Goal: Task Accomplishment & Management: Complete application form

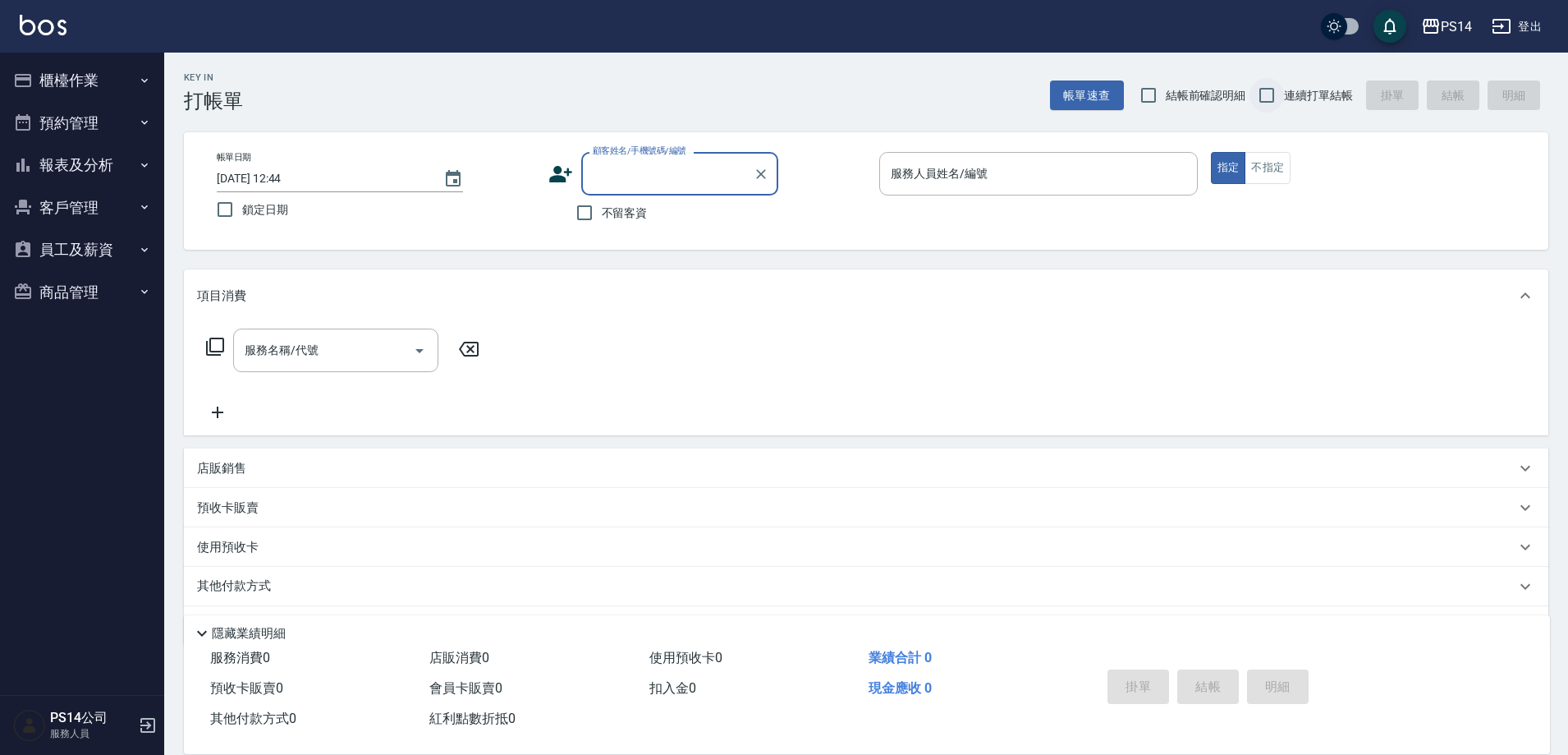
click at [1273, 92] on input "連續打單結帳" at bounding box center [1266, 95] width 34 height 34
checkbox input "true"
click at [590, 219] on input "不留客資" at bounding box center [584, 212] width 34 height 34
checkbox input "true"
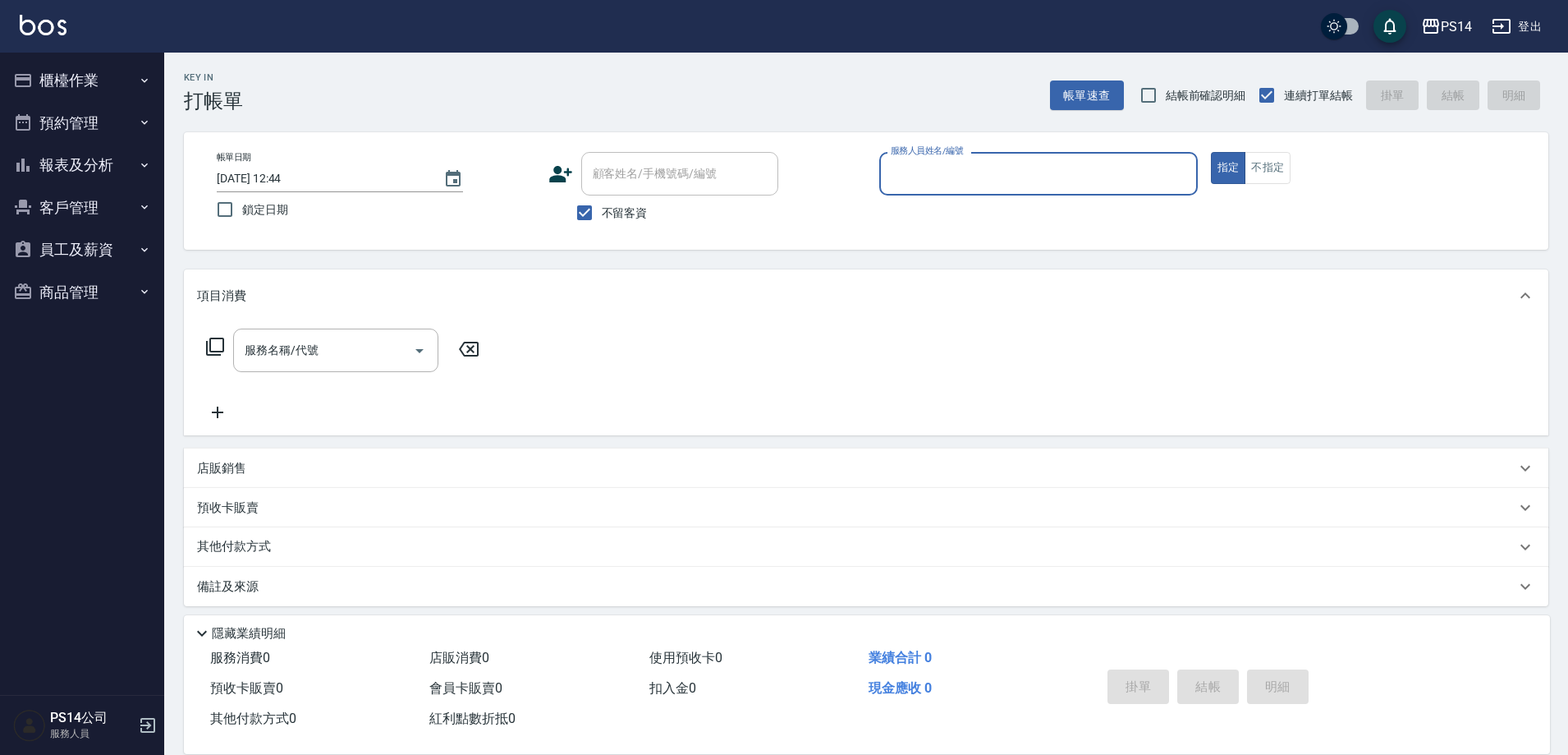
click at [1001, 182] on input "服務人員姓名/編號" at bounding box center [1038, 174] width 304 height 29
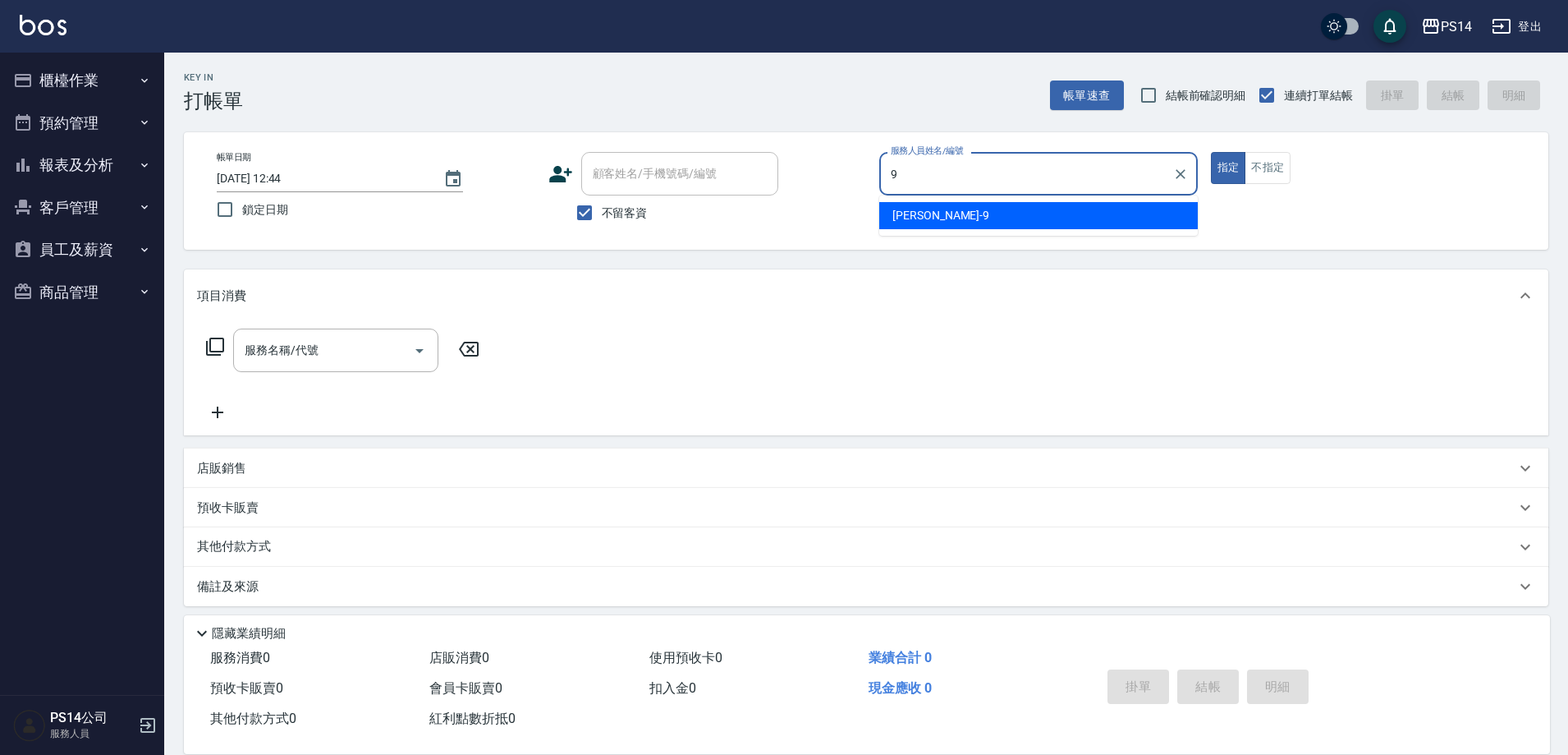
type input "[PERSON_NAME]-9"
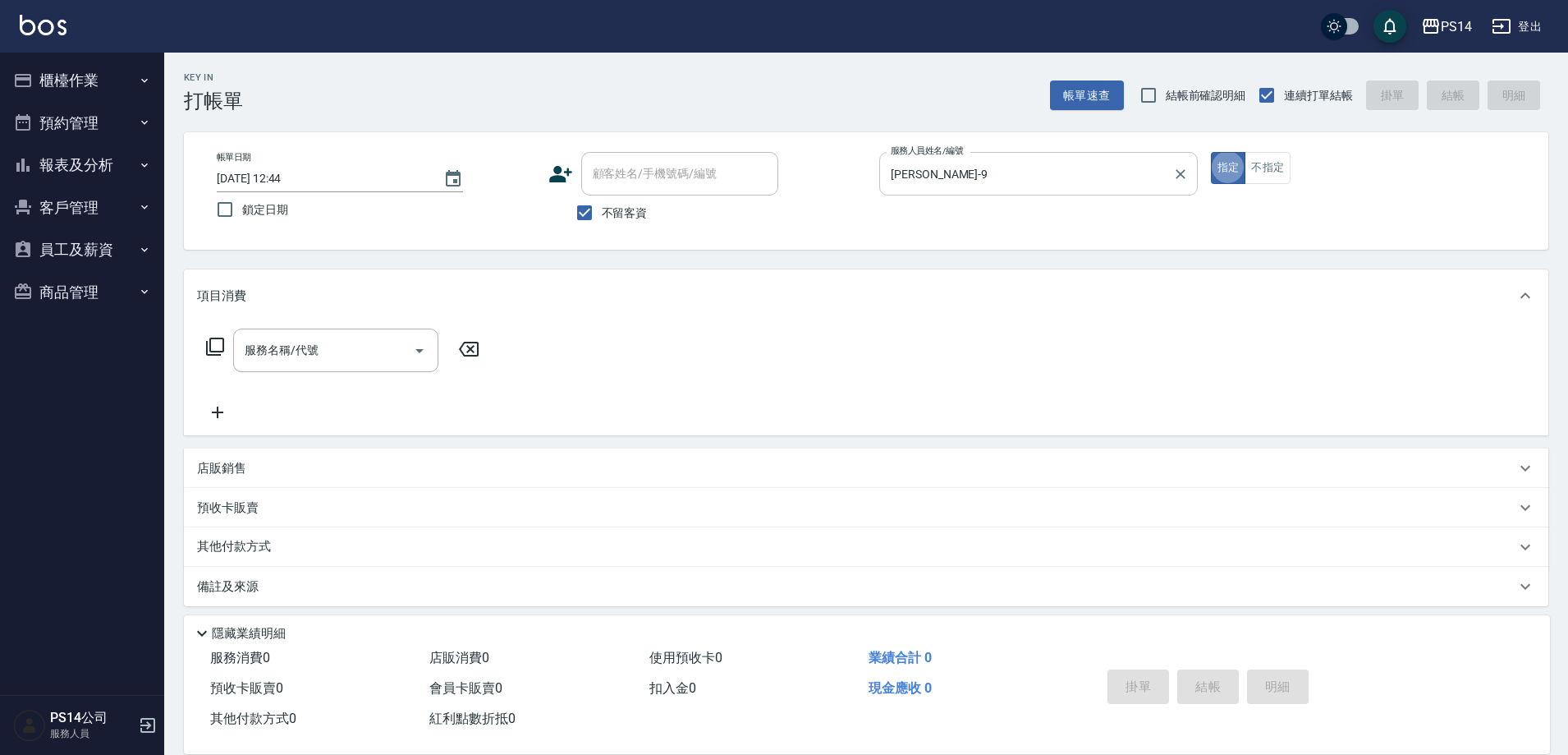
type button "true"
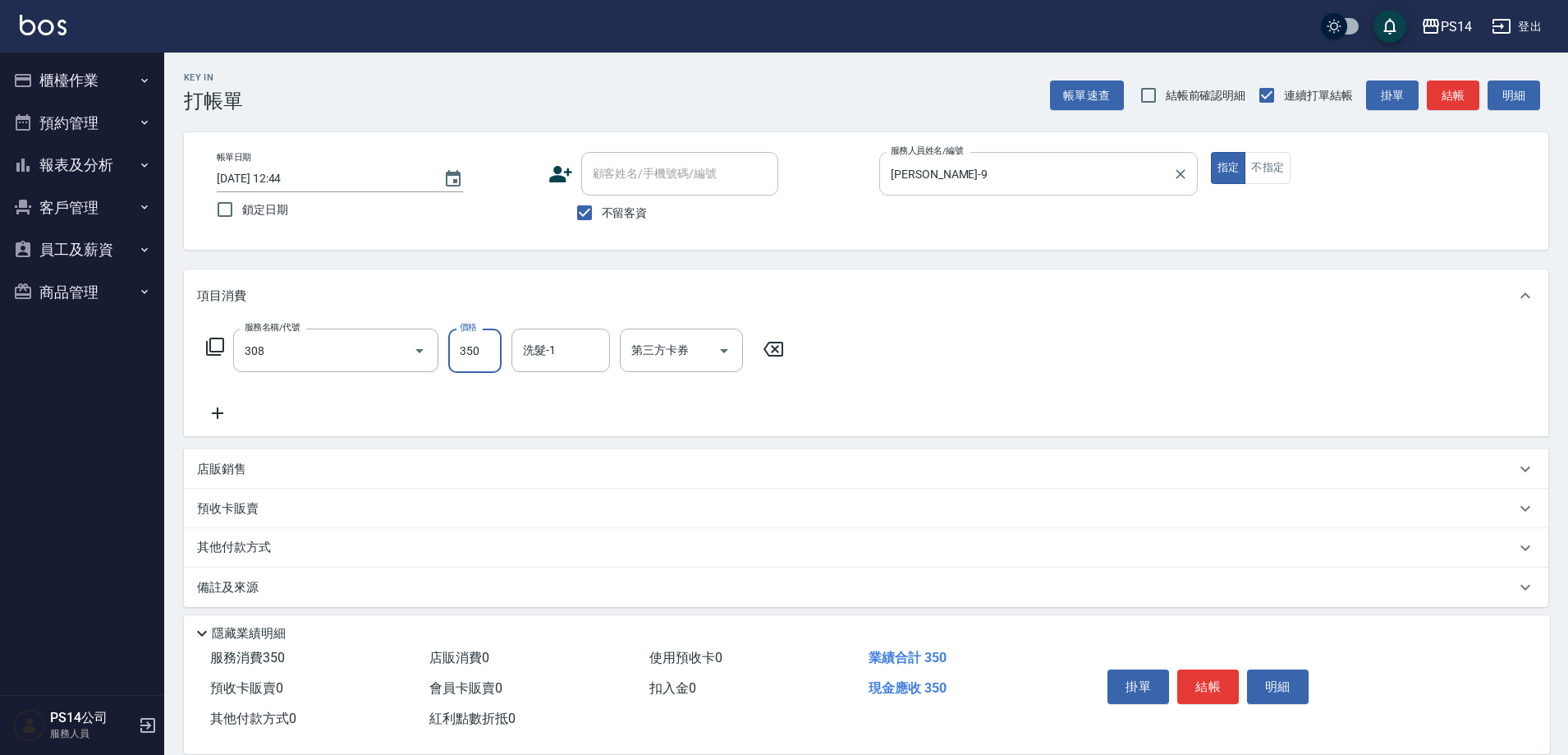
type input "洗+剪(308)"
type input "[PERSON_NAME]-26"
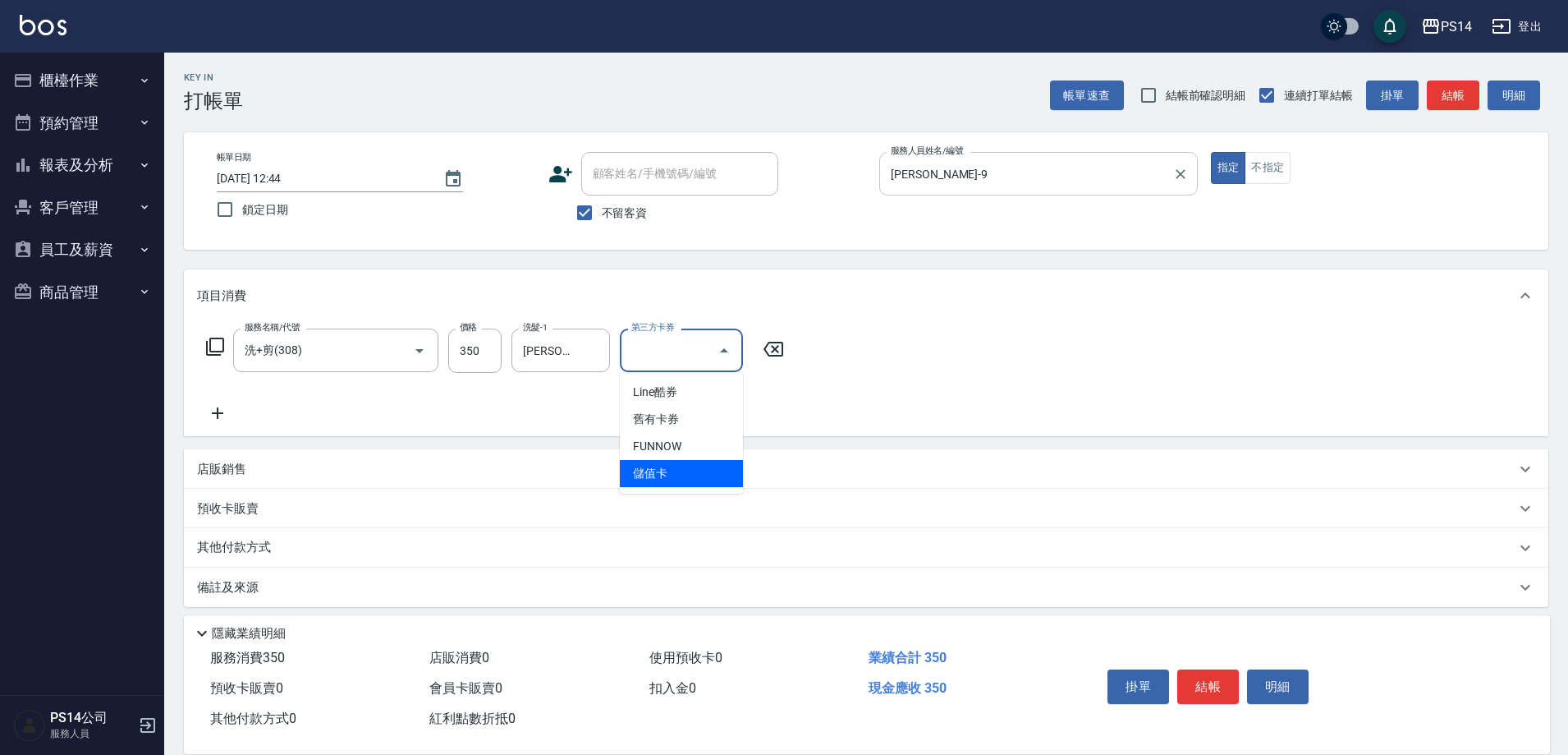
type input "儲值卡"
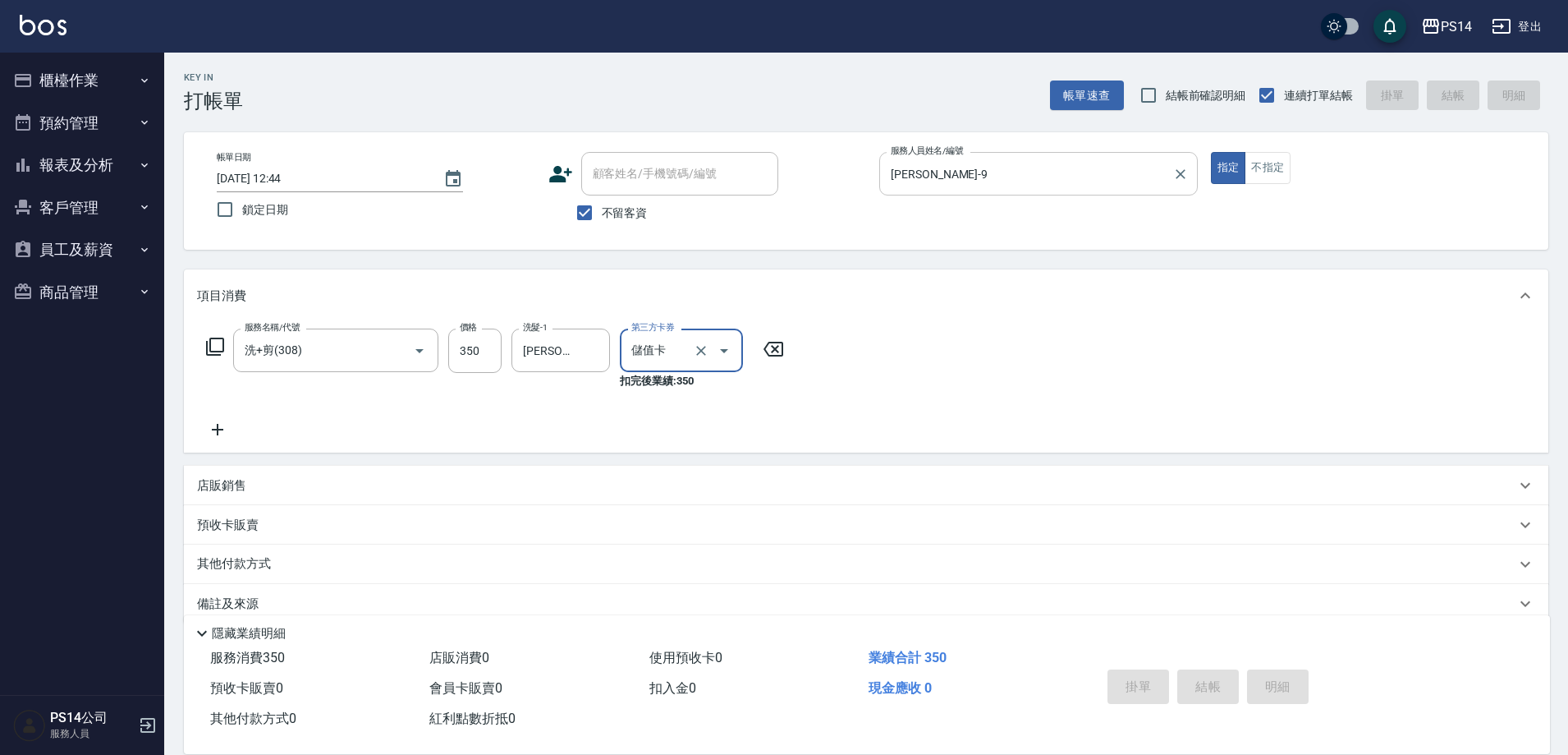
type input "[DATE] 14:29"
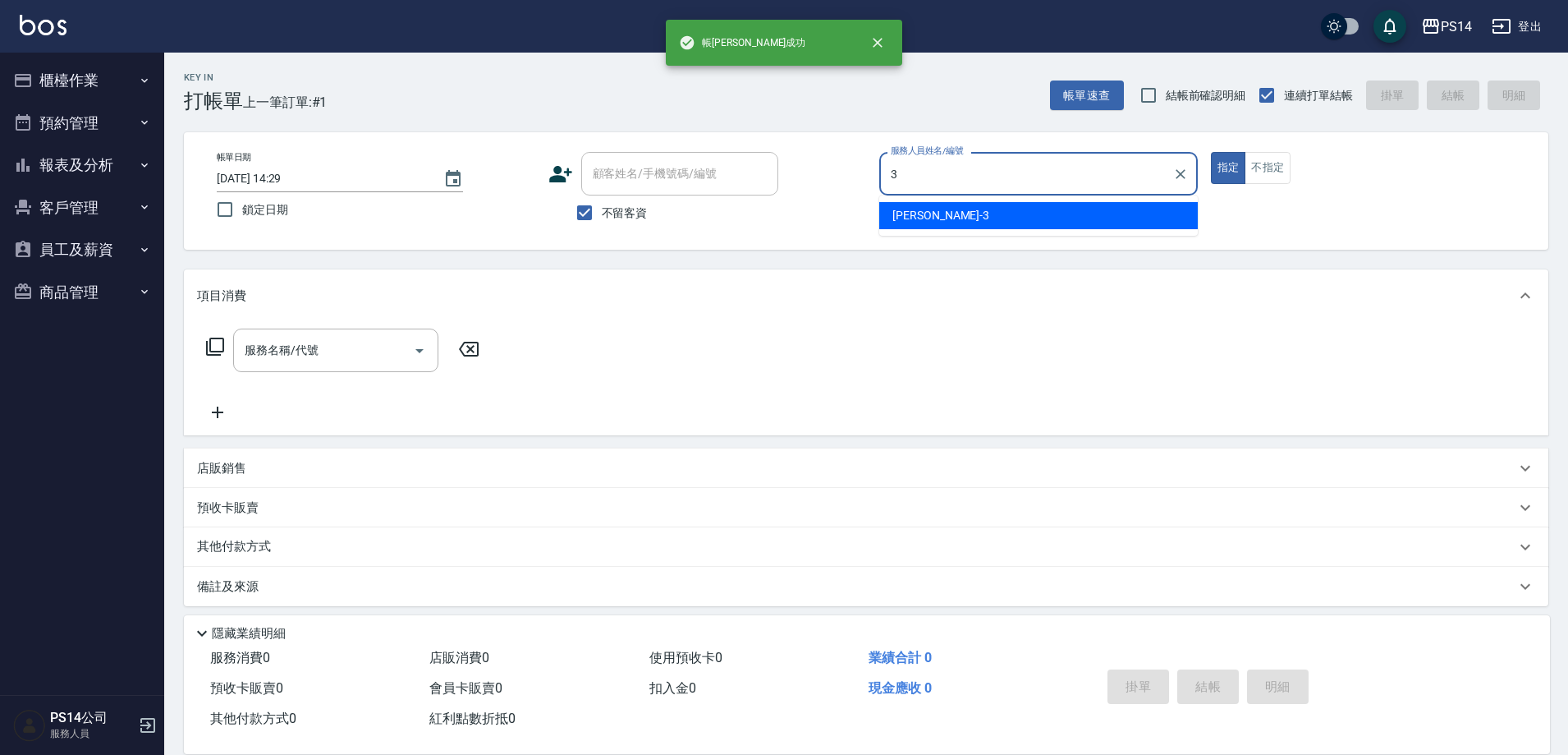
type input "[PERSON_NAME]-3"
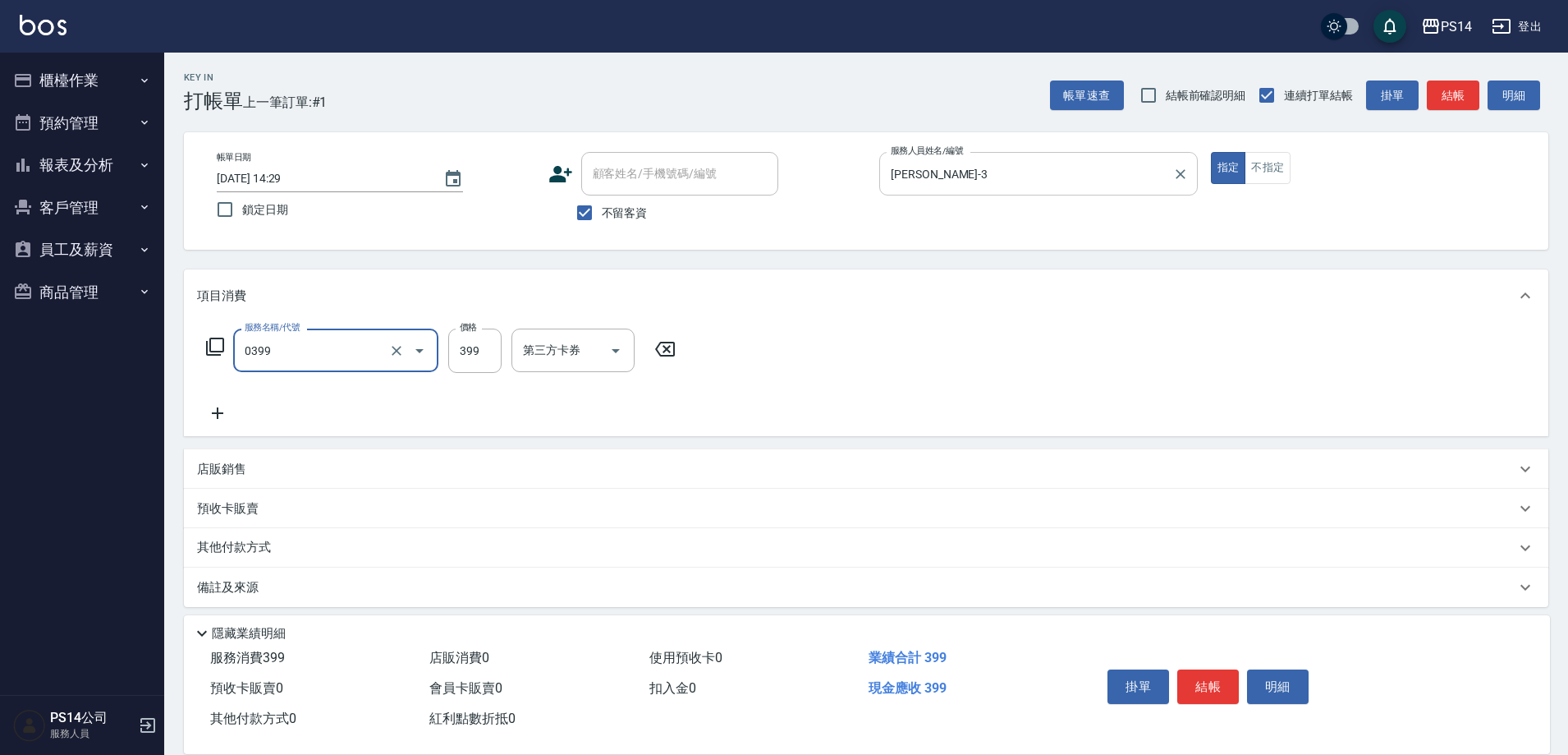
type input "海鹽399(0399)"
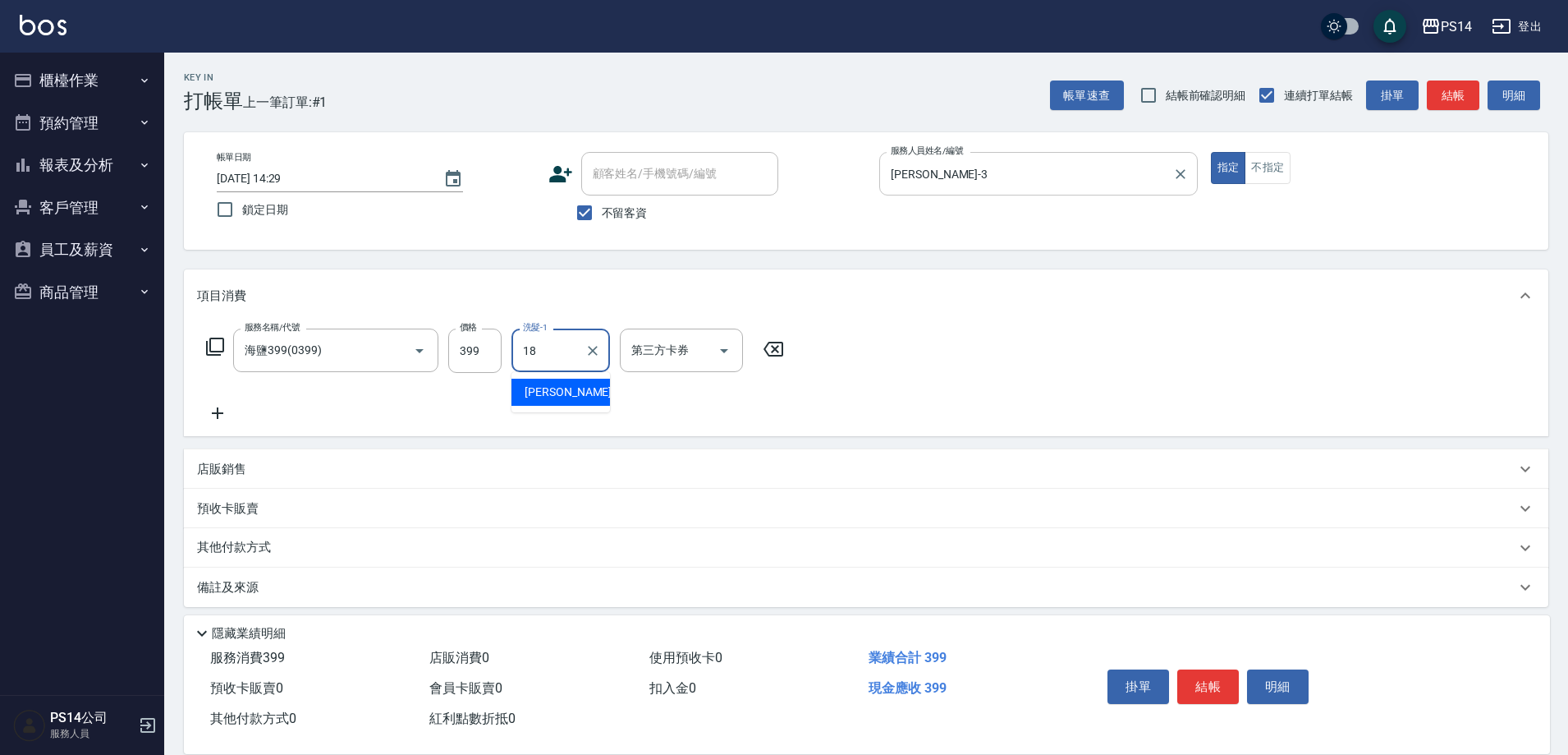
type input "[PERSON_NAME]-18"
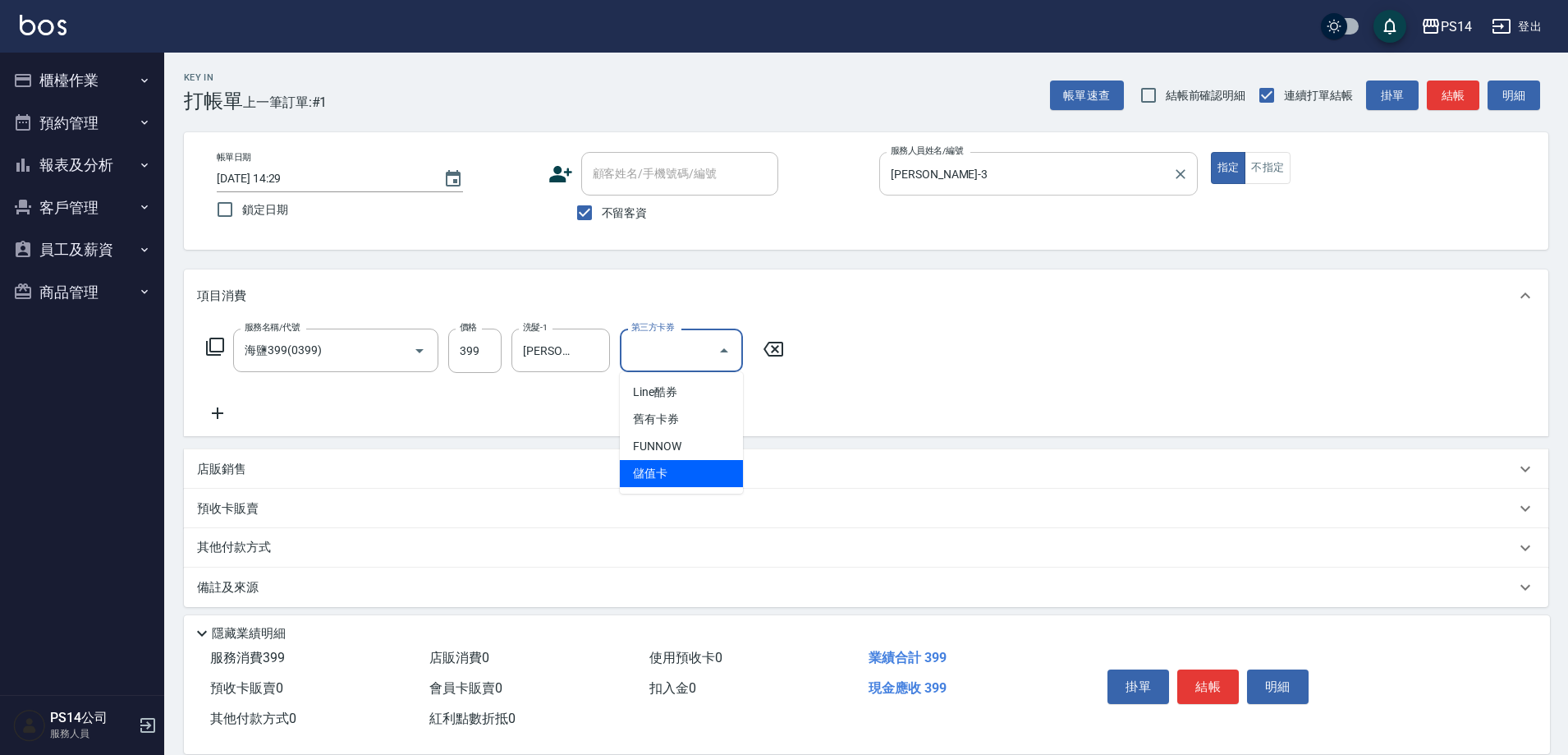
type input "儲值卡"
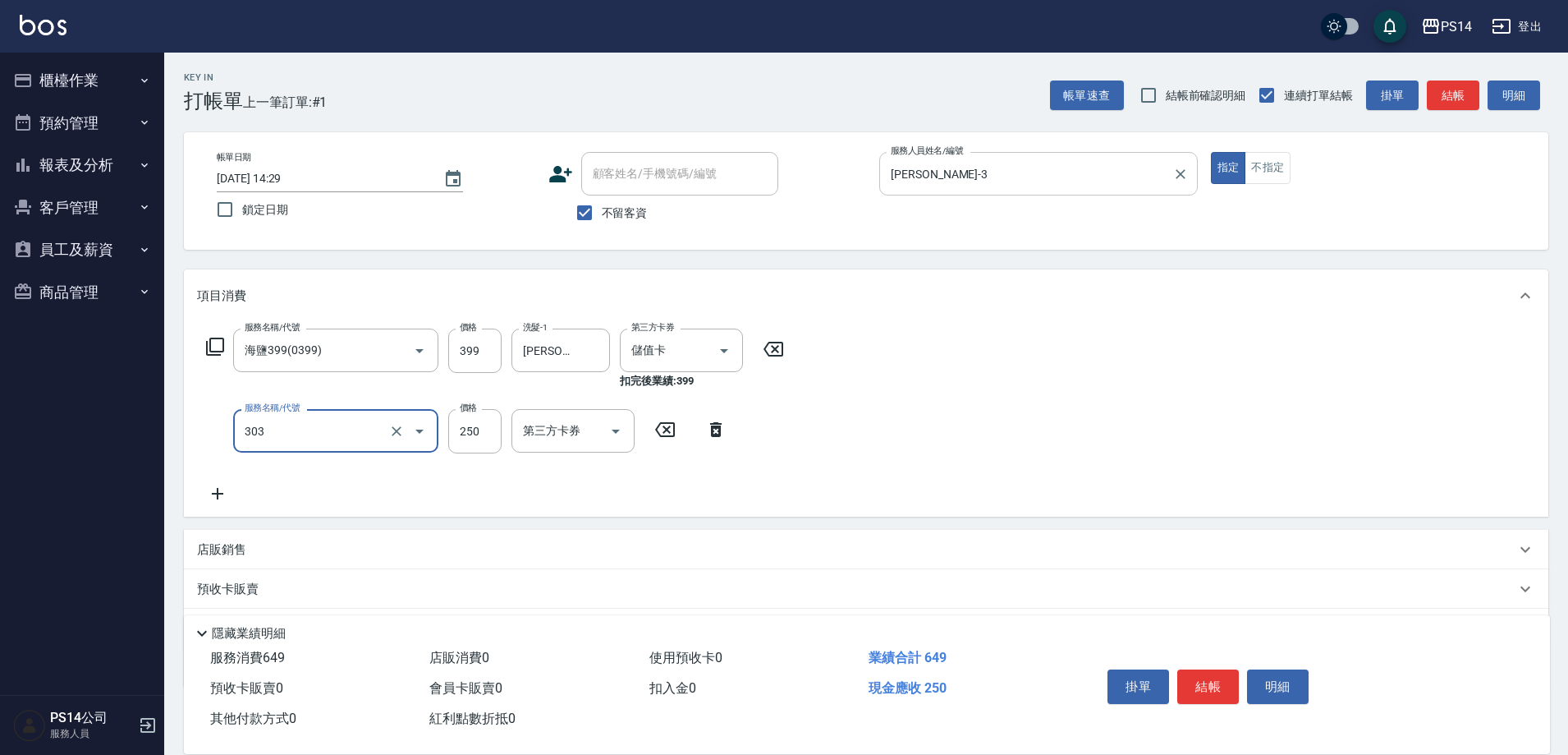
type input "剪髮(303)"
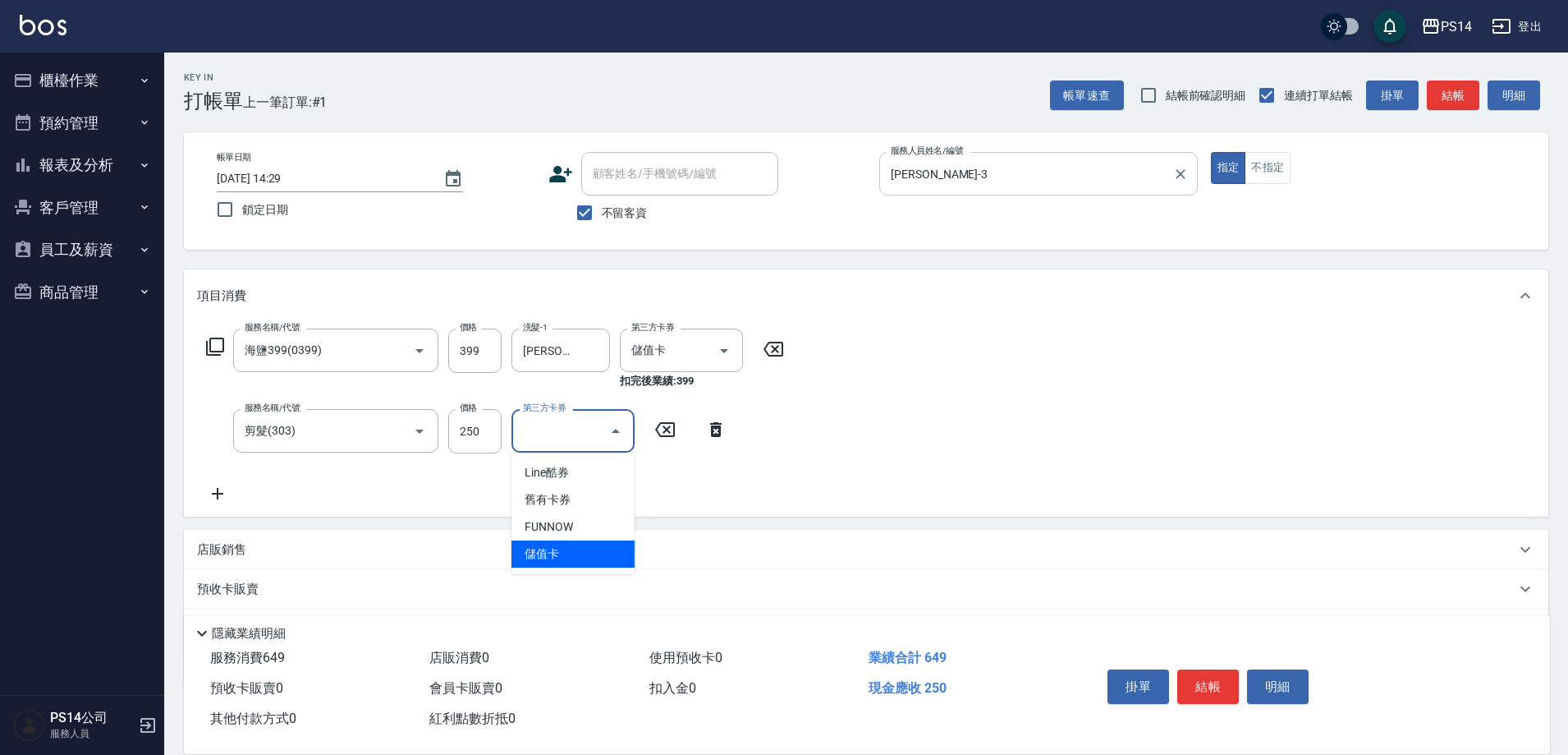
type input "儲值卡"
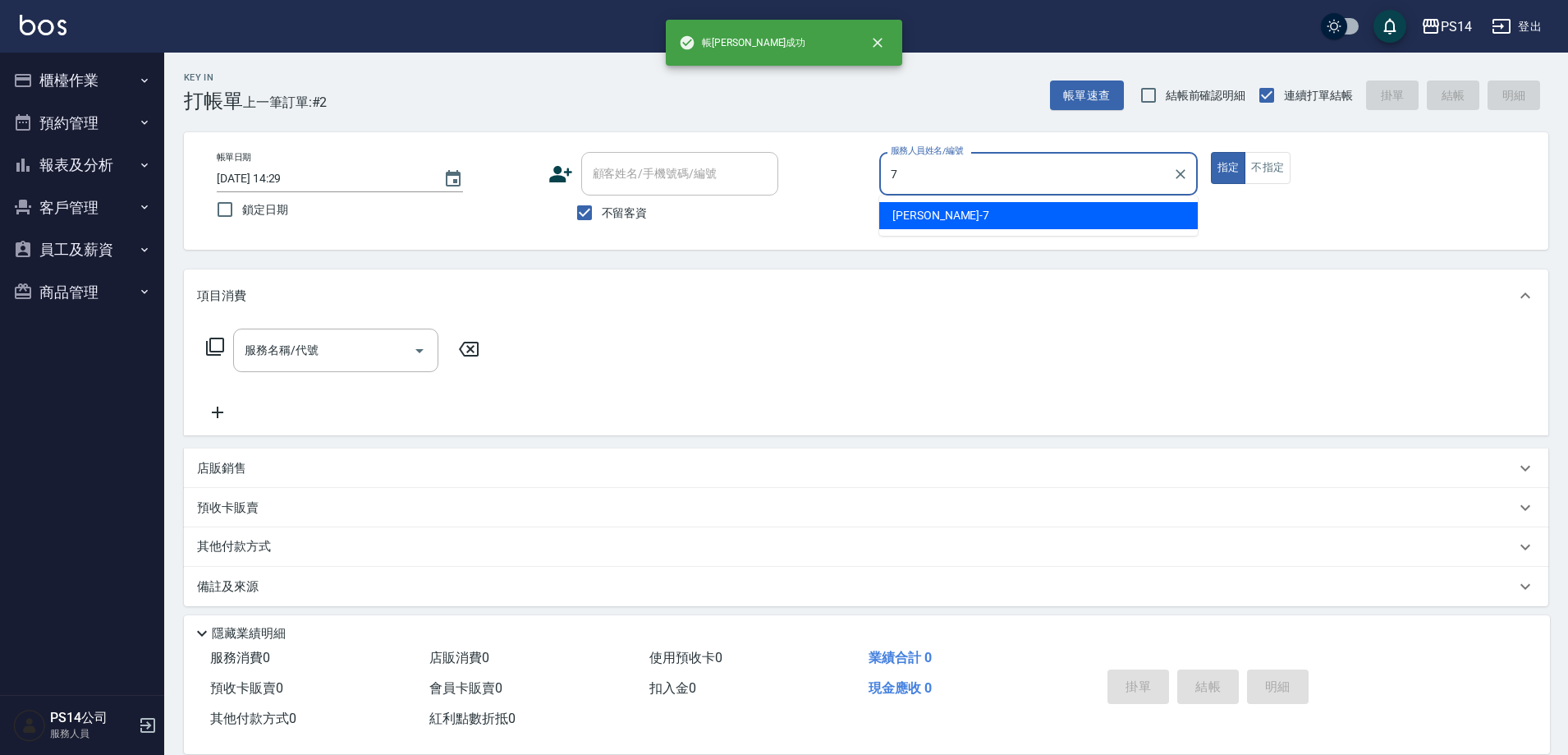
type input "[PERSON_NAME]-7"
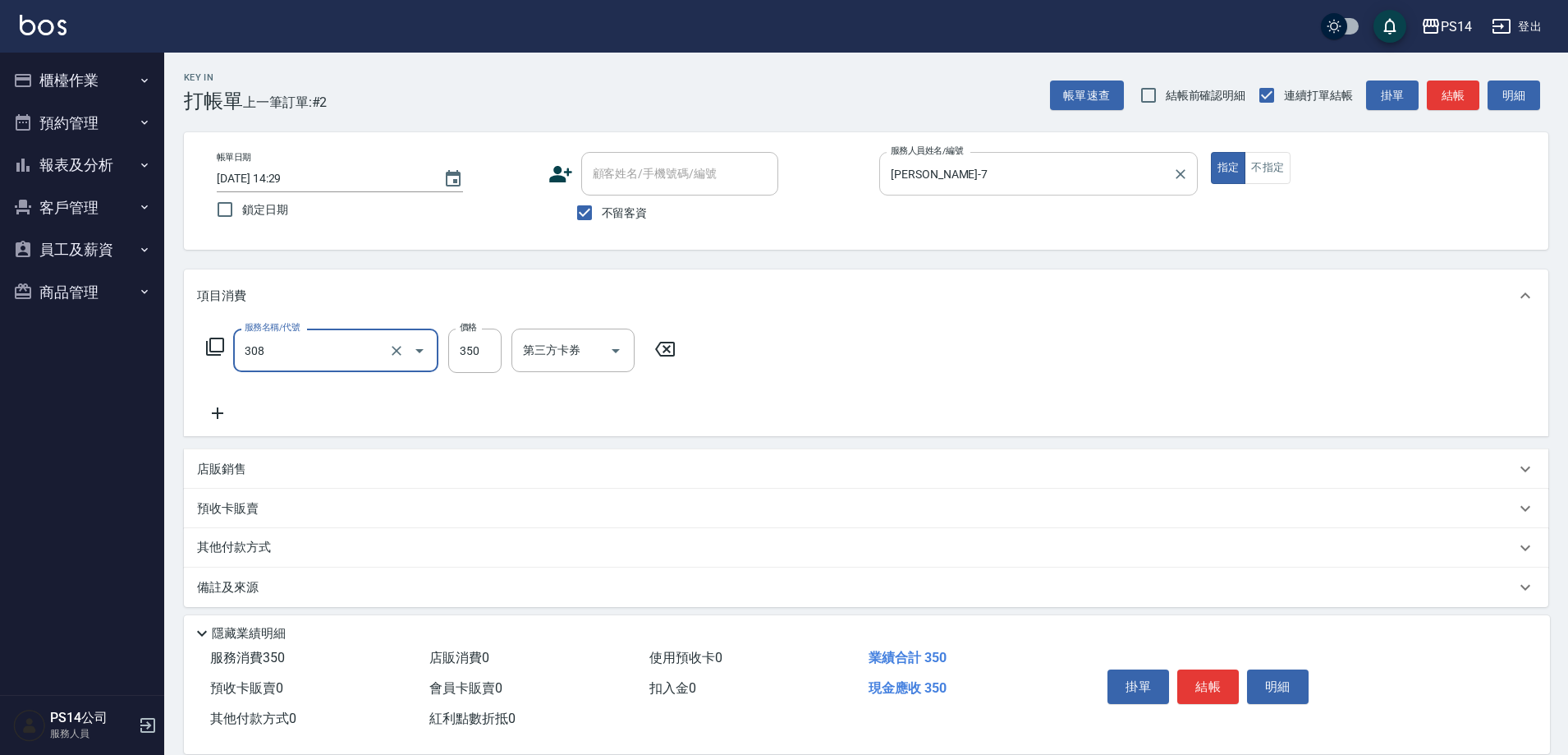
type input "洗+剪(308)"
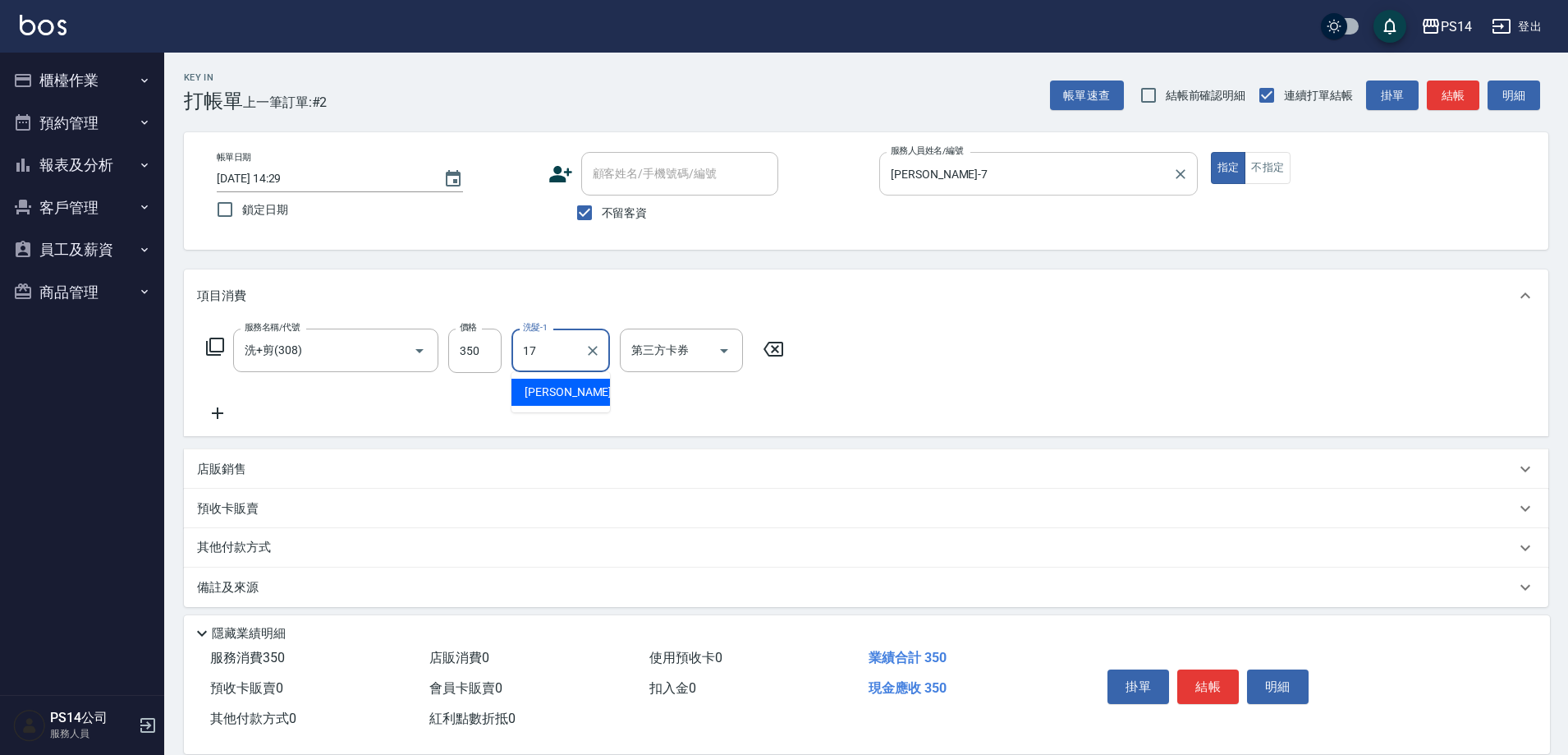
type input "[PERSON_NAME]-17"
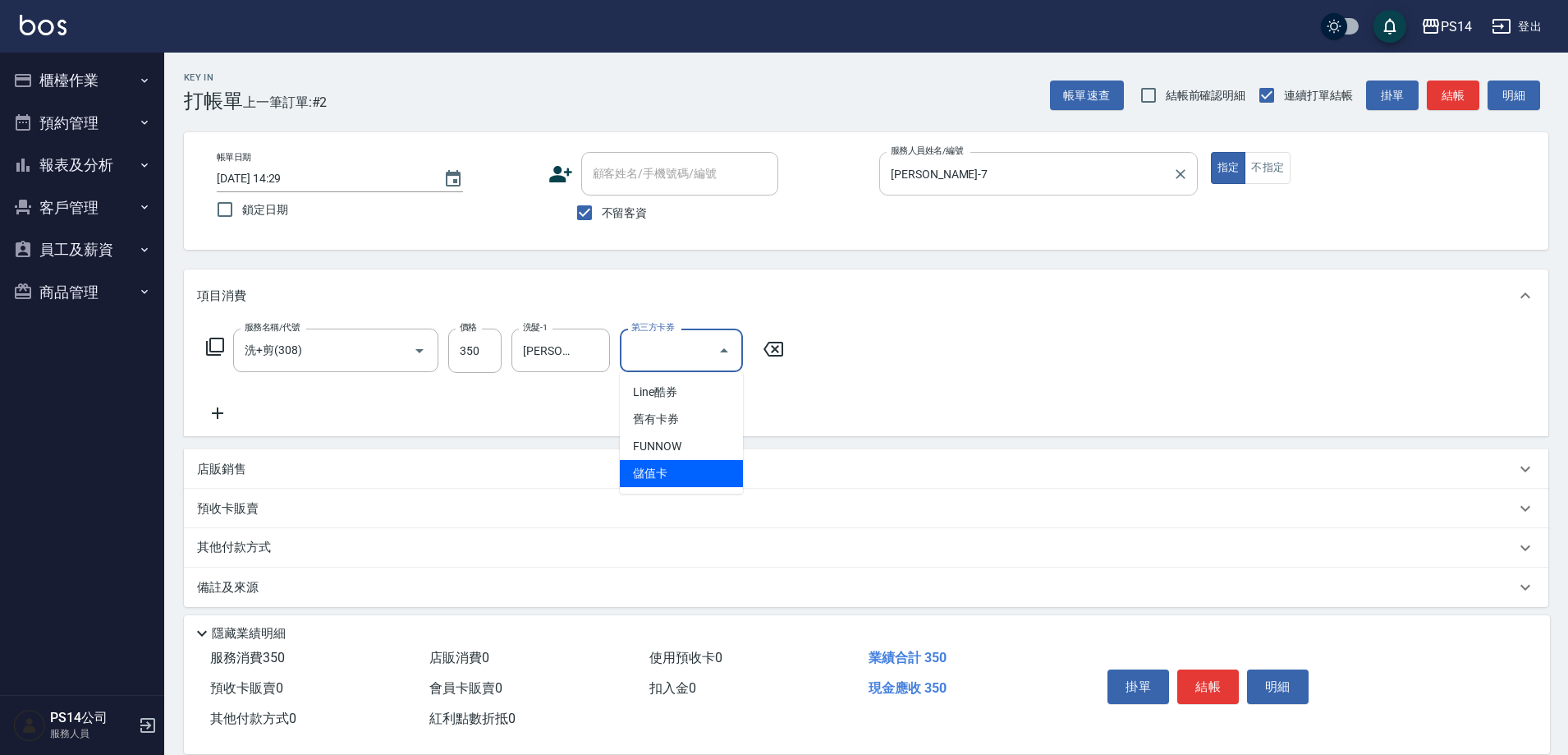
type input "儲值卡"
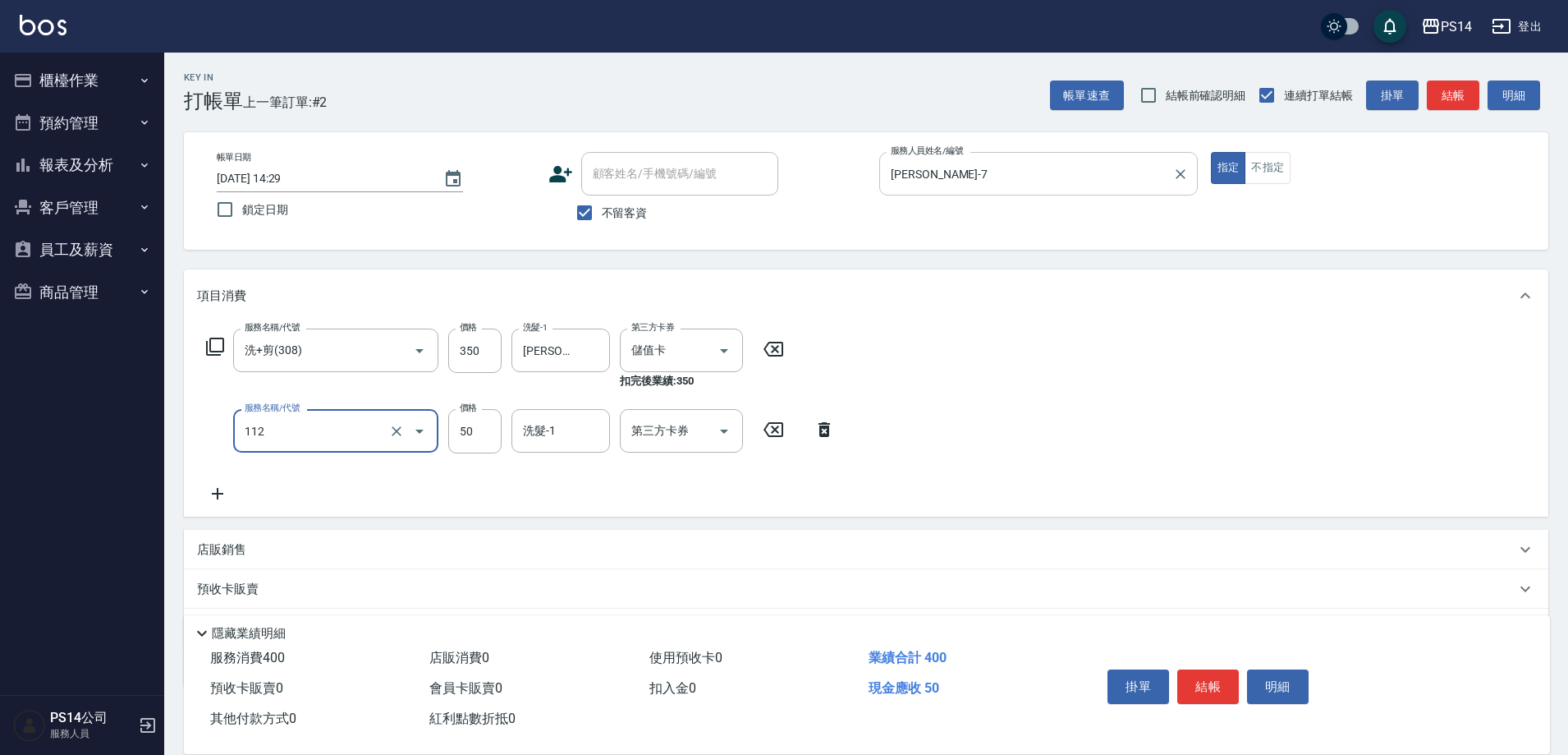
type input "精油50(112)"
type input "[PERSON_NAME]-17"
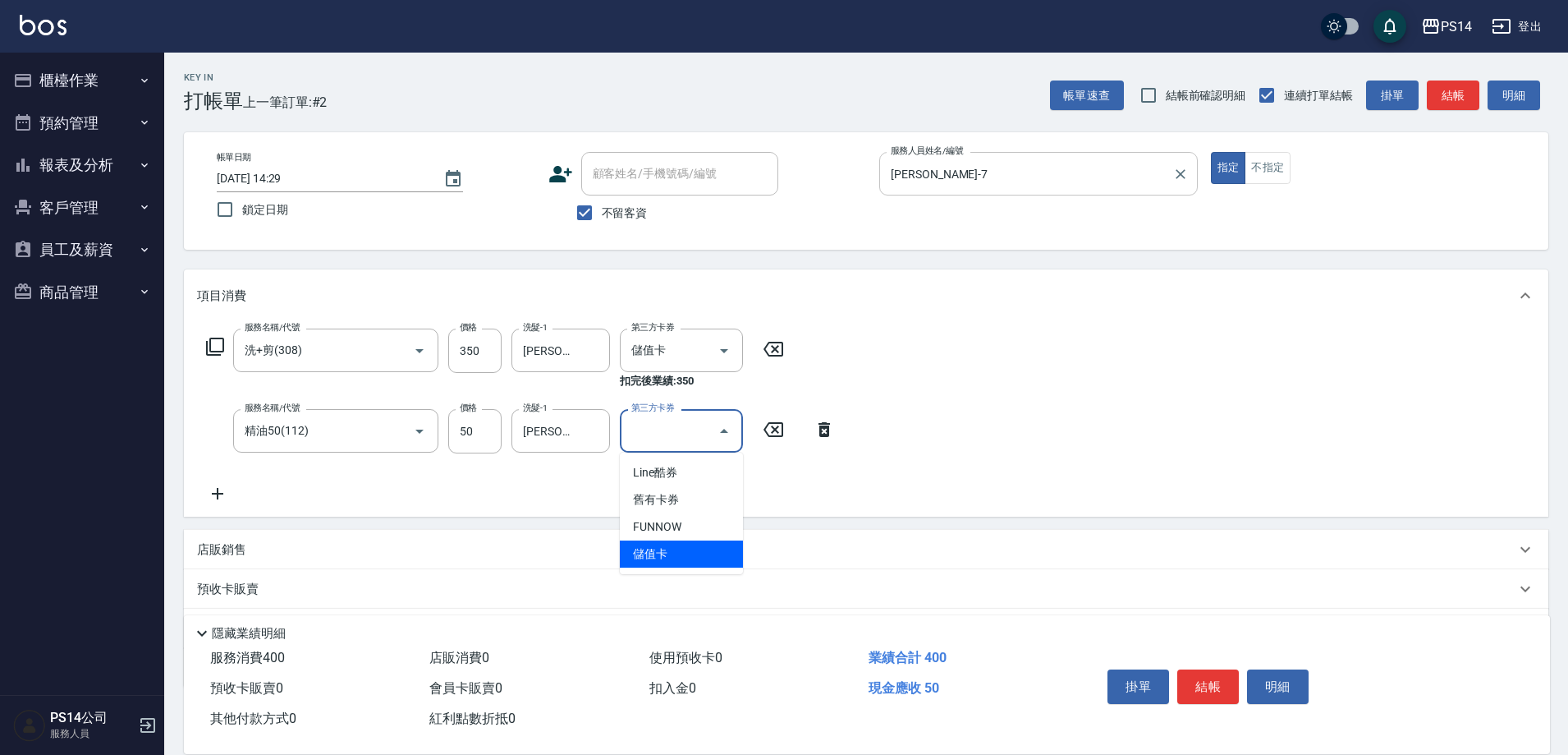
type input "儲值卡"
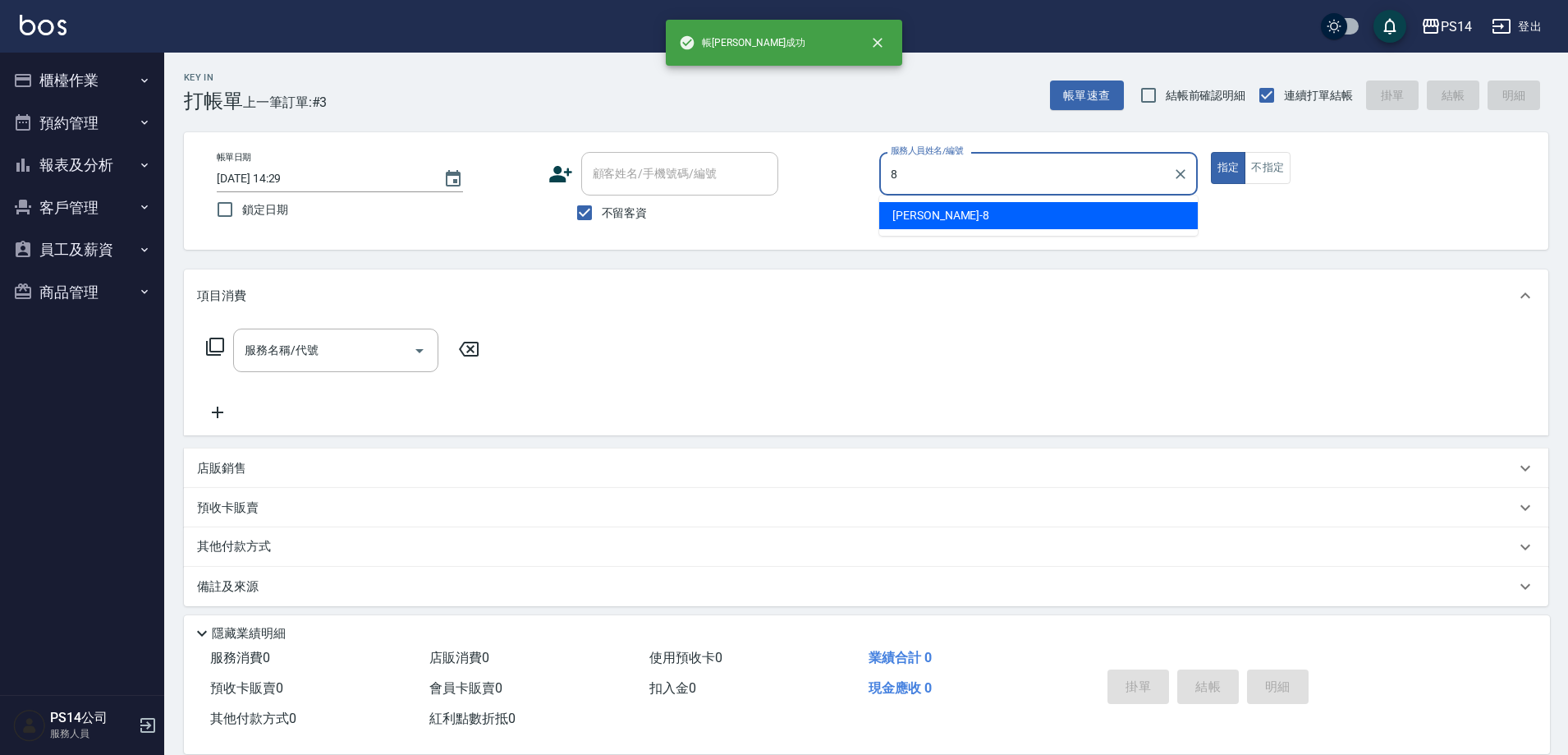
type input "[PERSON_NAME]-8"
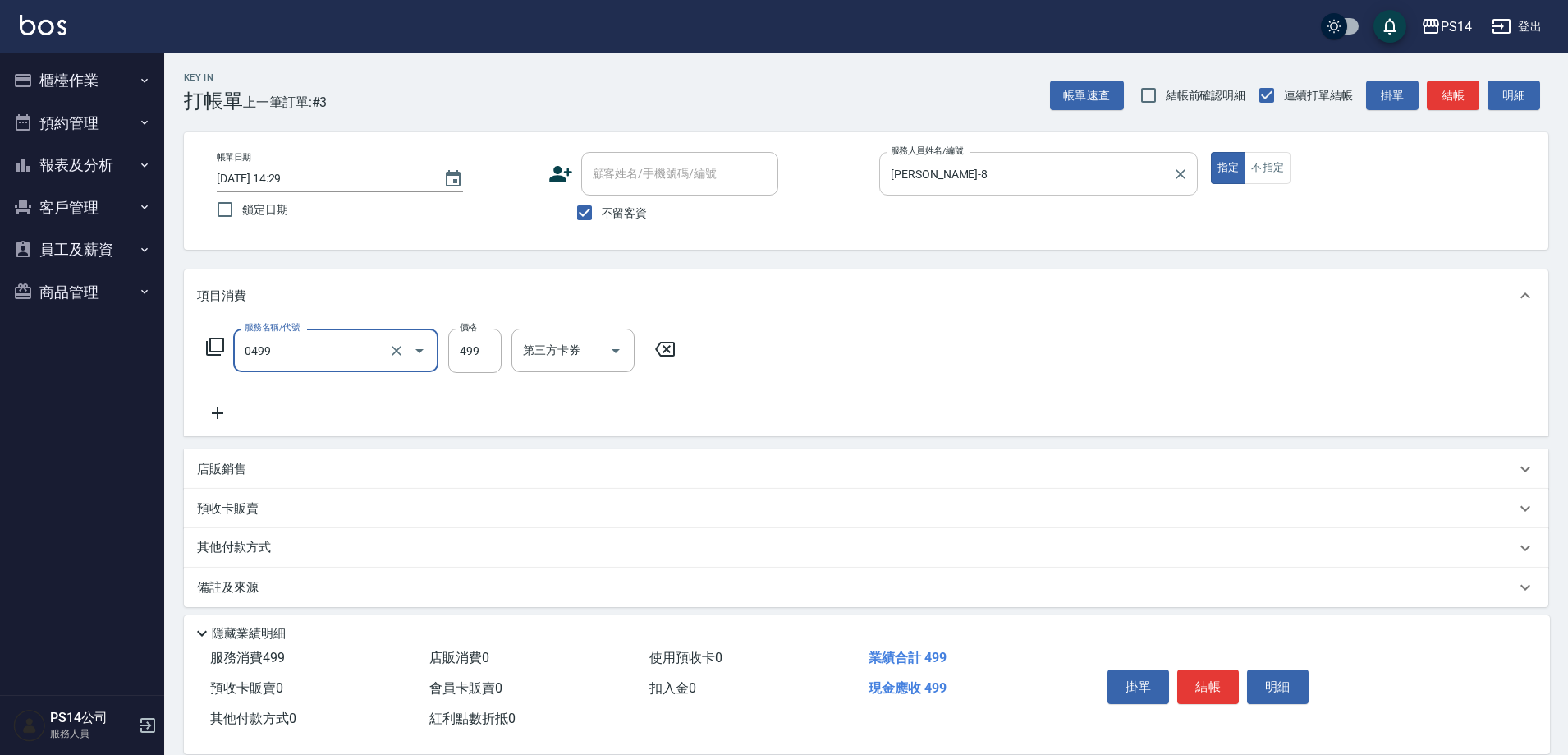
type input "[PERSON_NAME]499(0499)"
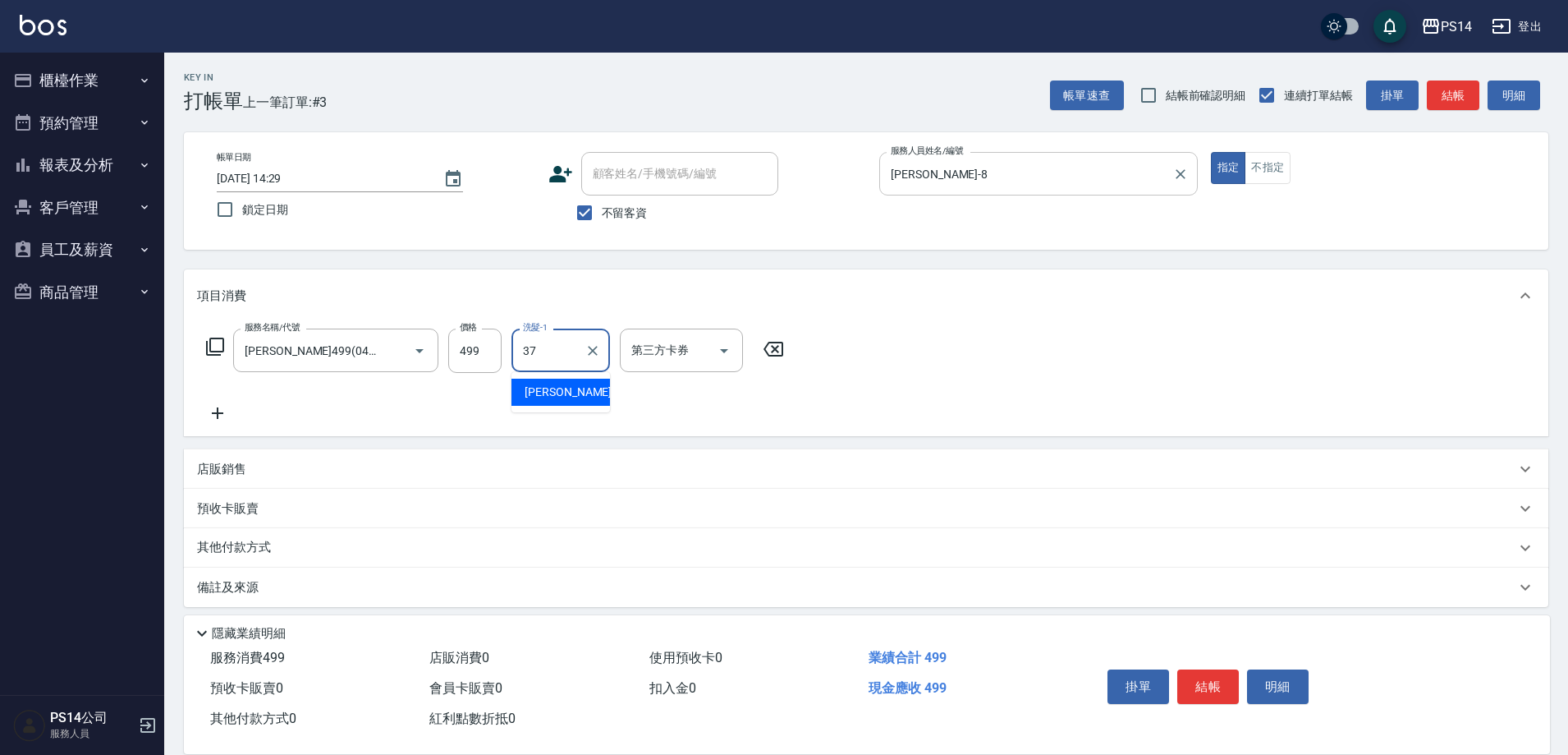
type input "[PERSON_NAME]-37"
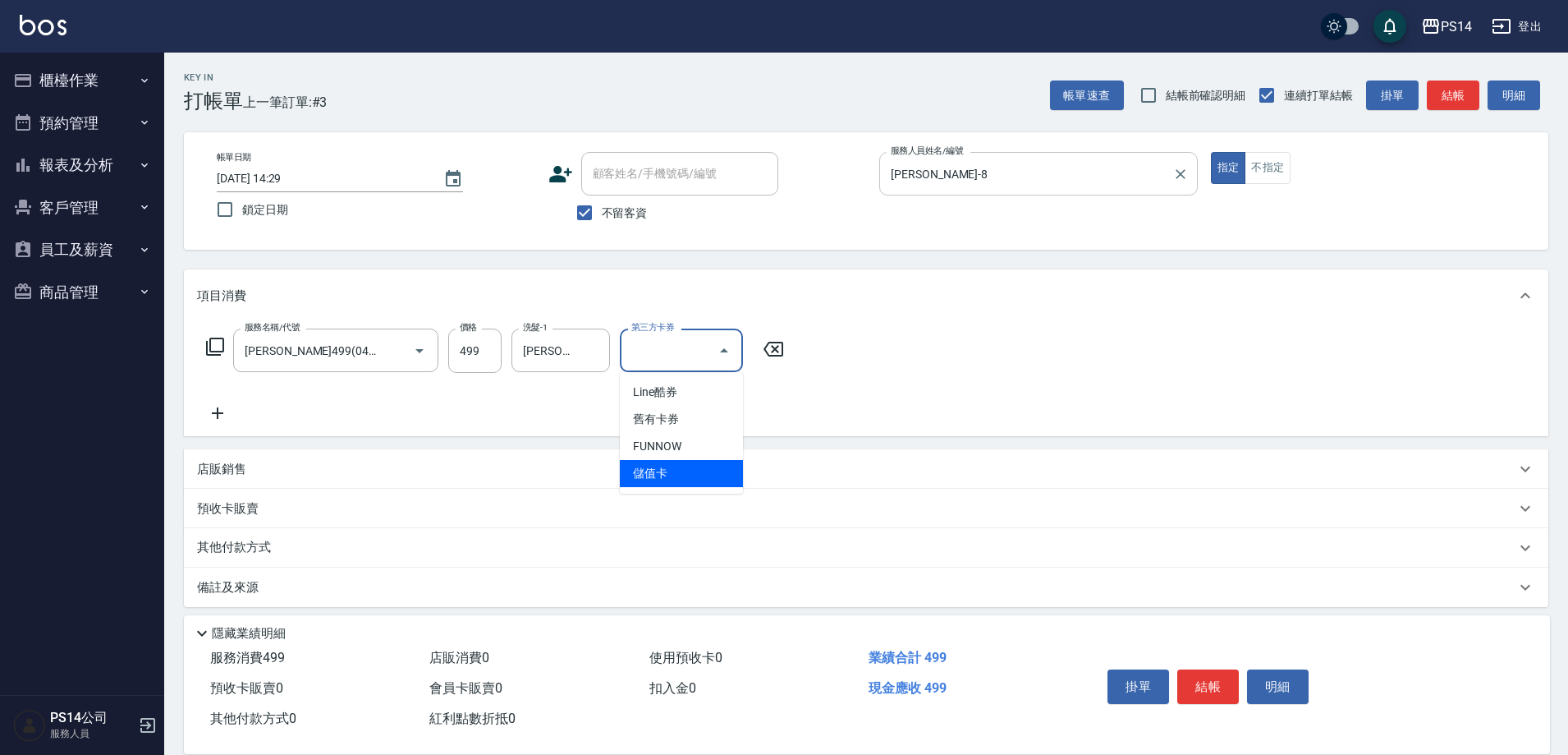
type input "儲值卡"
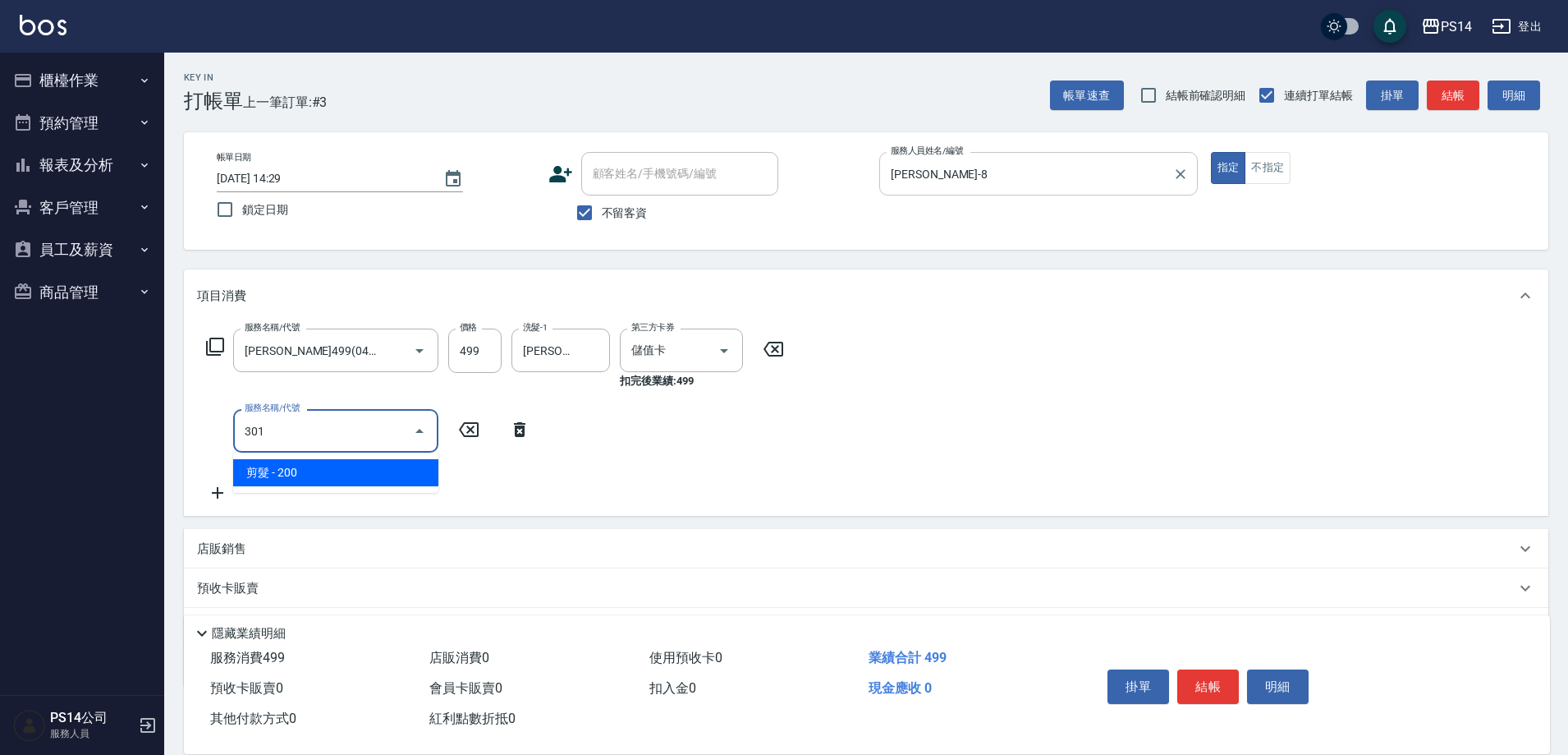
type input "剪髮(301)"
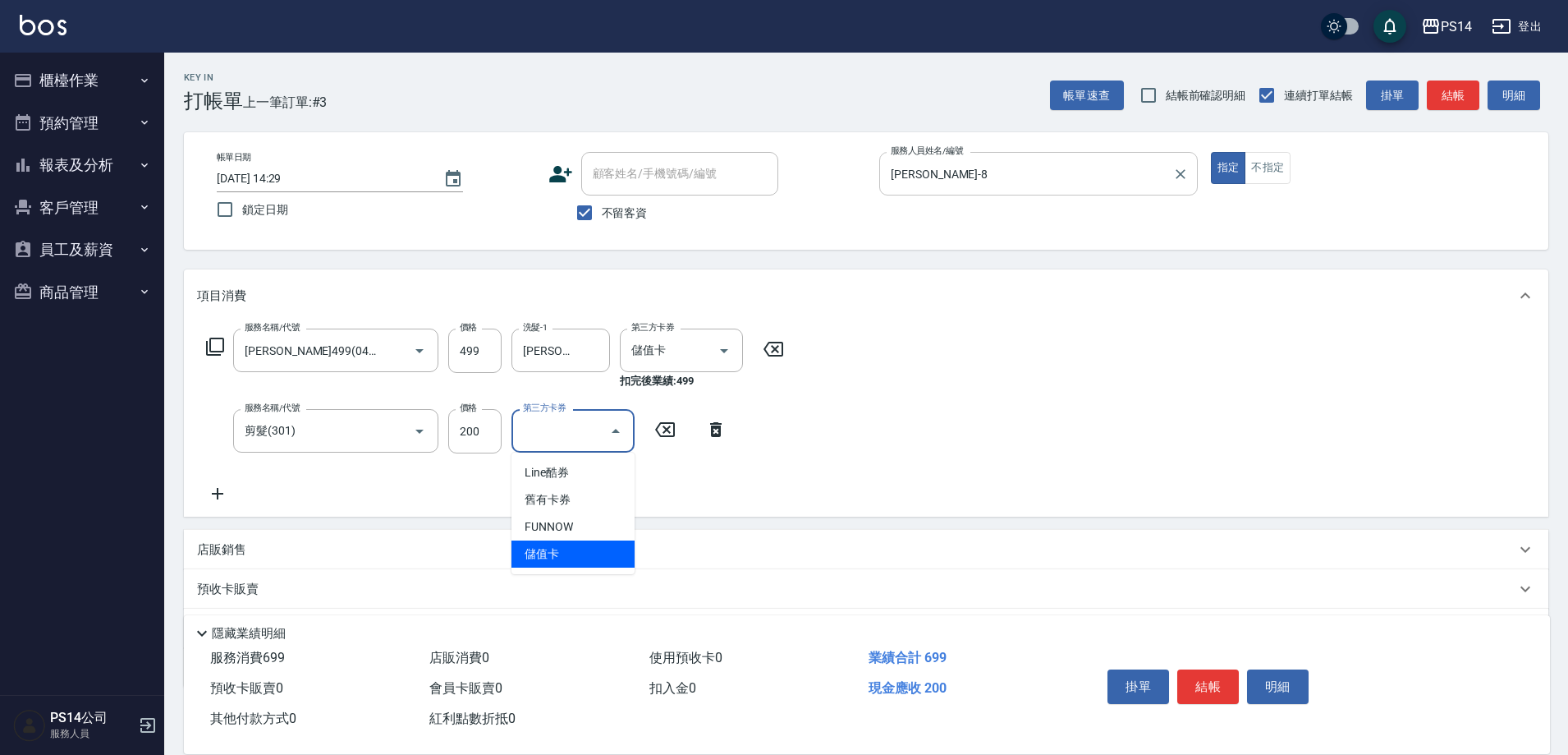
type input "儲值卡"
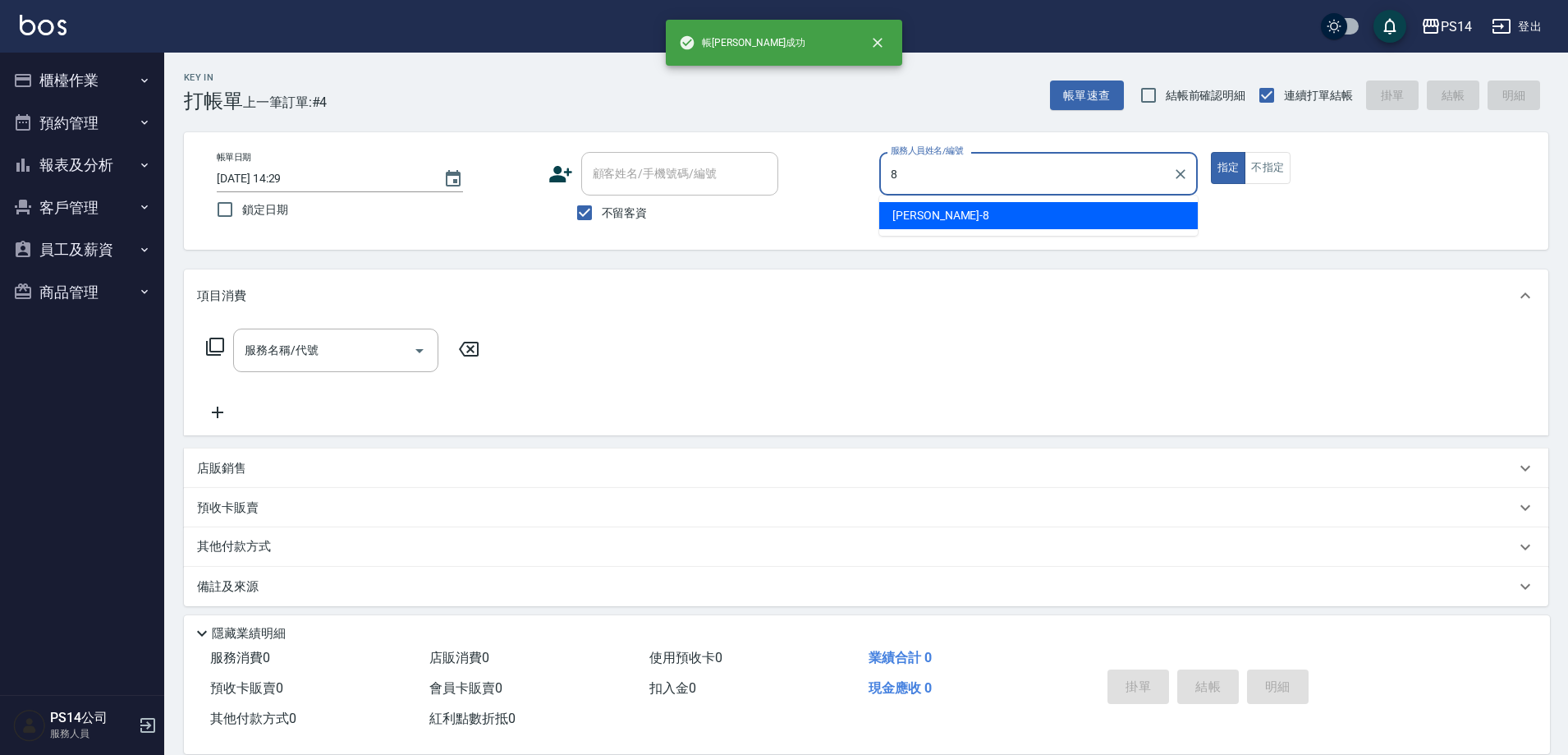
type input "[PERSON_NAME]-8"
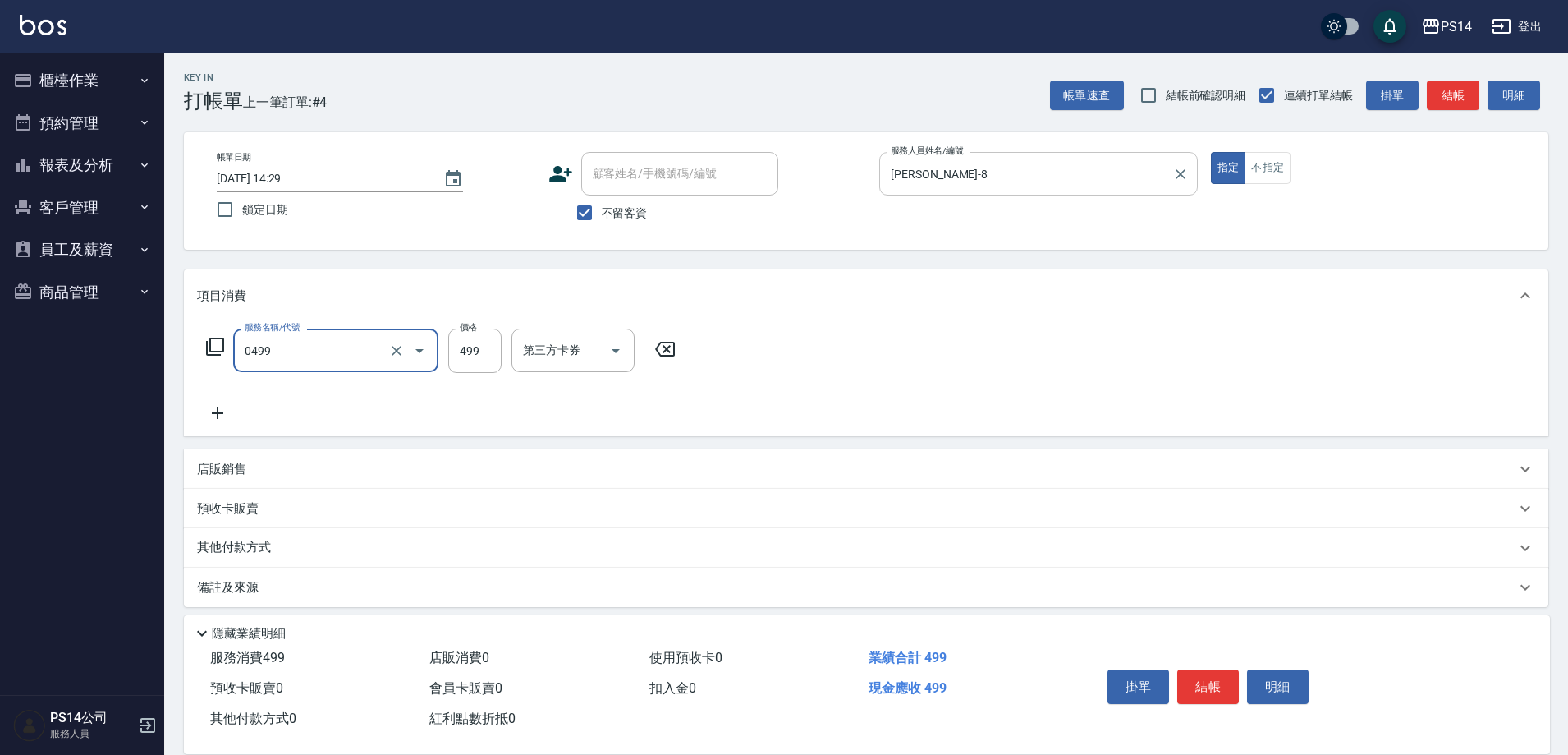
type input "[PERSON_NAME]499(0499)"
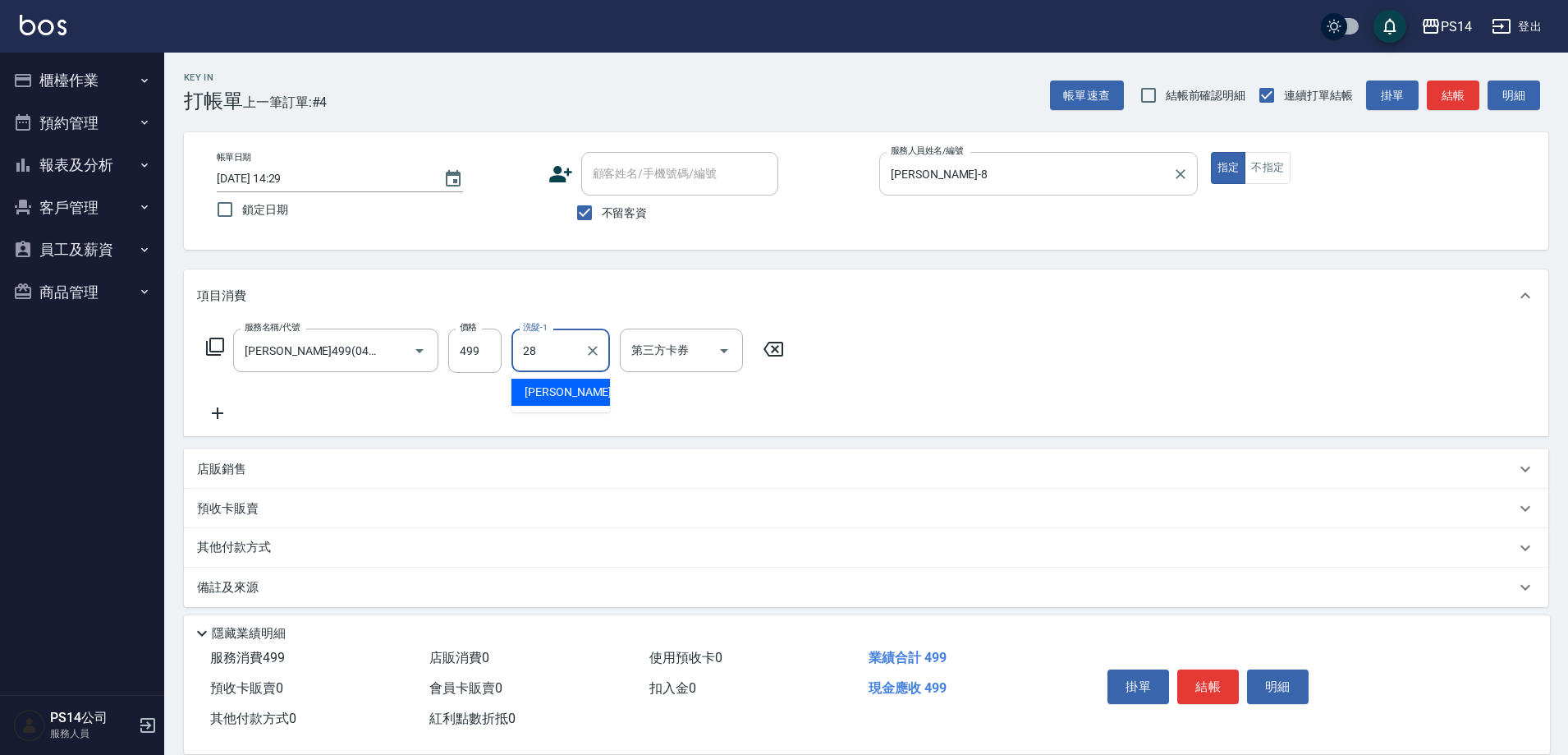
type input "[PERSON_NAME]-28"
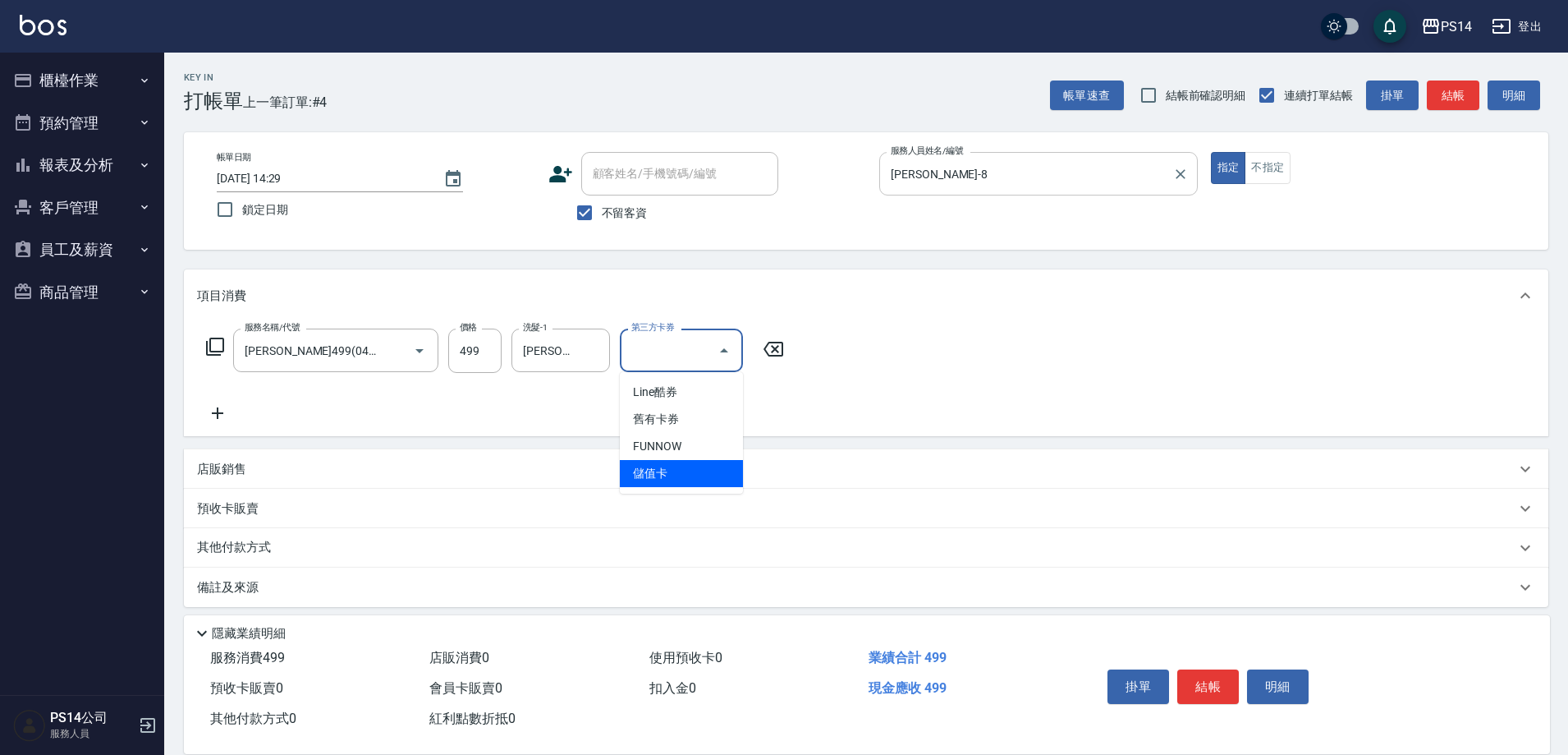
type input "儲值卡"
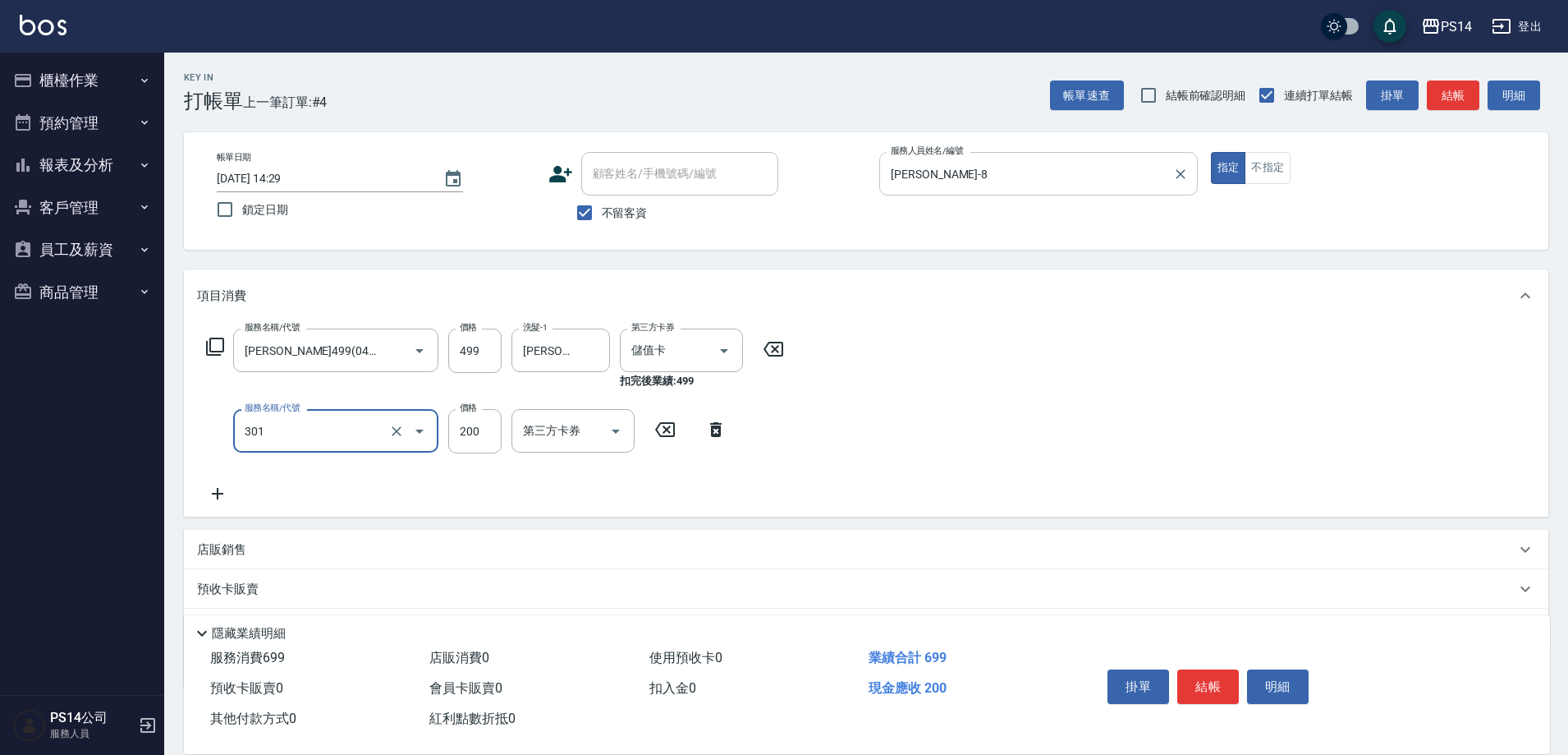
type input "剪髮(301)"
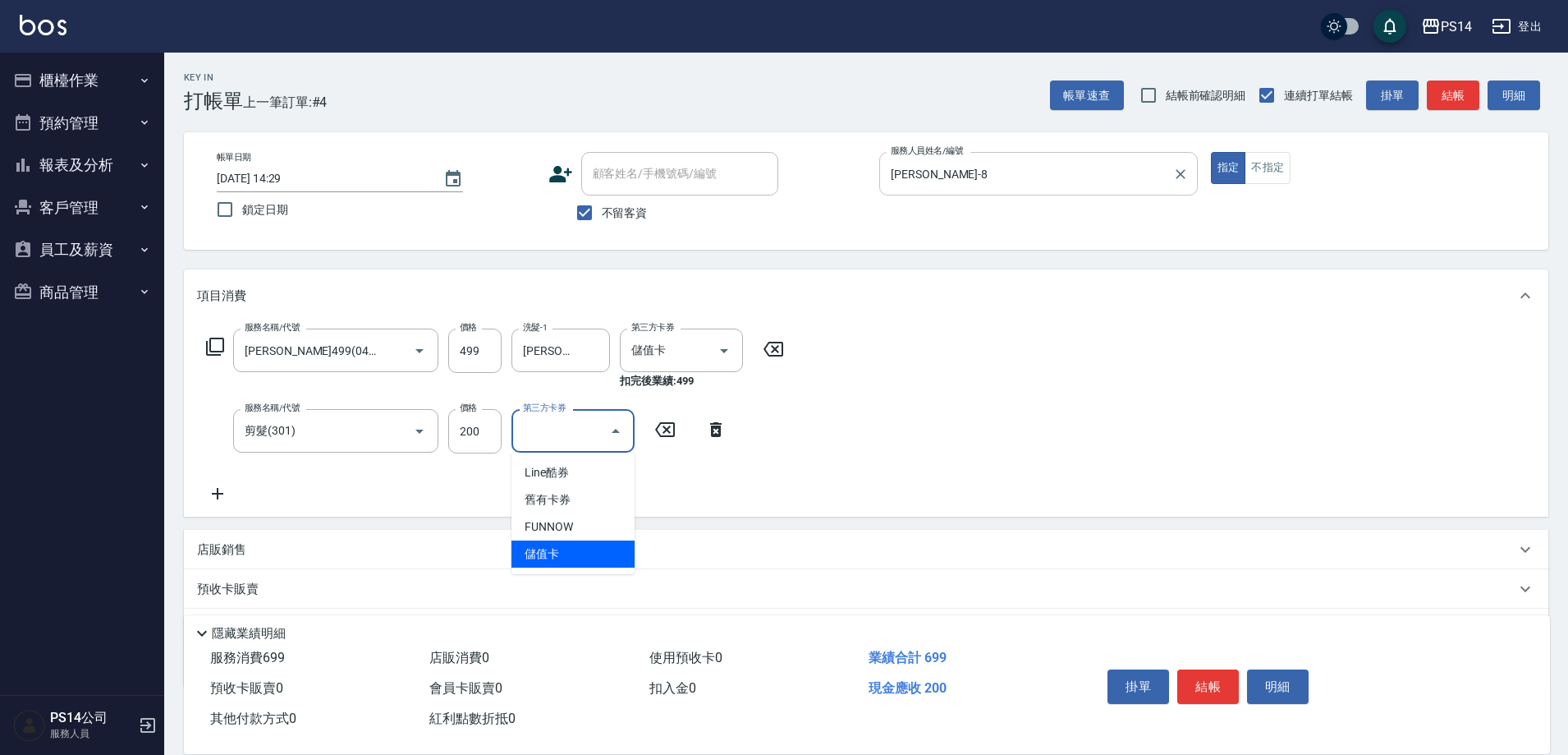
type input "儲值卡"
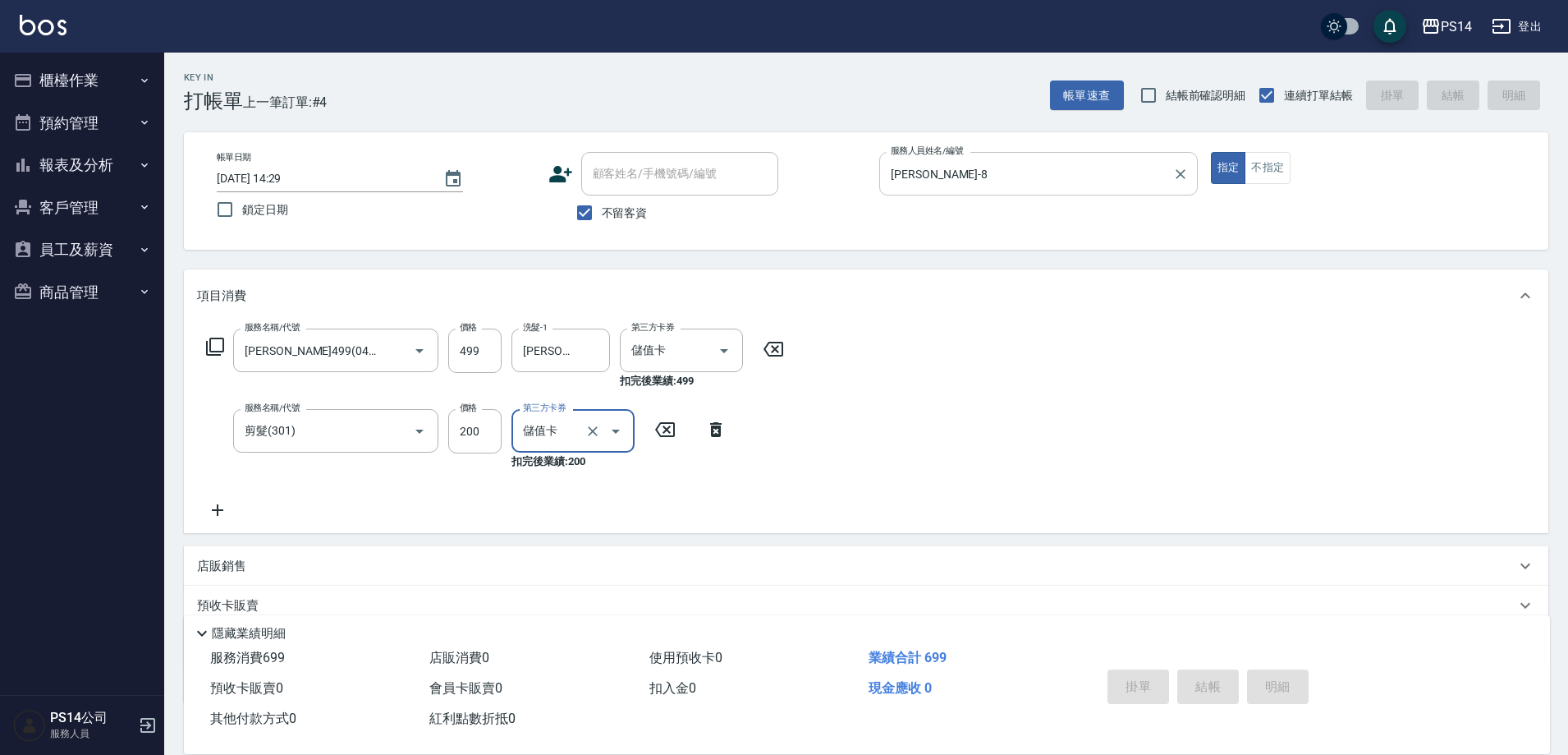
type input "[DATE] 14:30"
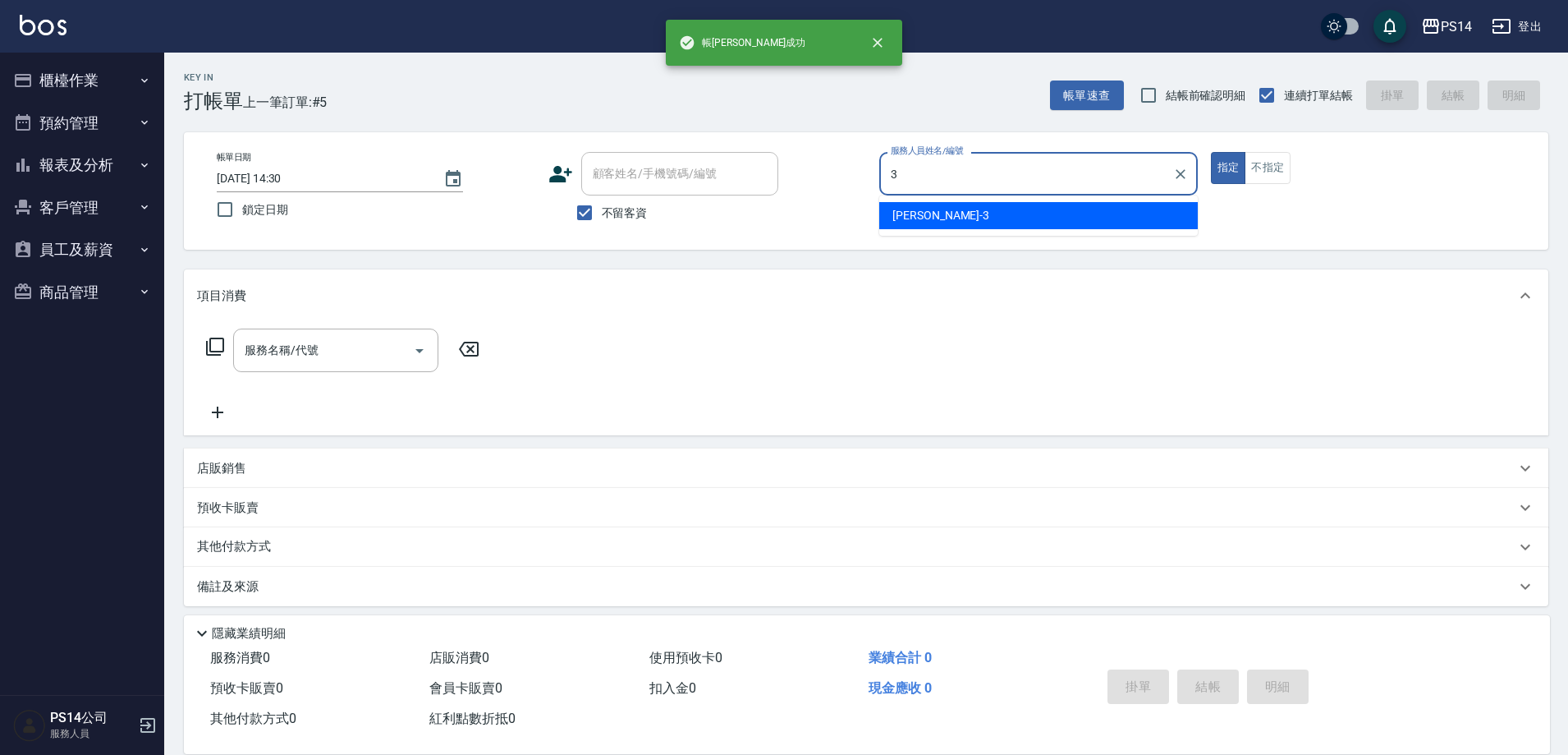
type input "[PERSON_NAME]-3"
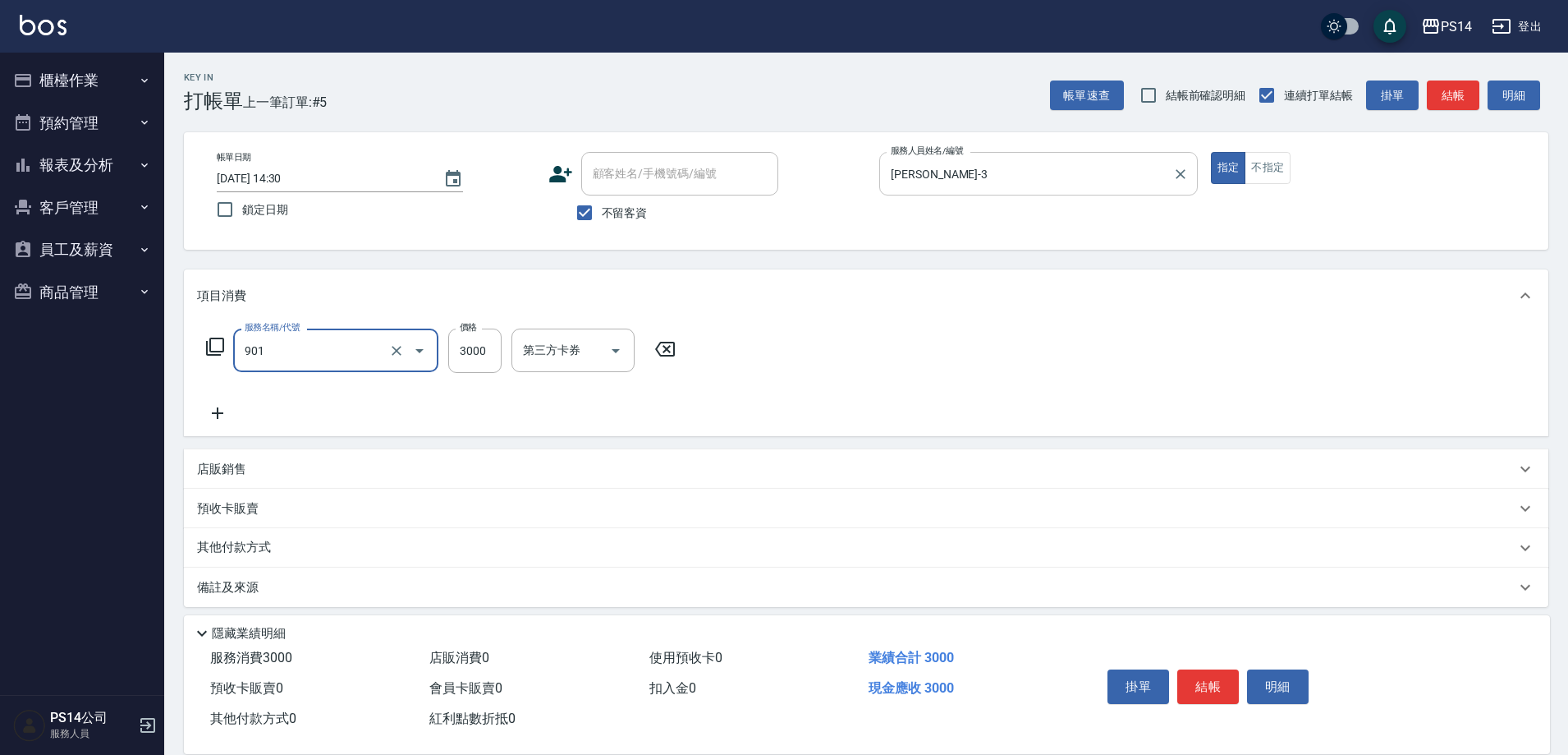
type input "儲值3000(901)"
type input "1000"
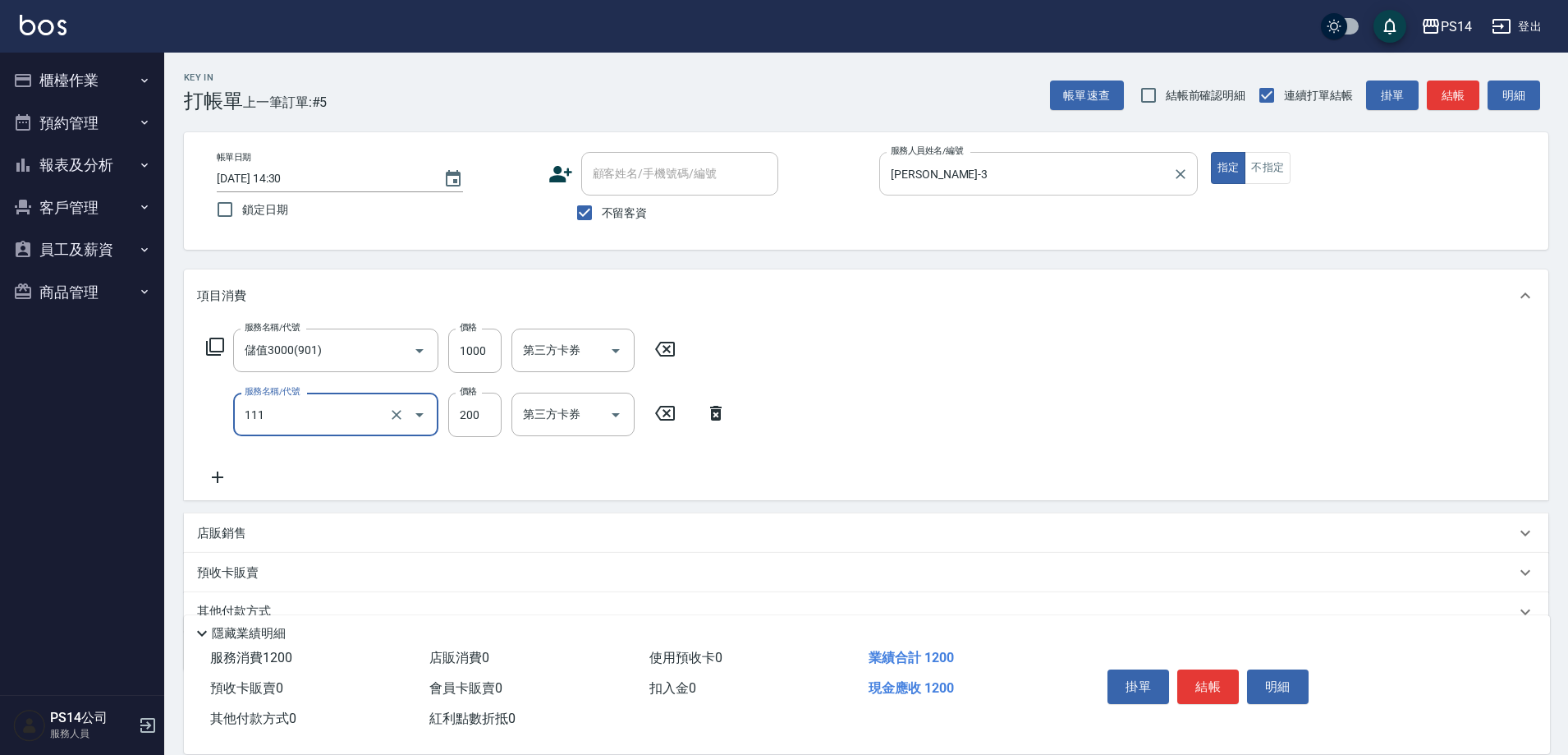
type input "200(111)"
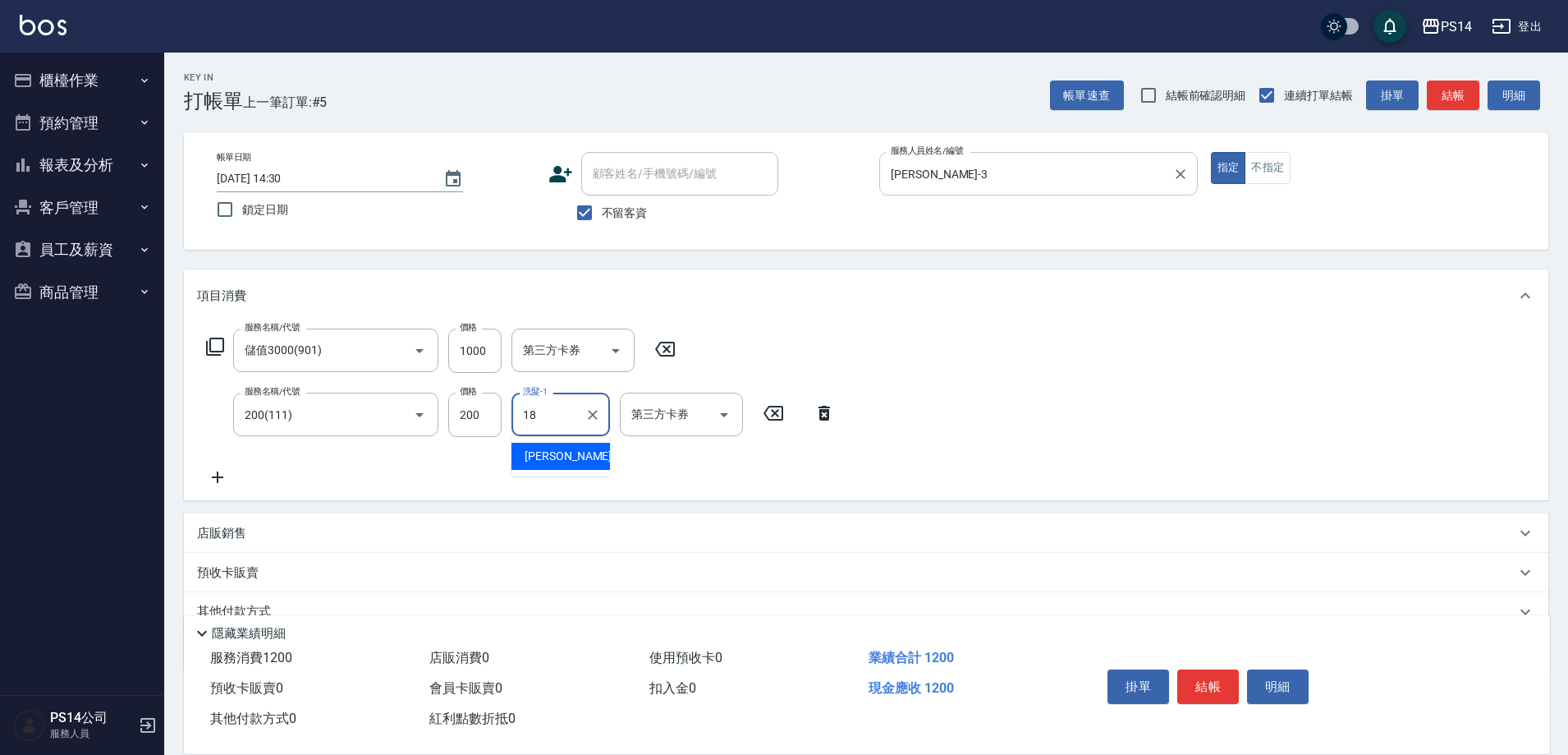
type input "[PERSON_NAME]-18"
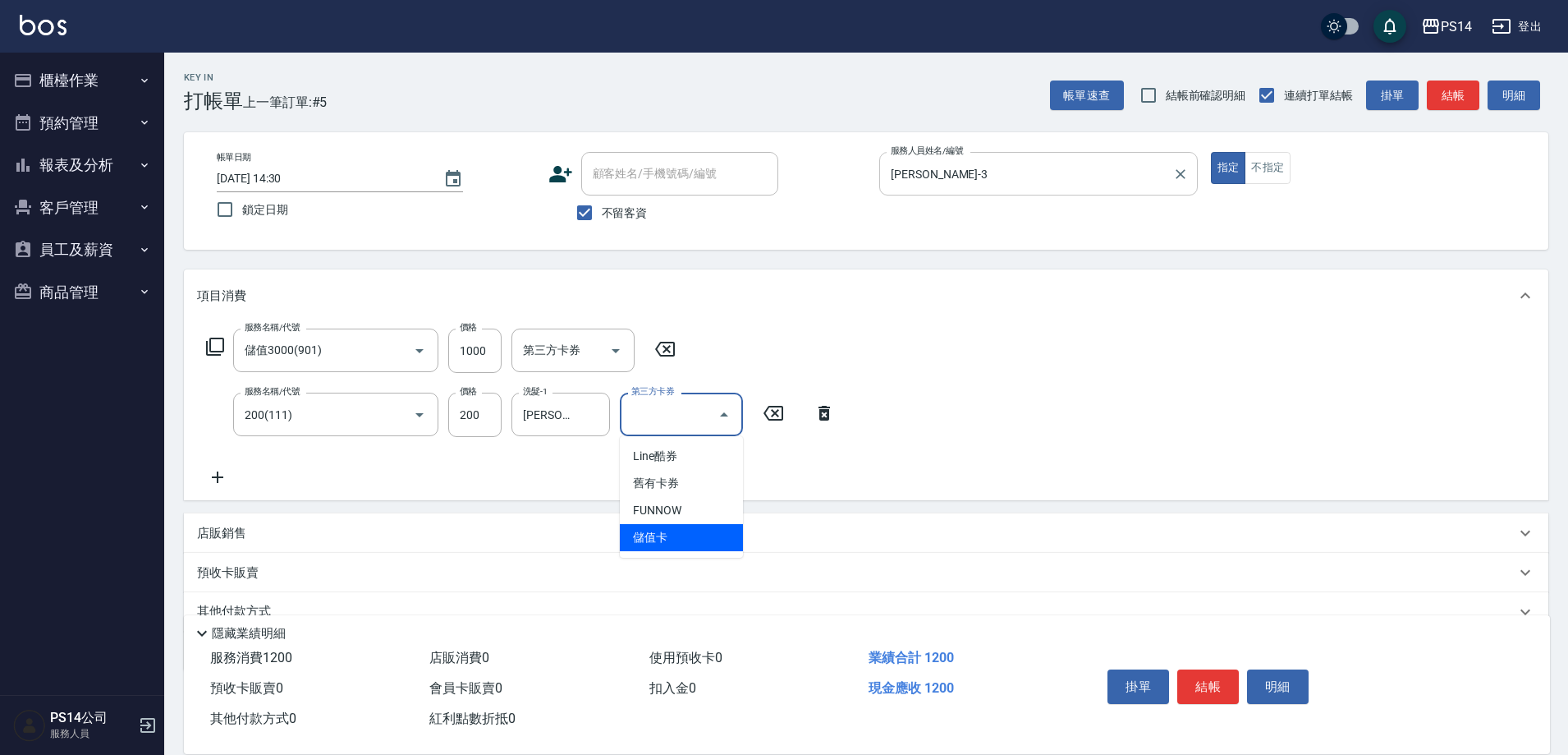
type input "儲值卡"
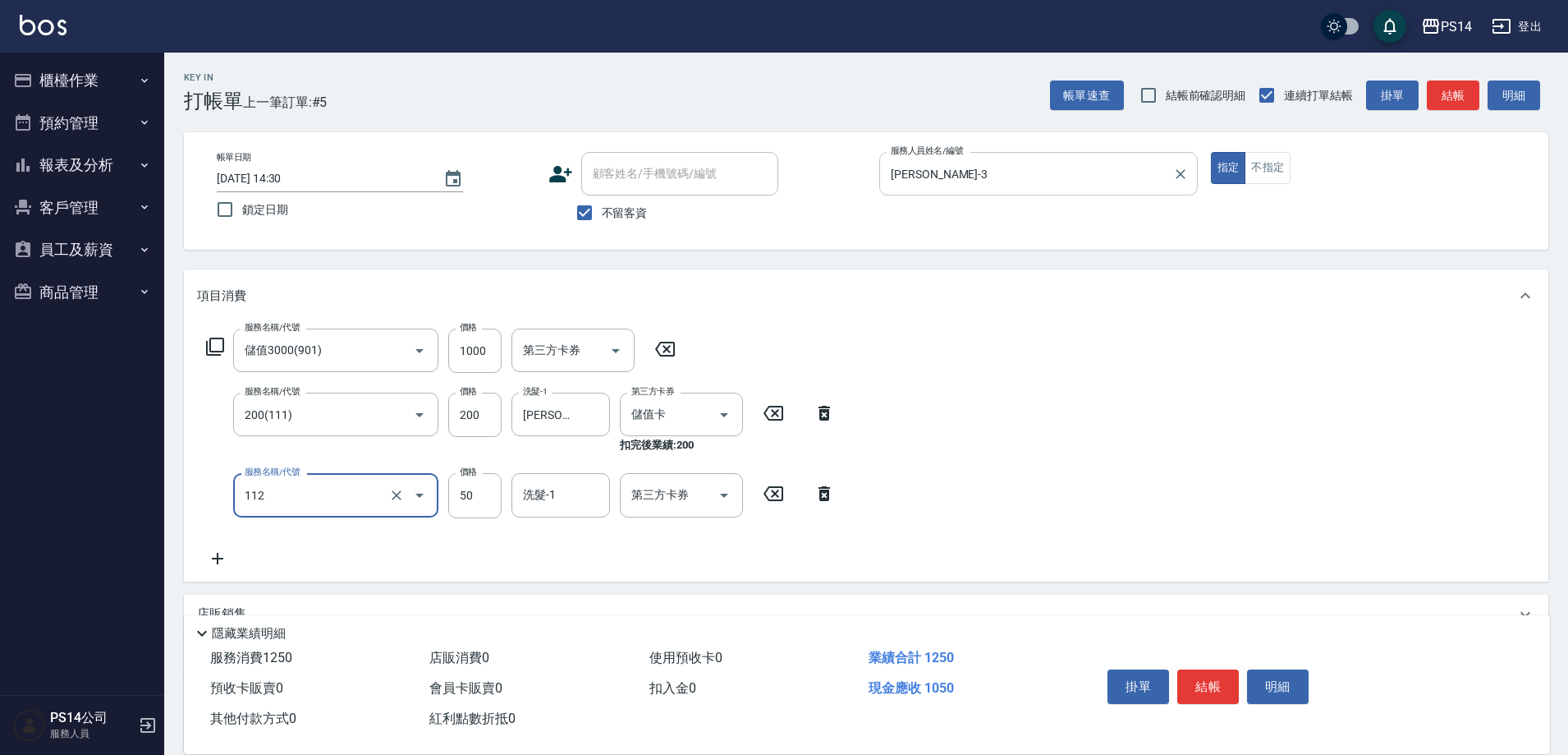
type input "精油50(112)"
type input "[PERSON_NAME]-18"
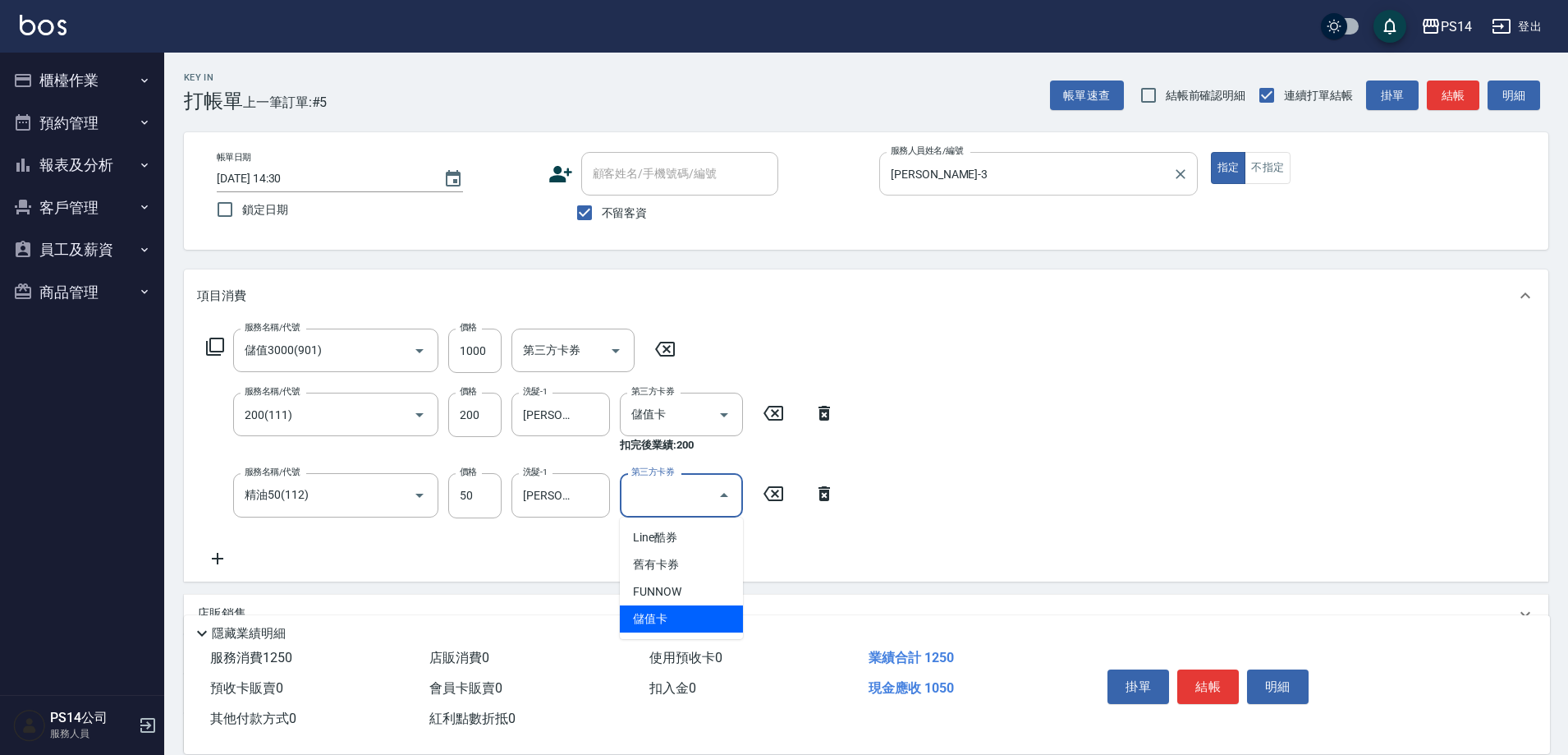
type input "儲值卡"
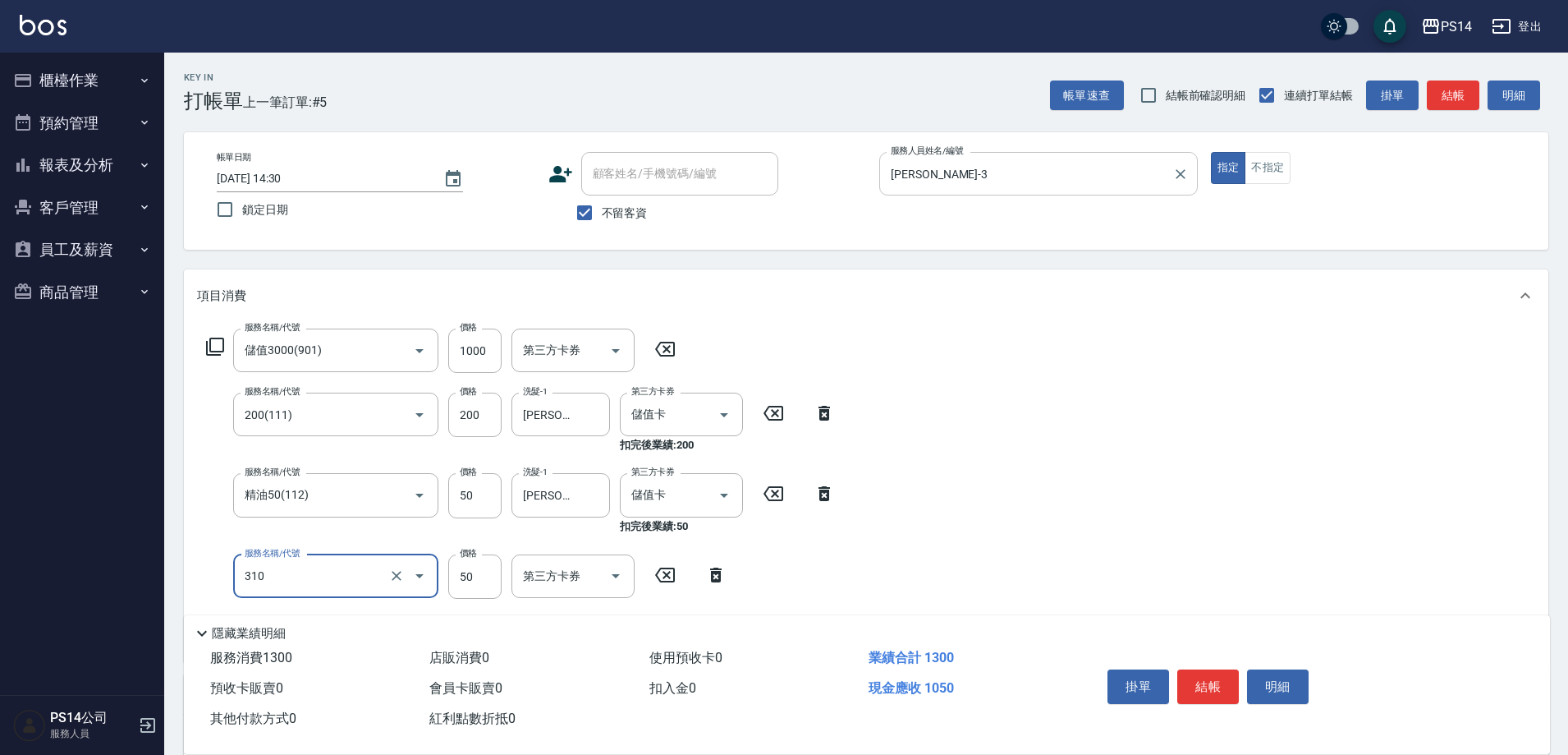
type input "剪瀏海(310)"
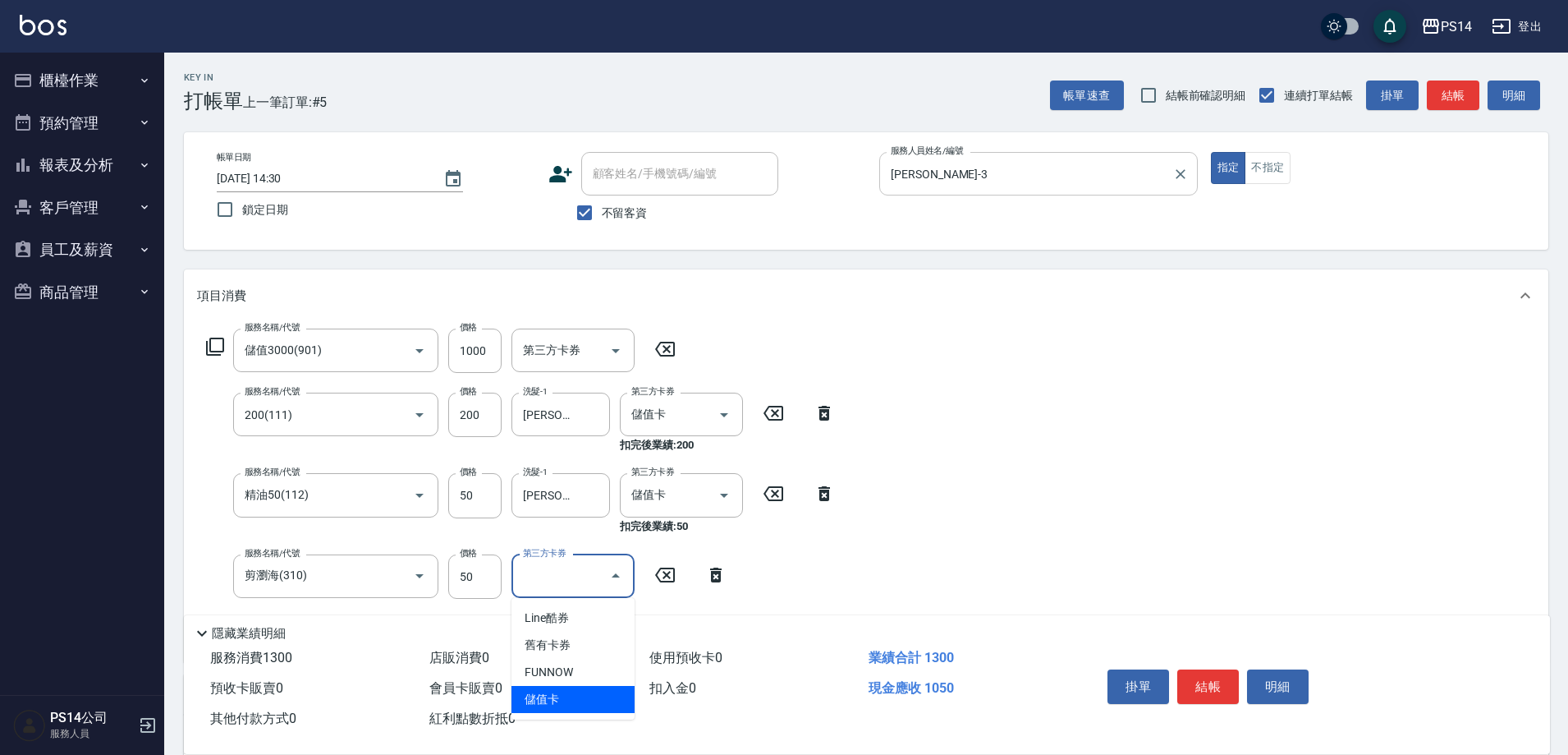
type input "儲值卡"
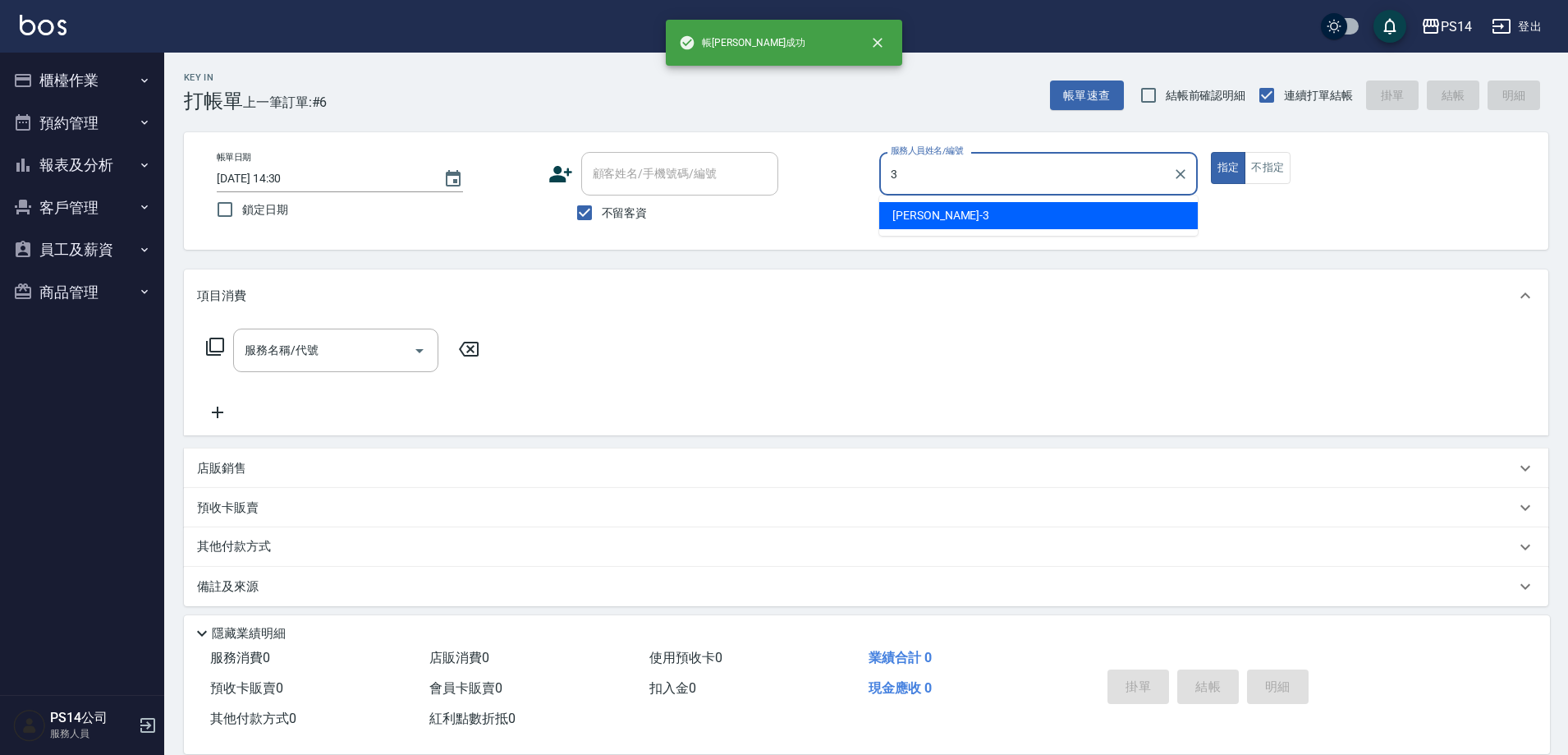
type input "[PERSON_NAME]-3"
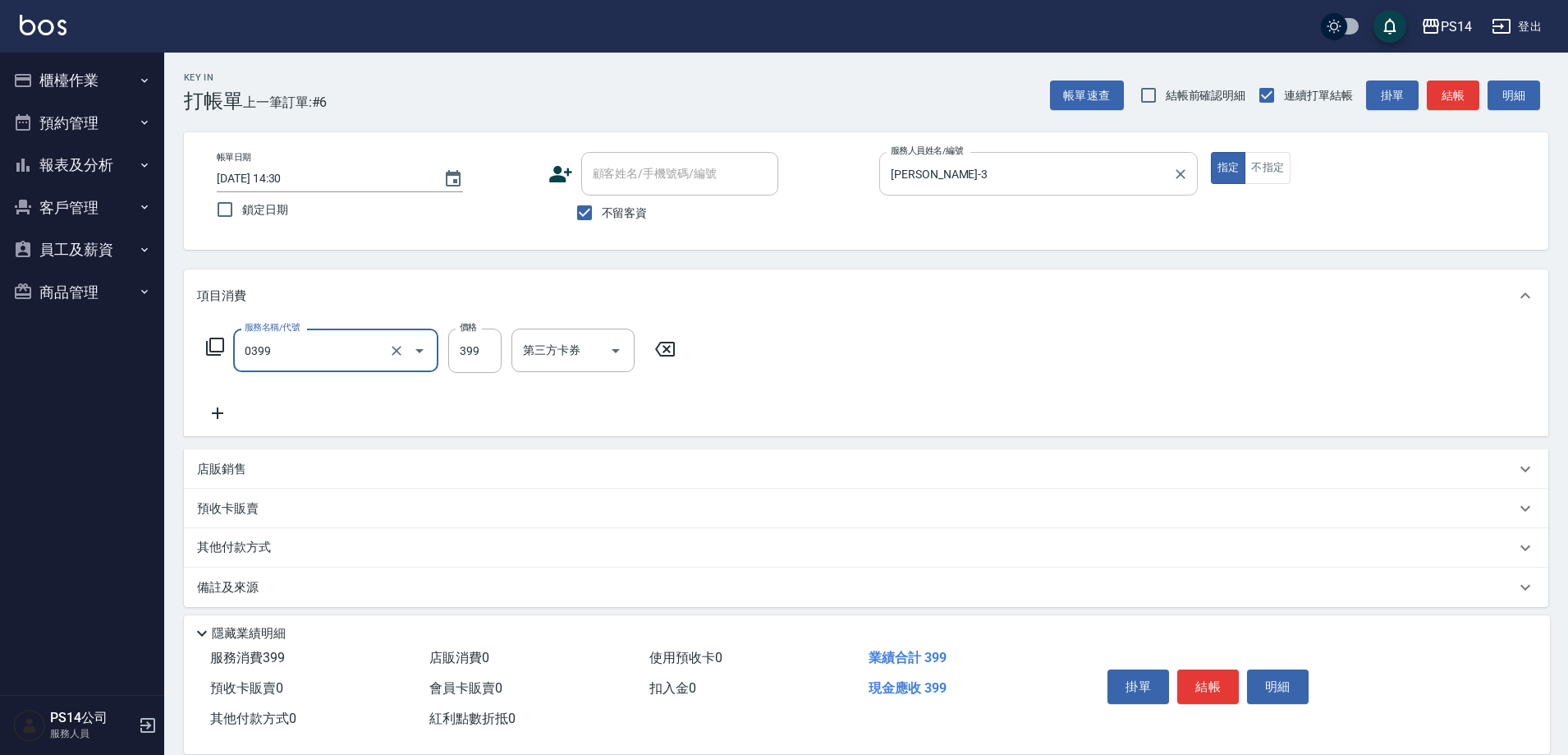
type input "海鹽399(0399)"
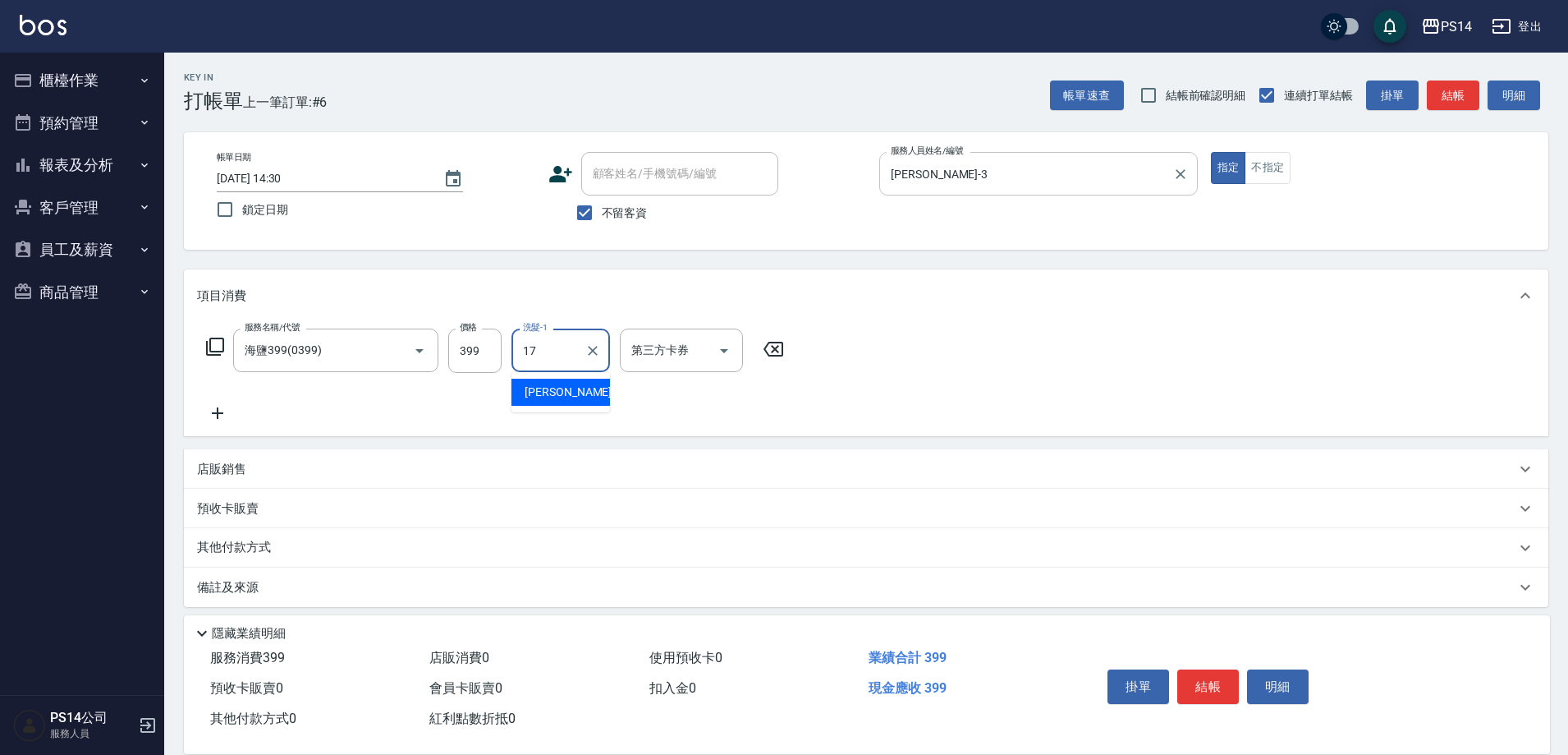
type input "[PERSON_NAME]-17"
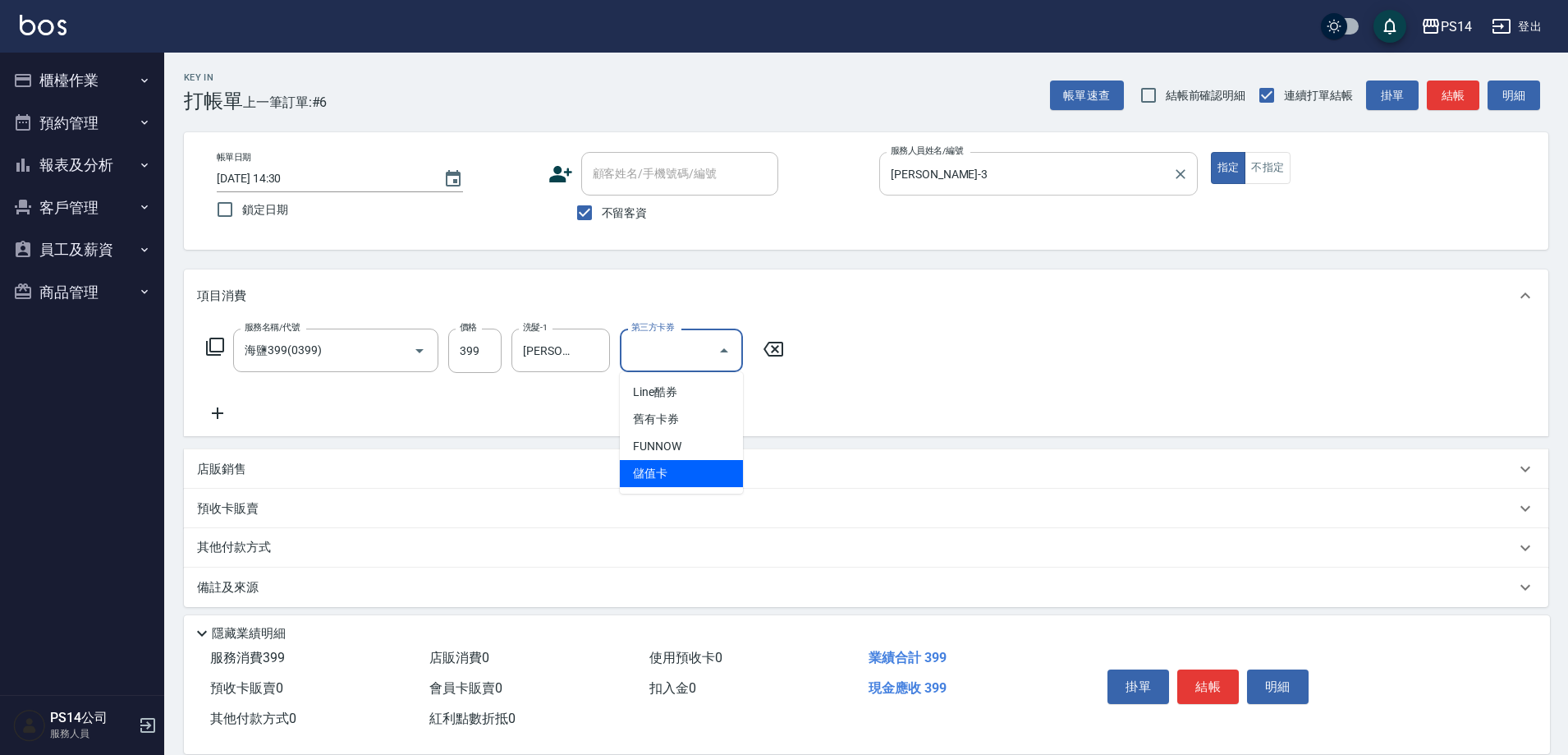
type input "儲值卡"
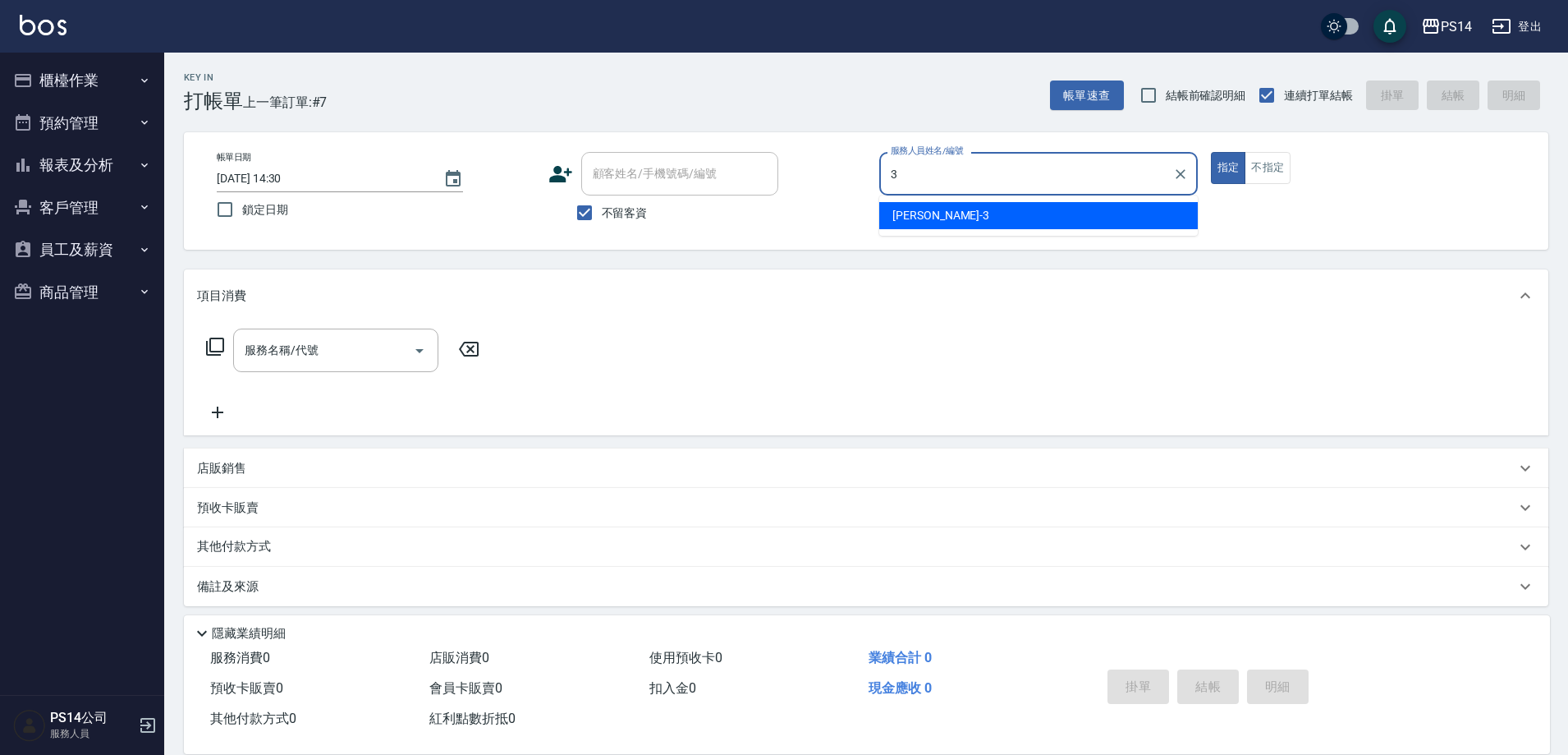
type input "[PERSON_NAME]-3"
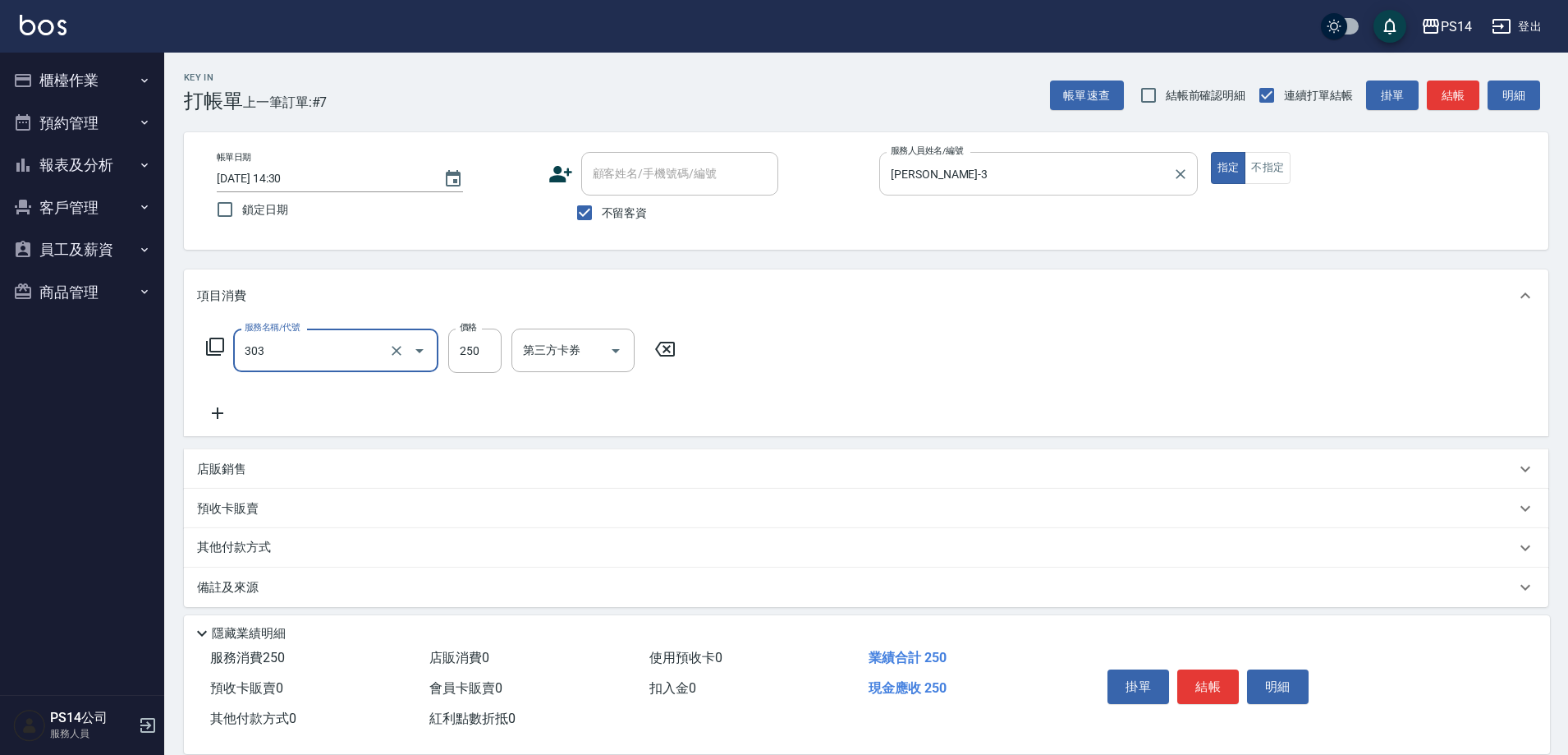
type input "剪髮(303)"
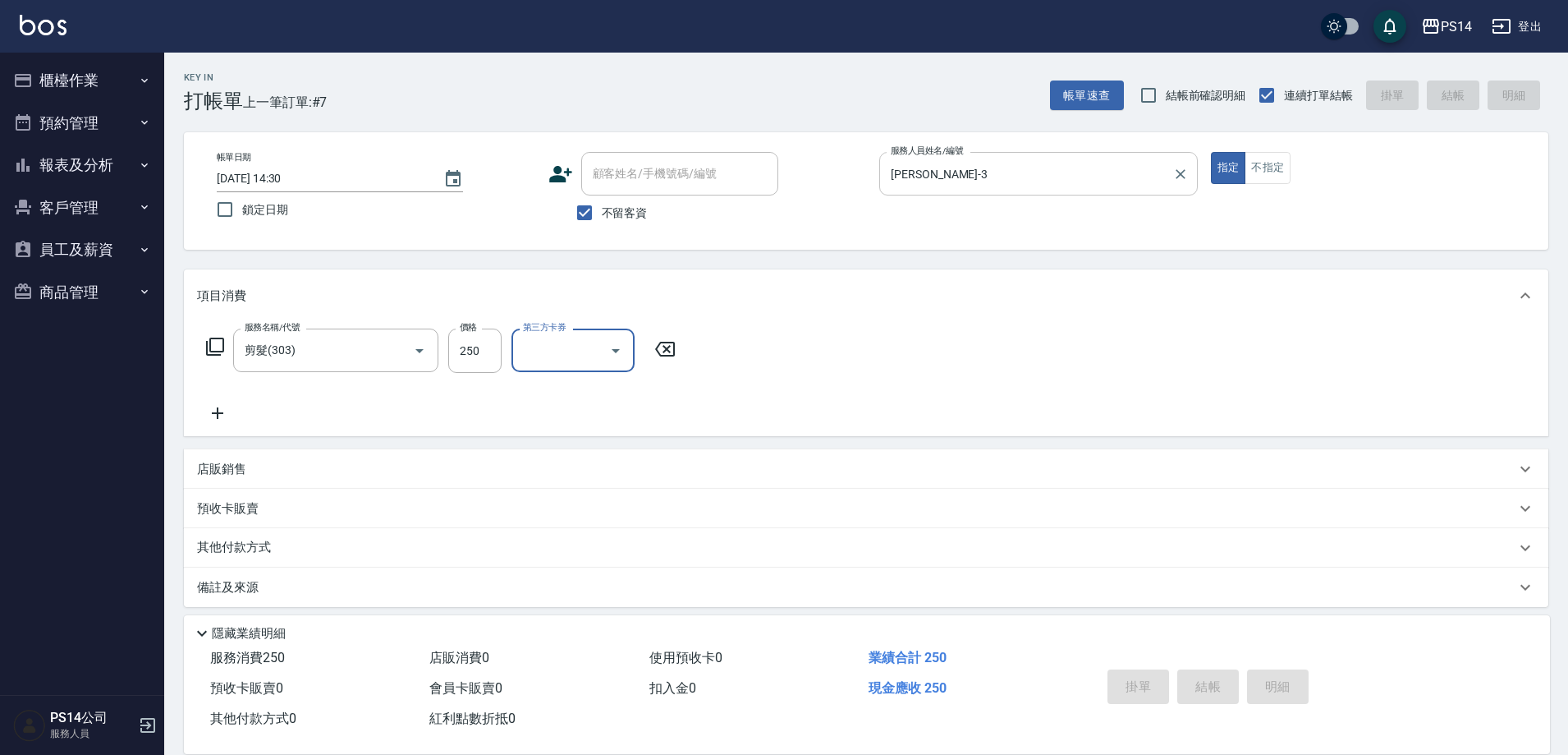
type input "[DATE] 14:33"
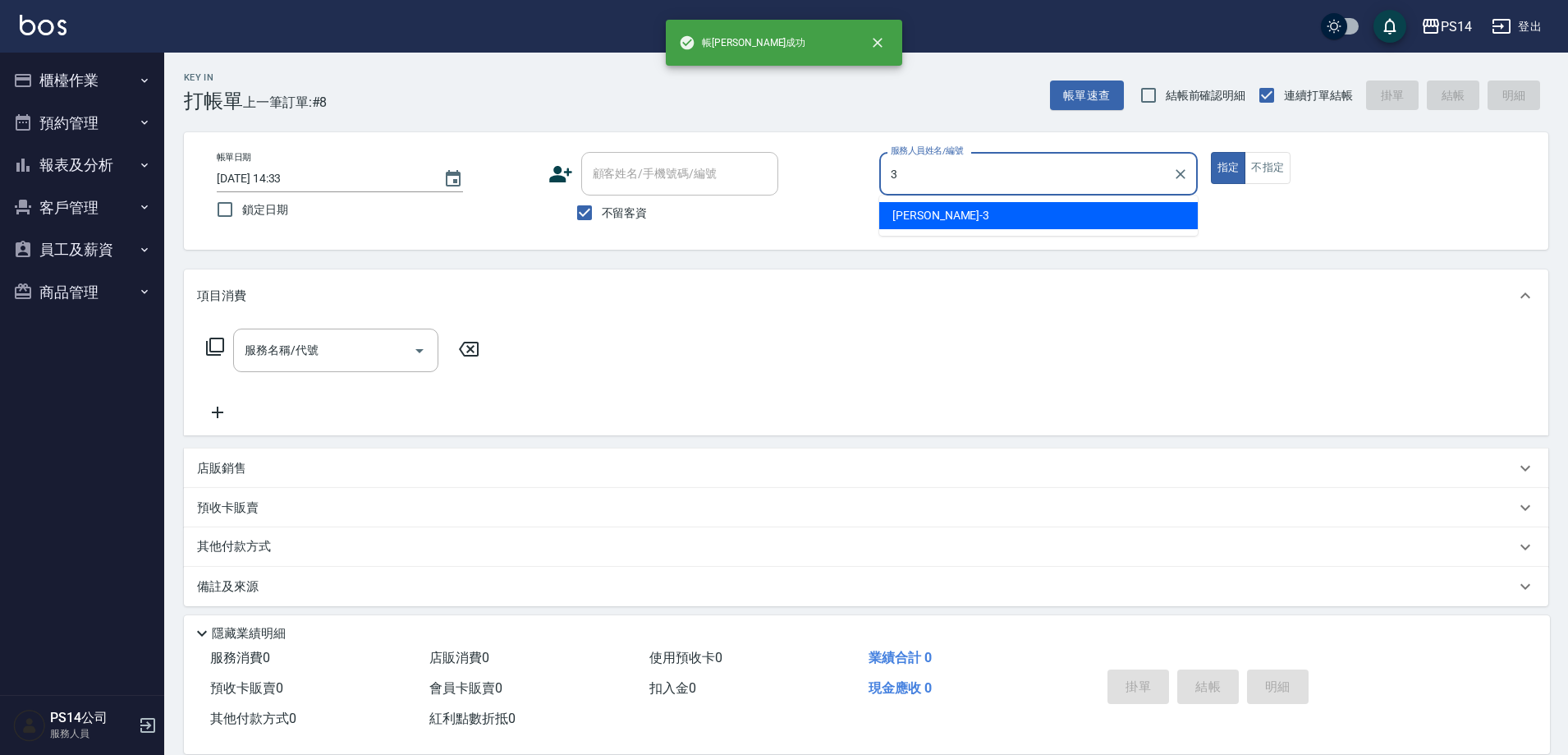
type input "[PERSON_NAME]-3"
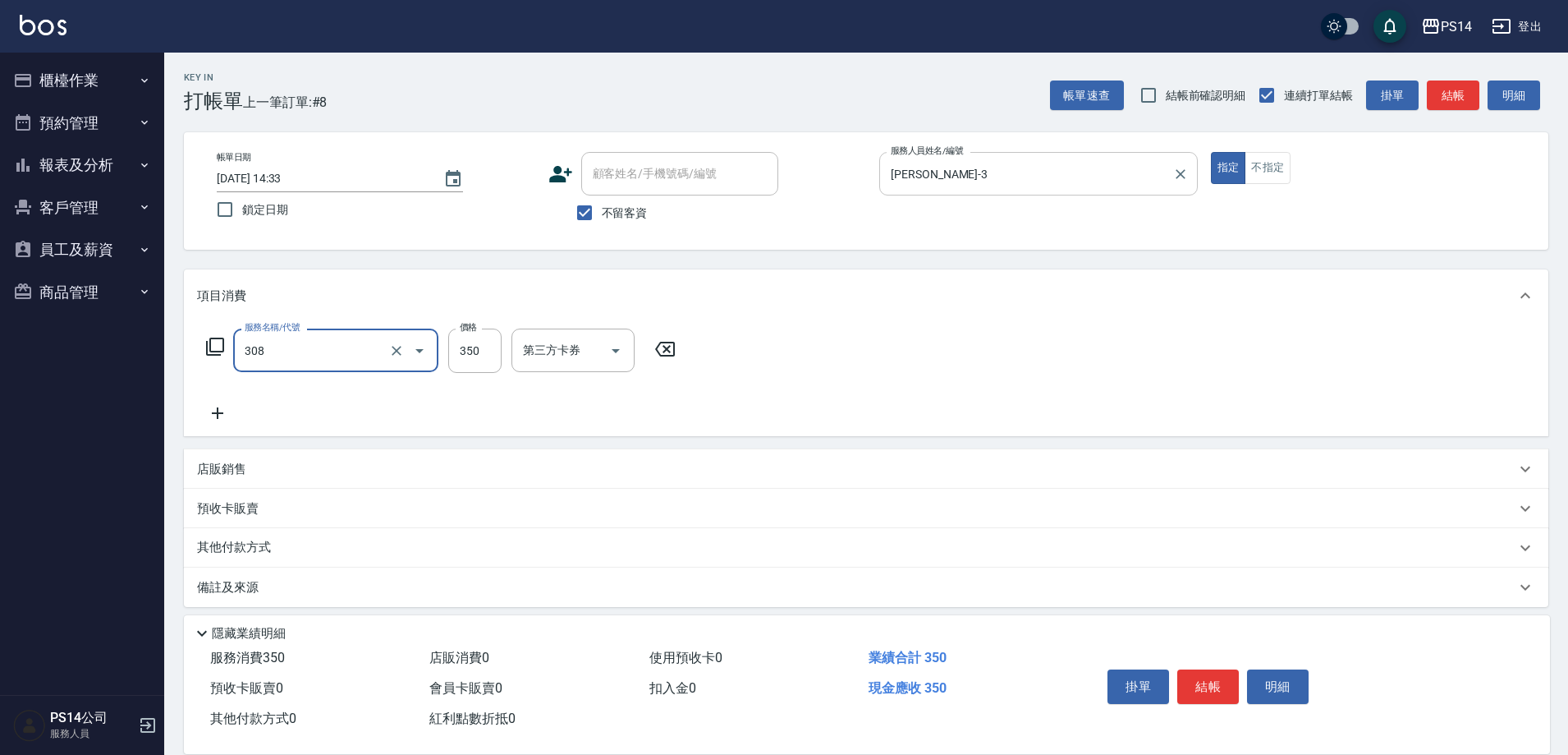
type input "洗+剪(308)"
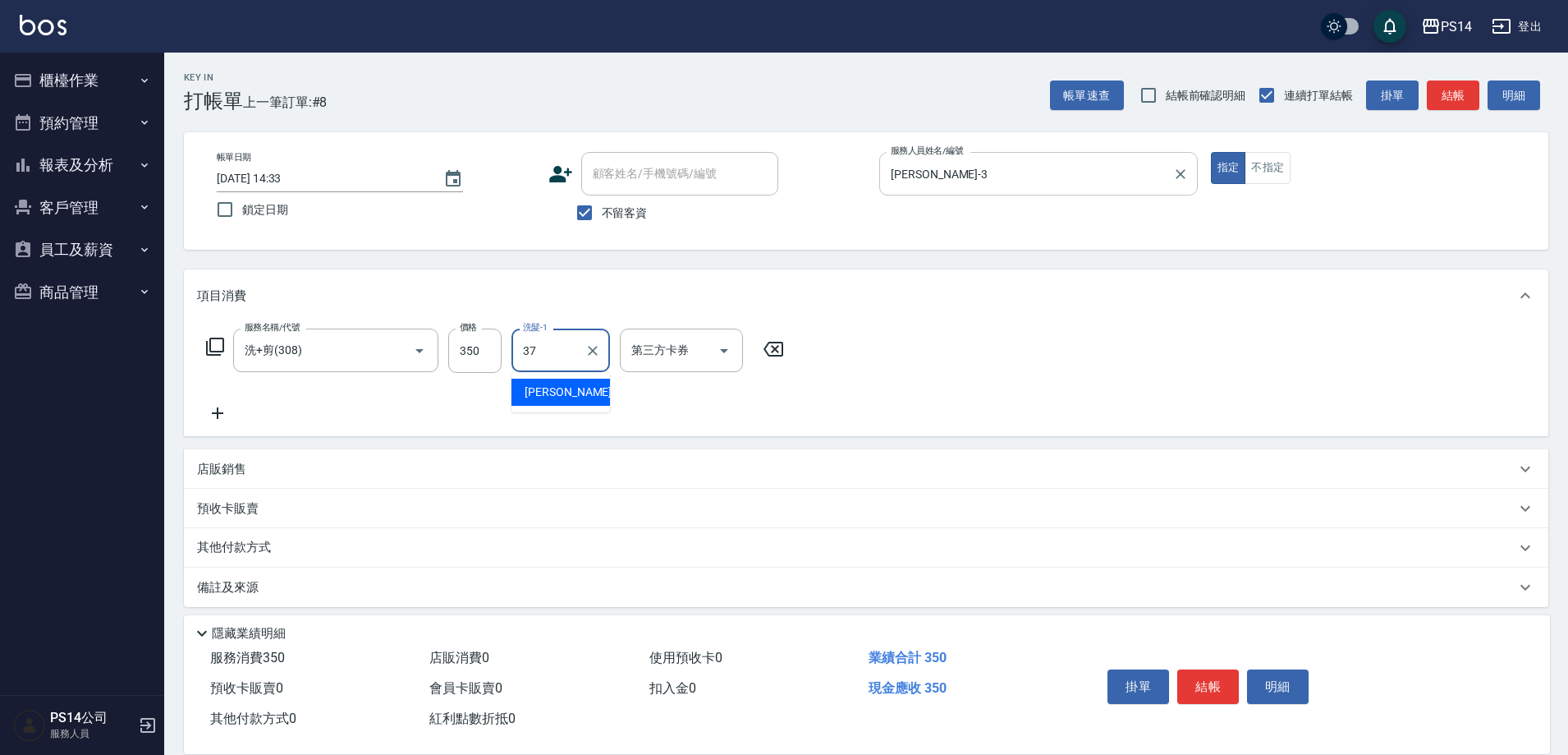
type input "[PERSON_NAME]-37"
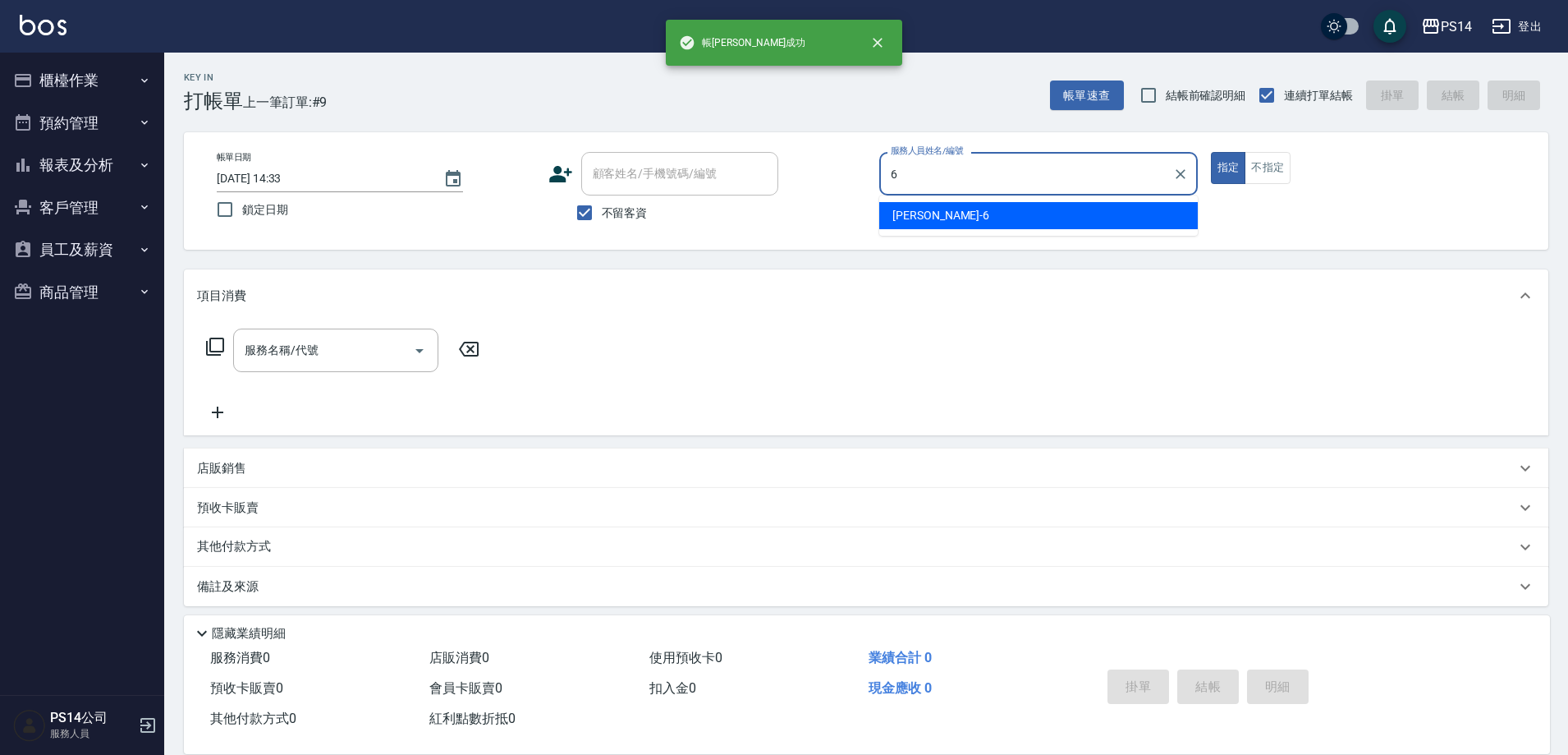
type input "[PERSON_NAME]-6"
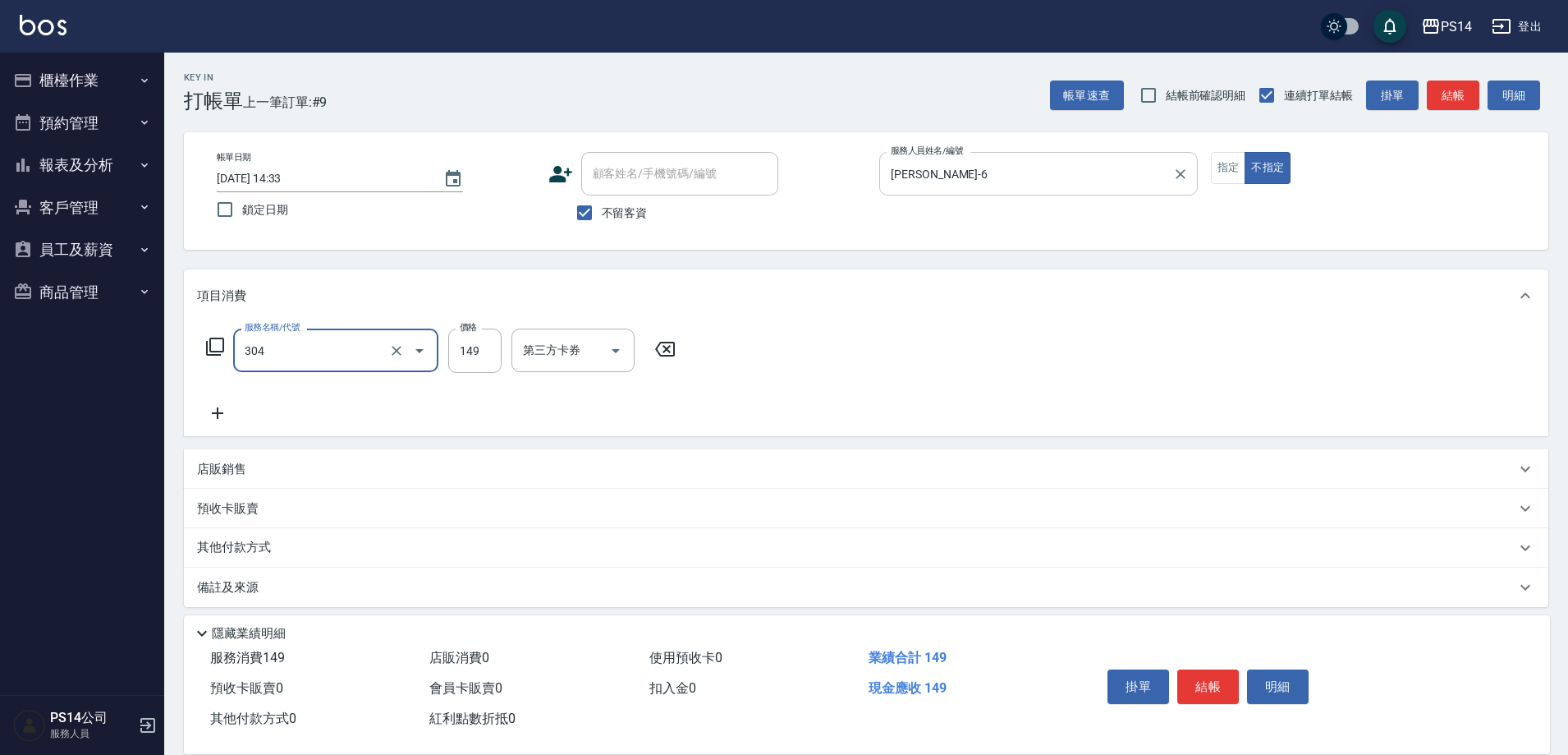
type input "剪髮(304)"
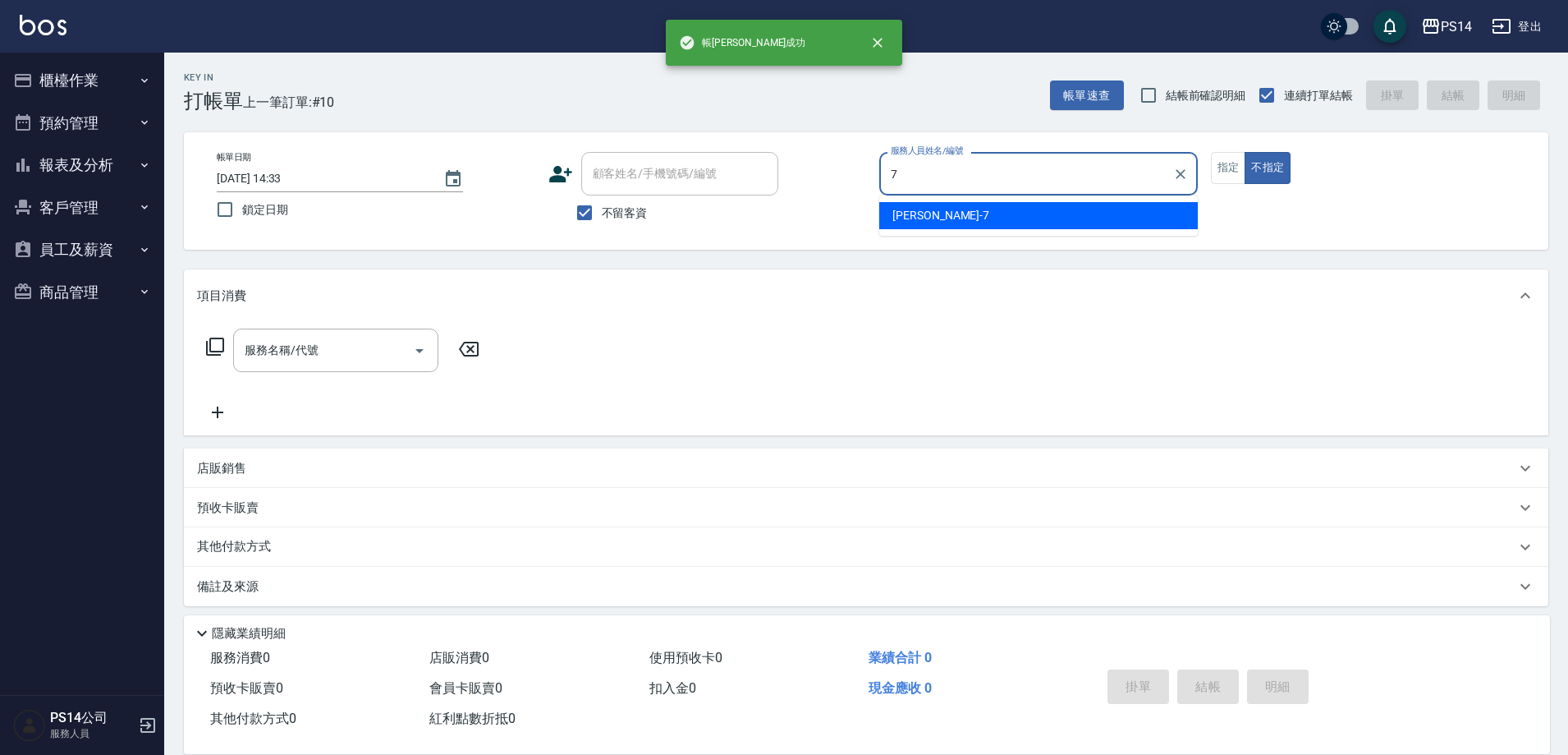
type input "[PERSON_NAME]-7"
type button "false"
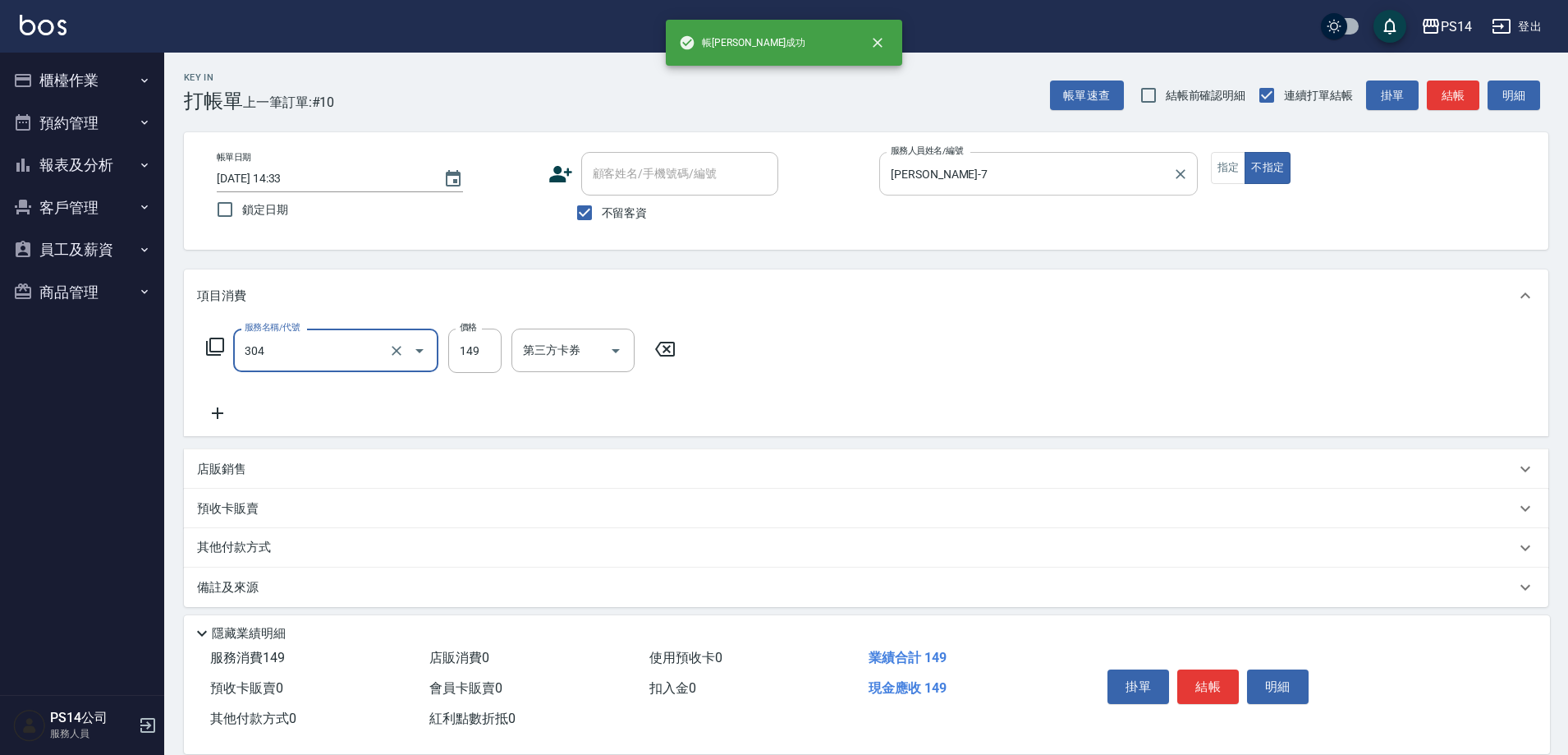
type input "剪髮(304)"
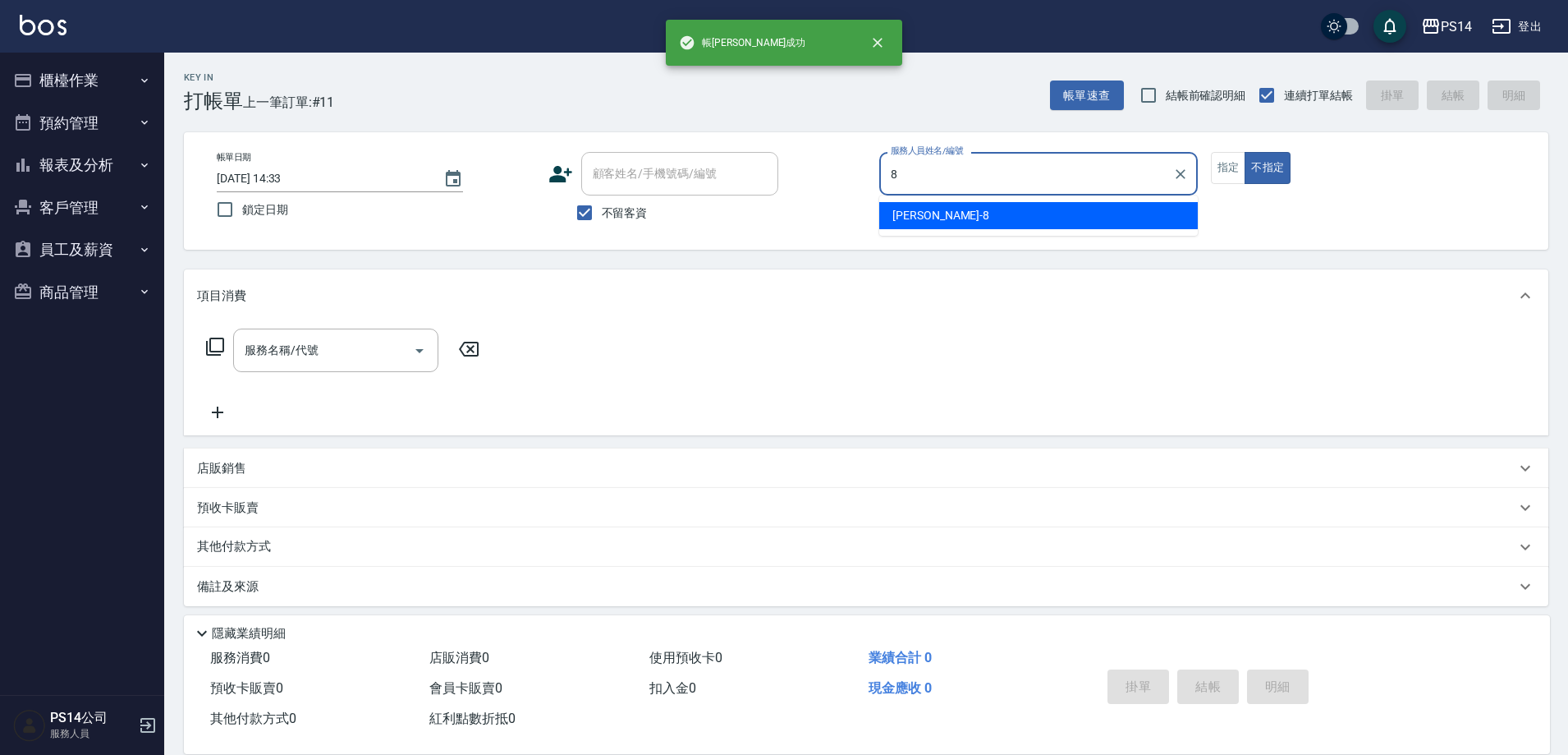
type input "[PERSON_NAME]-8"
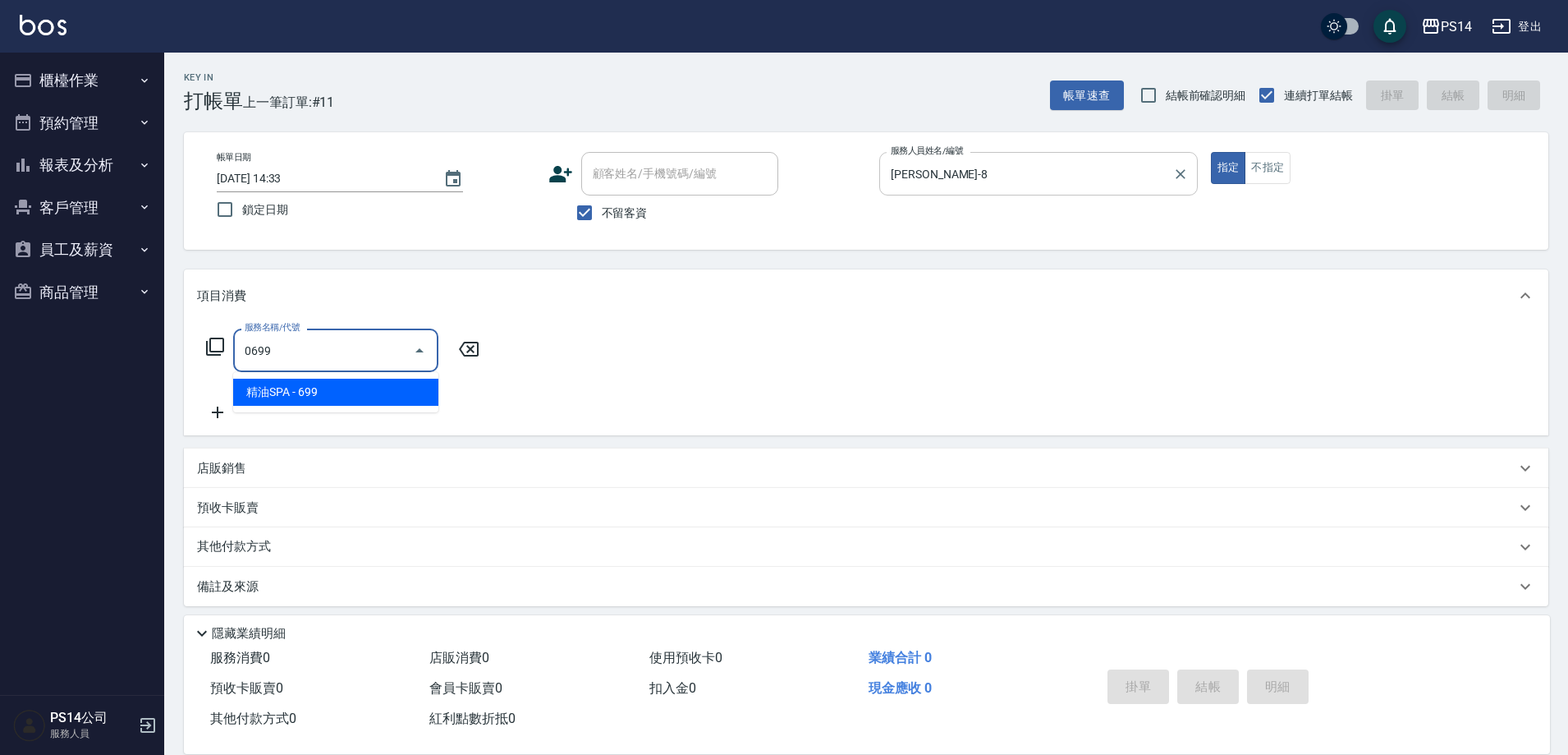
type input "精油SPA(0699)"
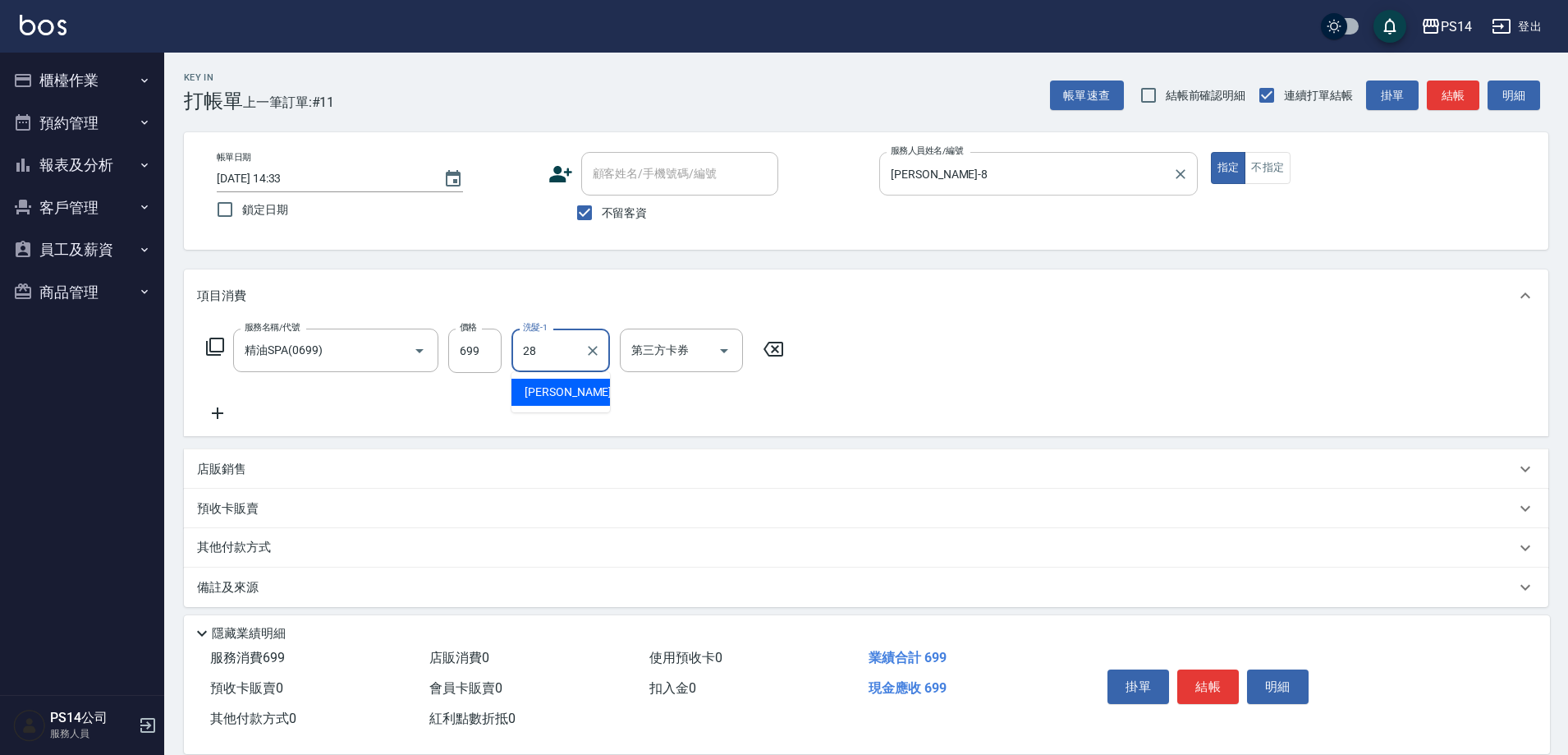
type input "[PERSON_NAME]-28"
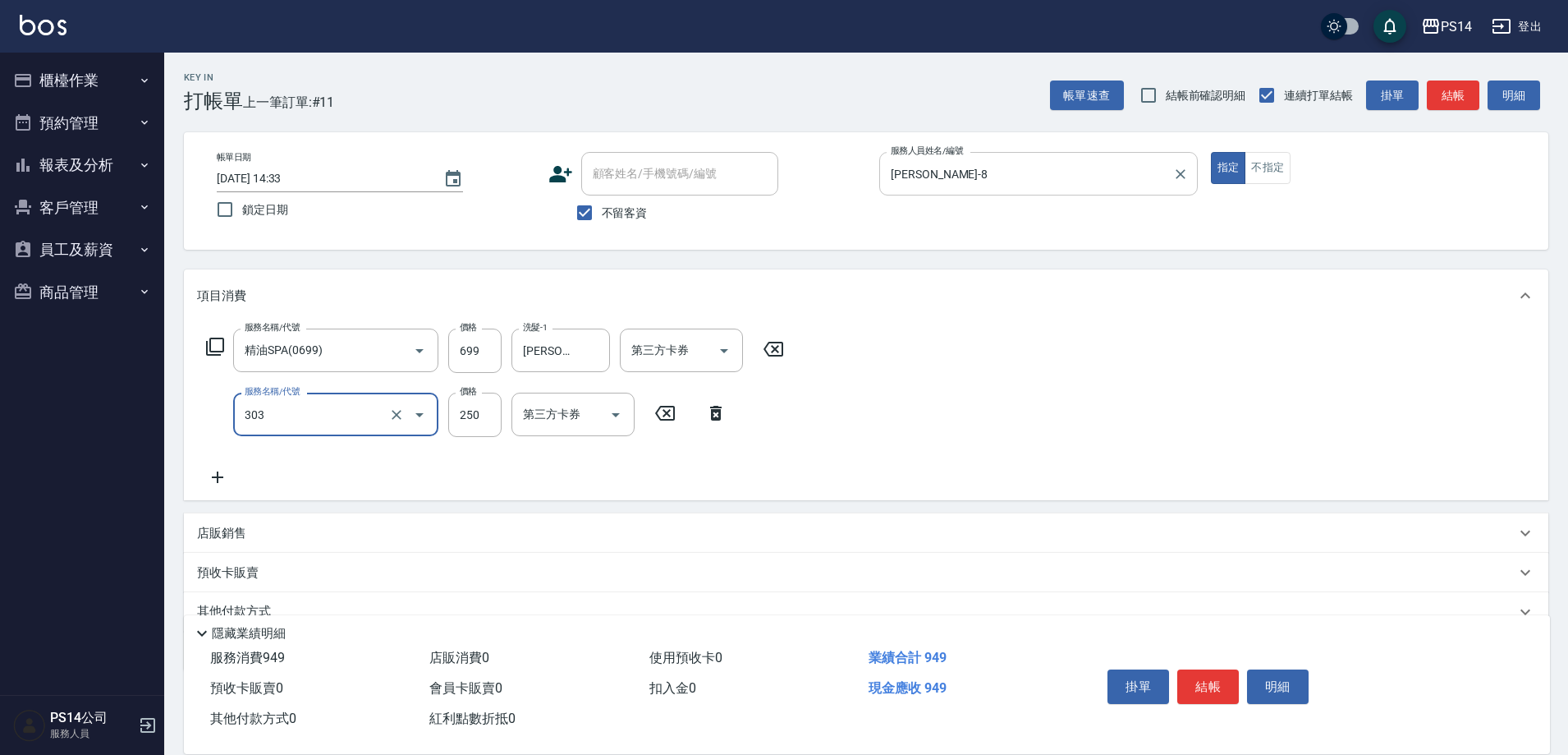
type input "剪髮(303)"
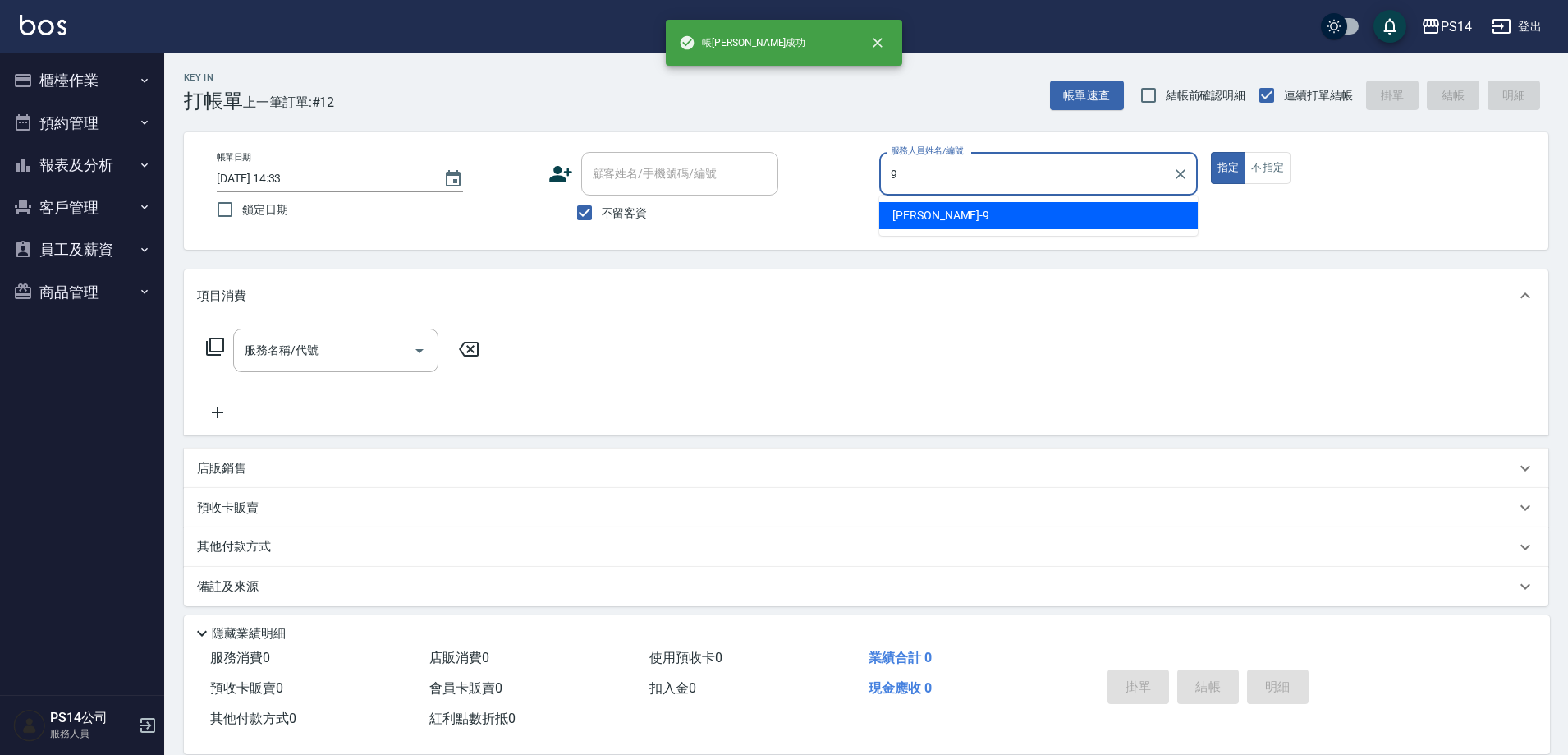
type input "[PERSON_NAME]-9"
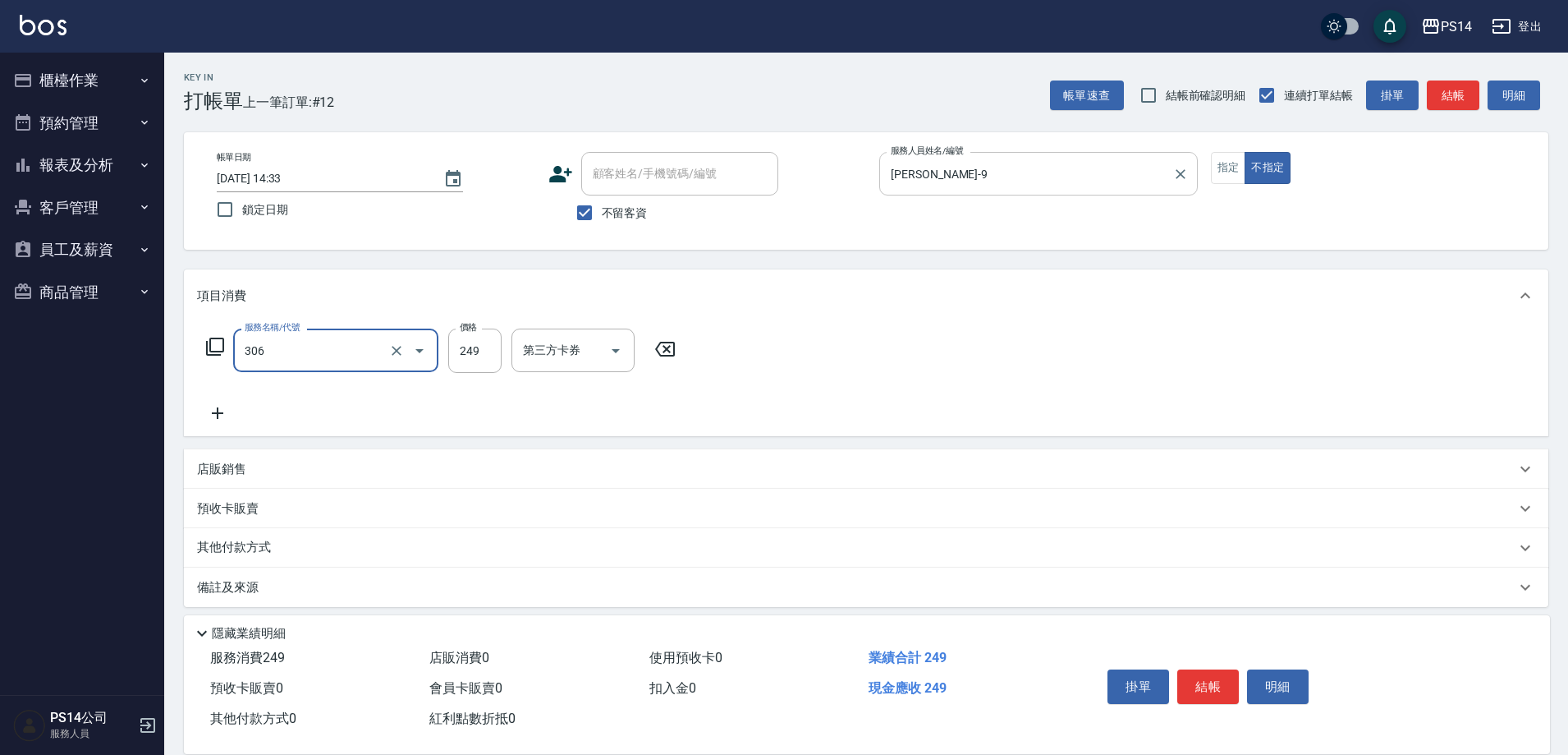
type input "剪髮(306)"
type input "[PERSON_NAME]-26"
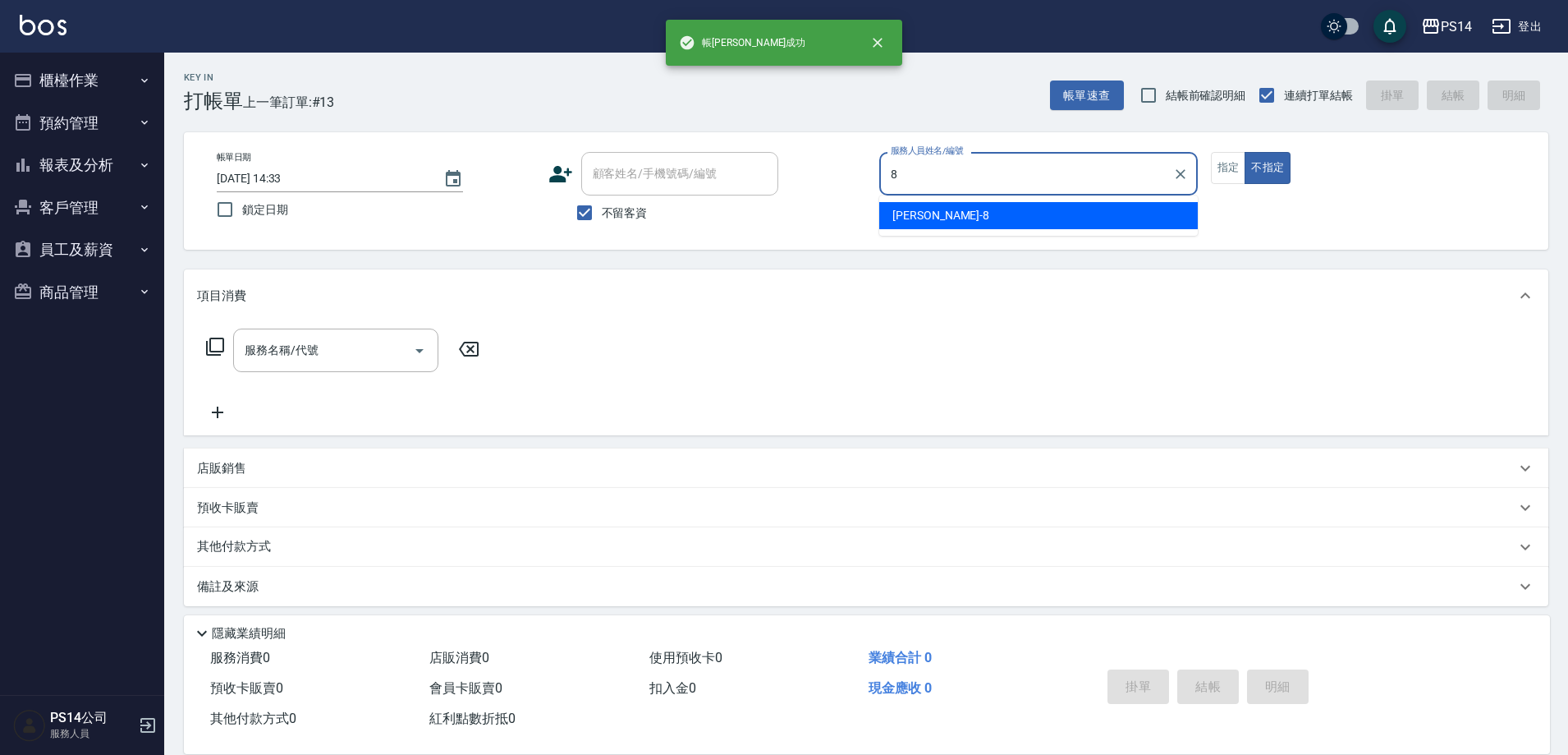
type input "[PERSON_NAME]-8"
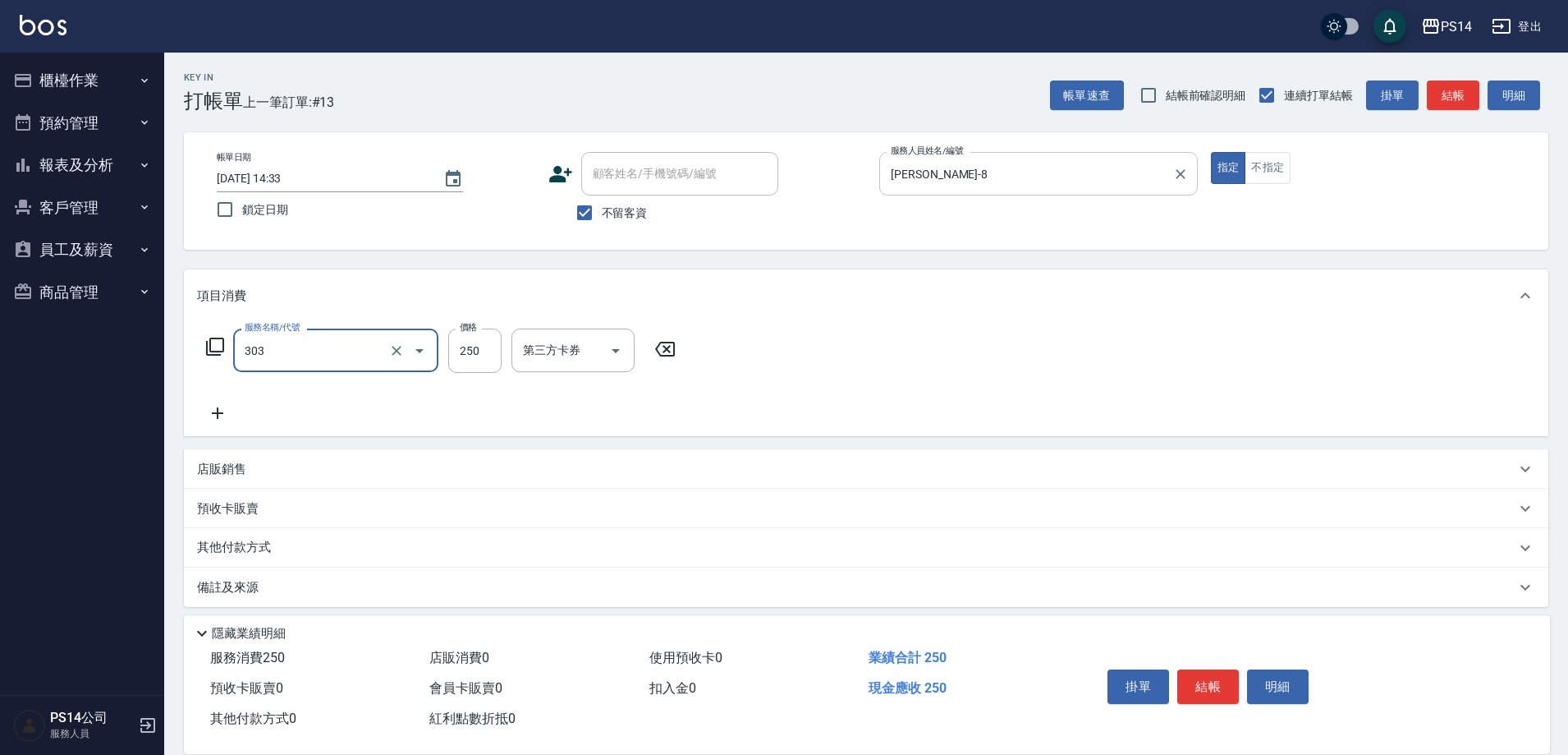
type input "剪髮(303)"
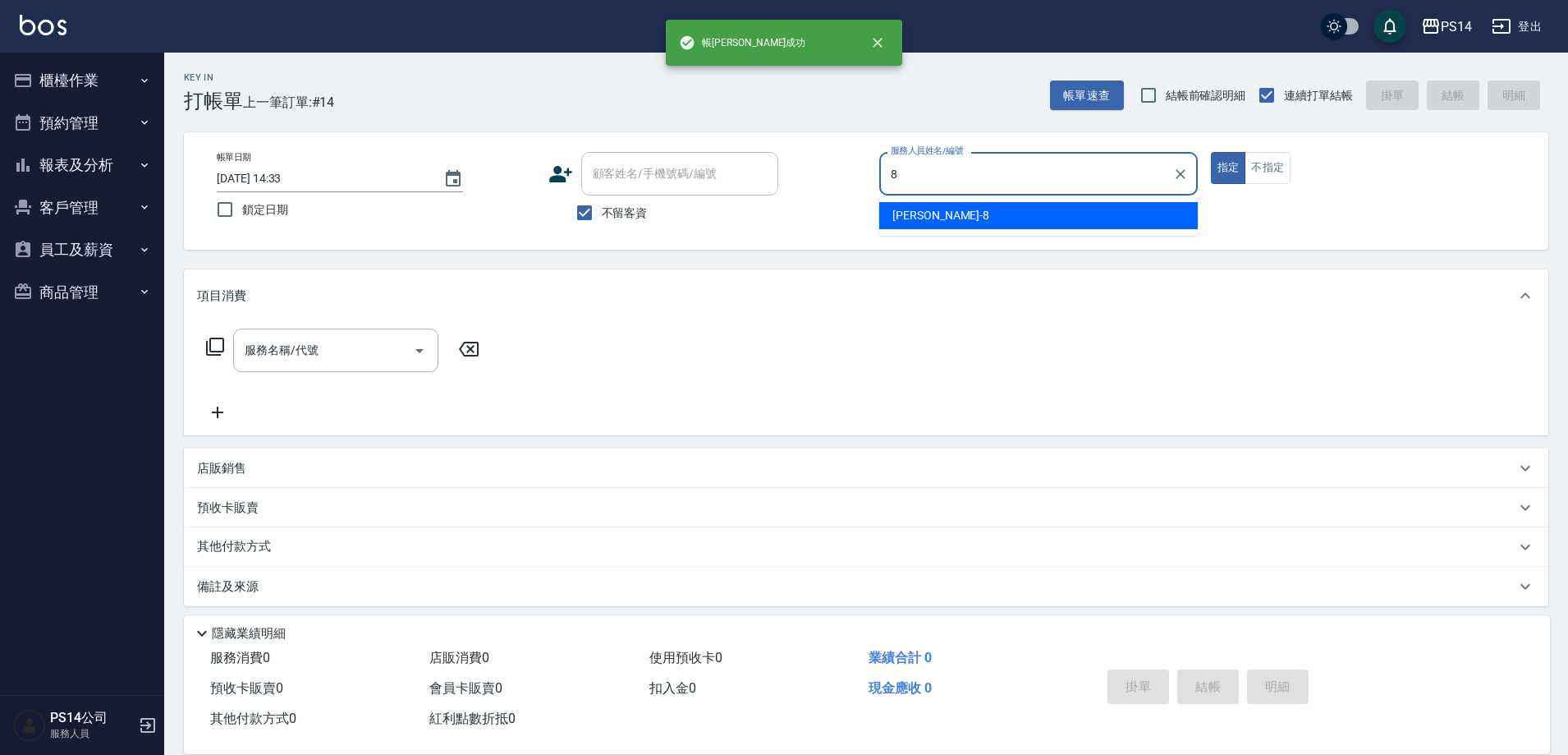
type input "[PERSON_NAME]-8"
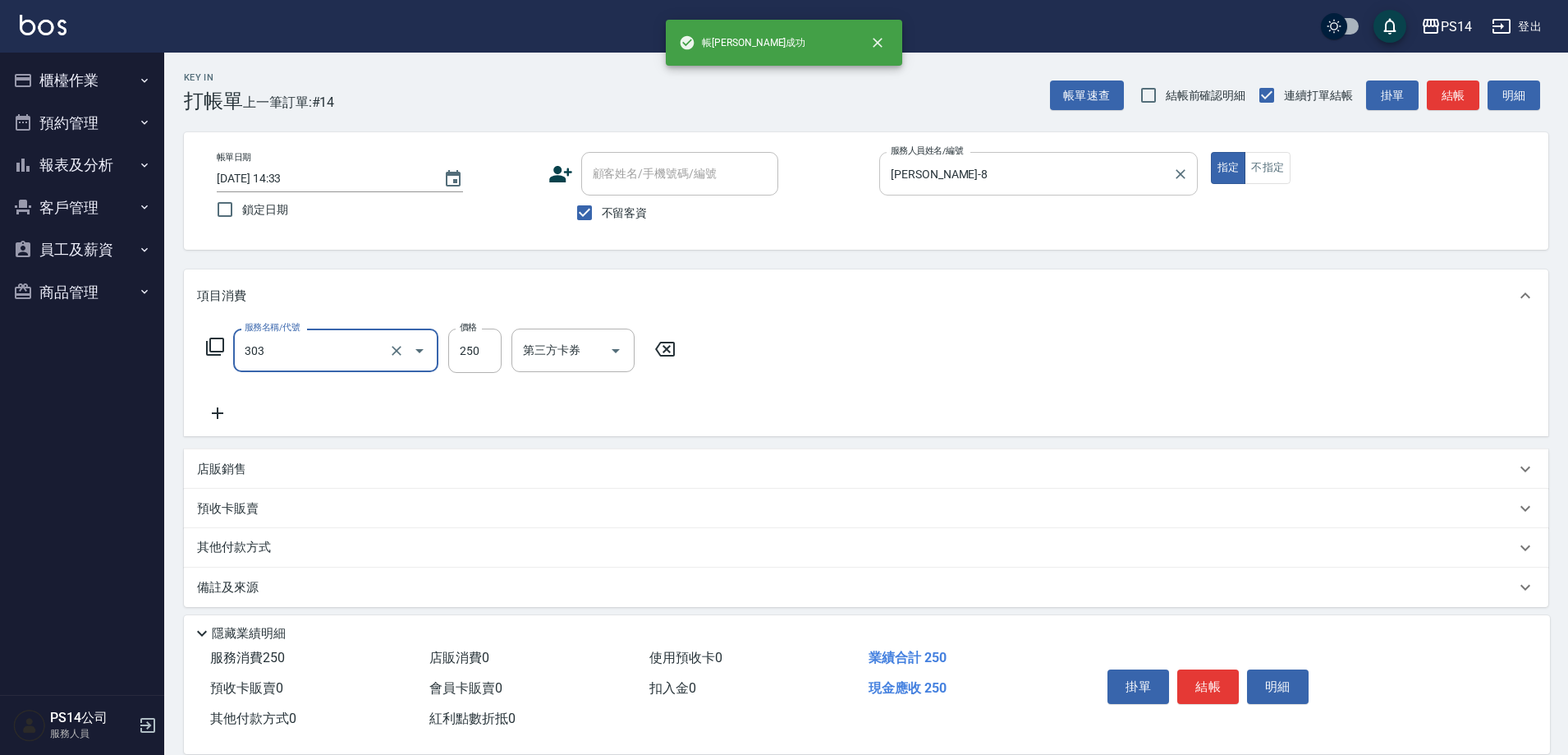
type input "剪髮(303)"
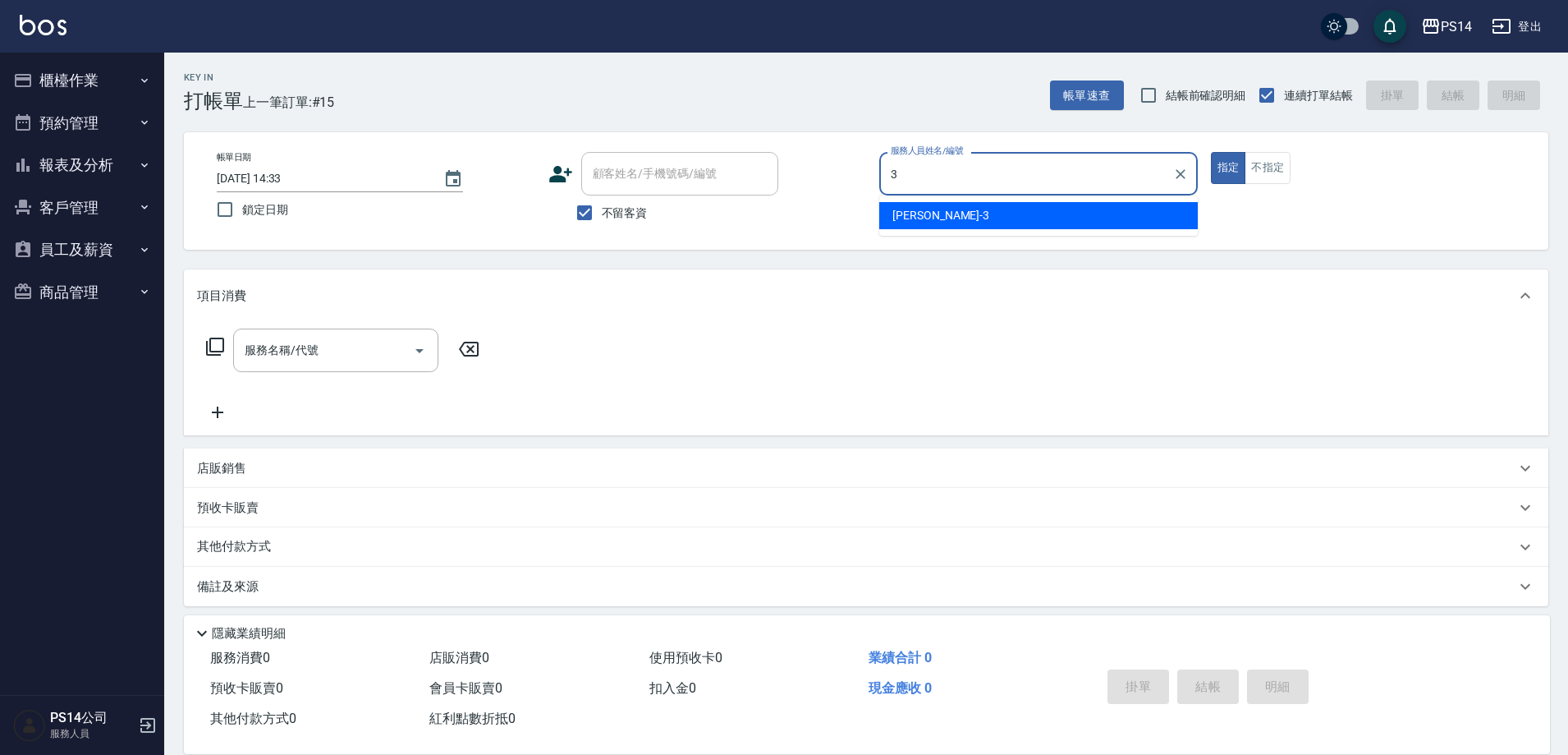
type input "[PERSON_NAME]-3"
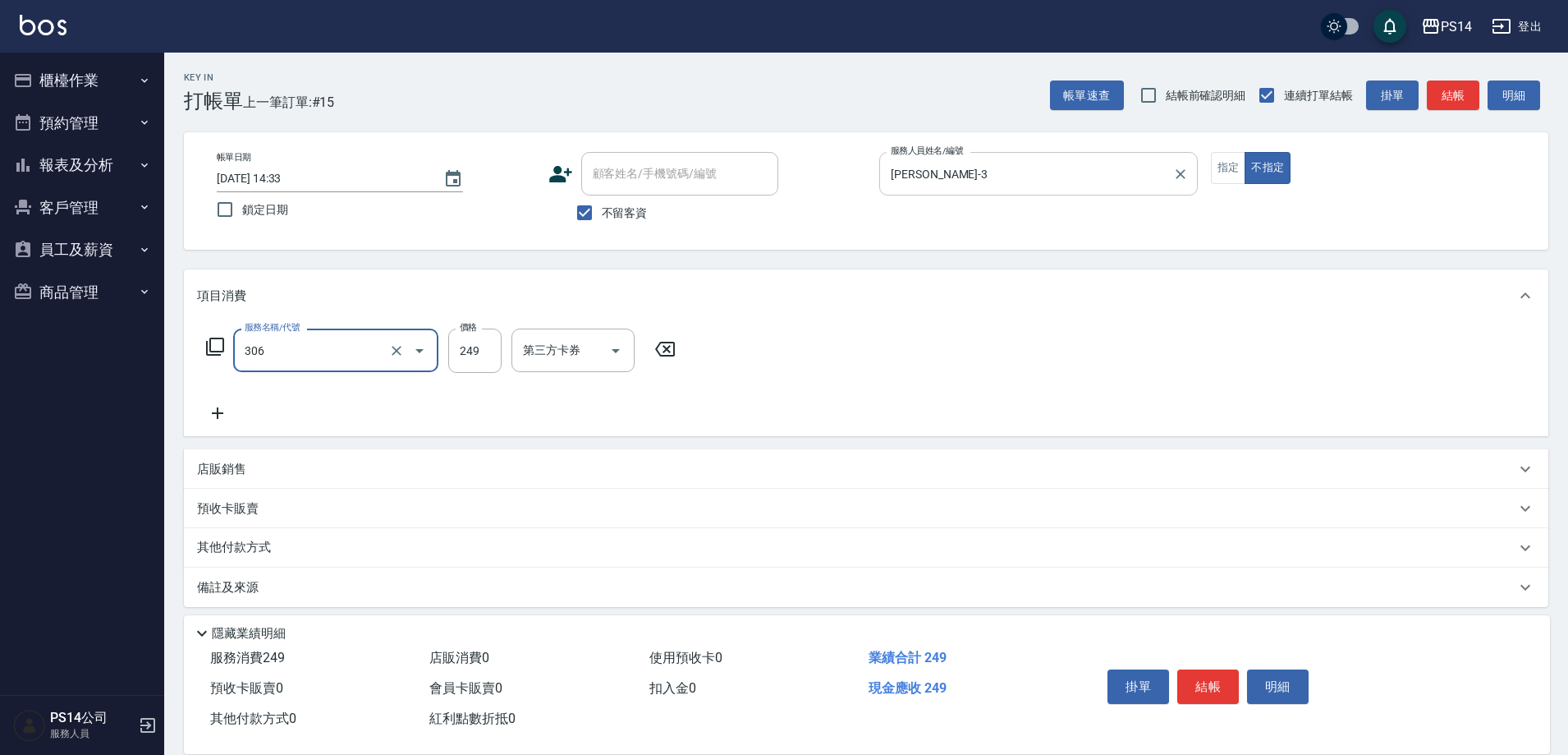
type input "剪髮(306)"
type input "[PERSON_NAME]-18"
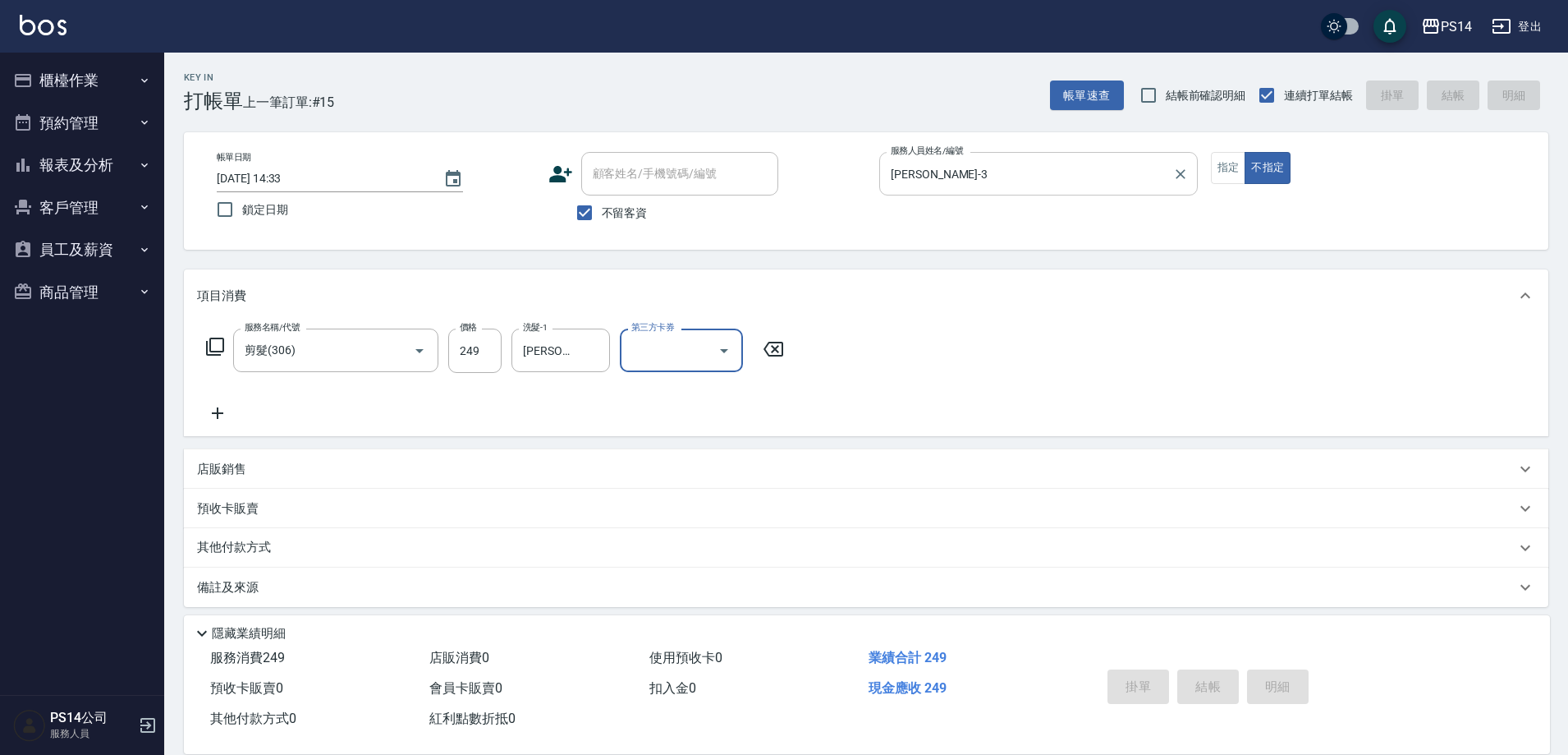
type input "[DATE] 14:34"
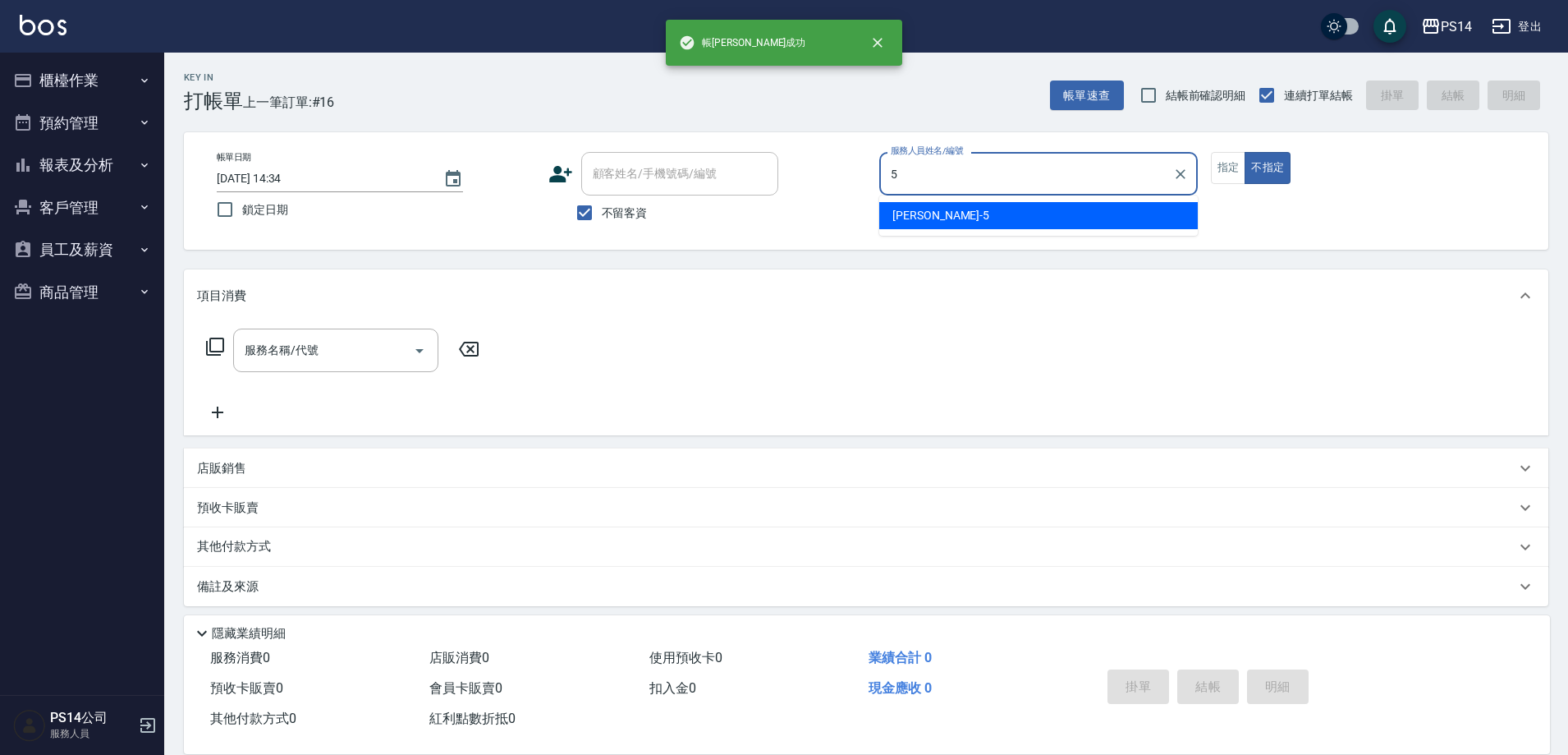
type input "[PERSON_NAME]-5"
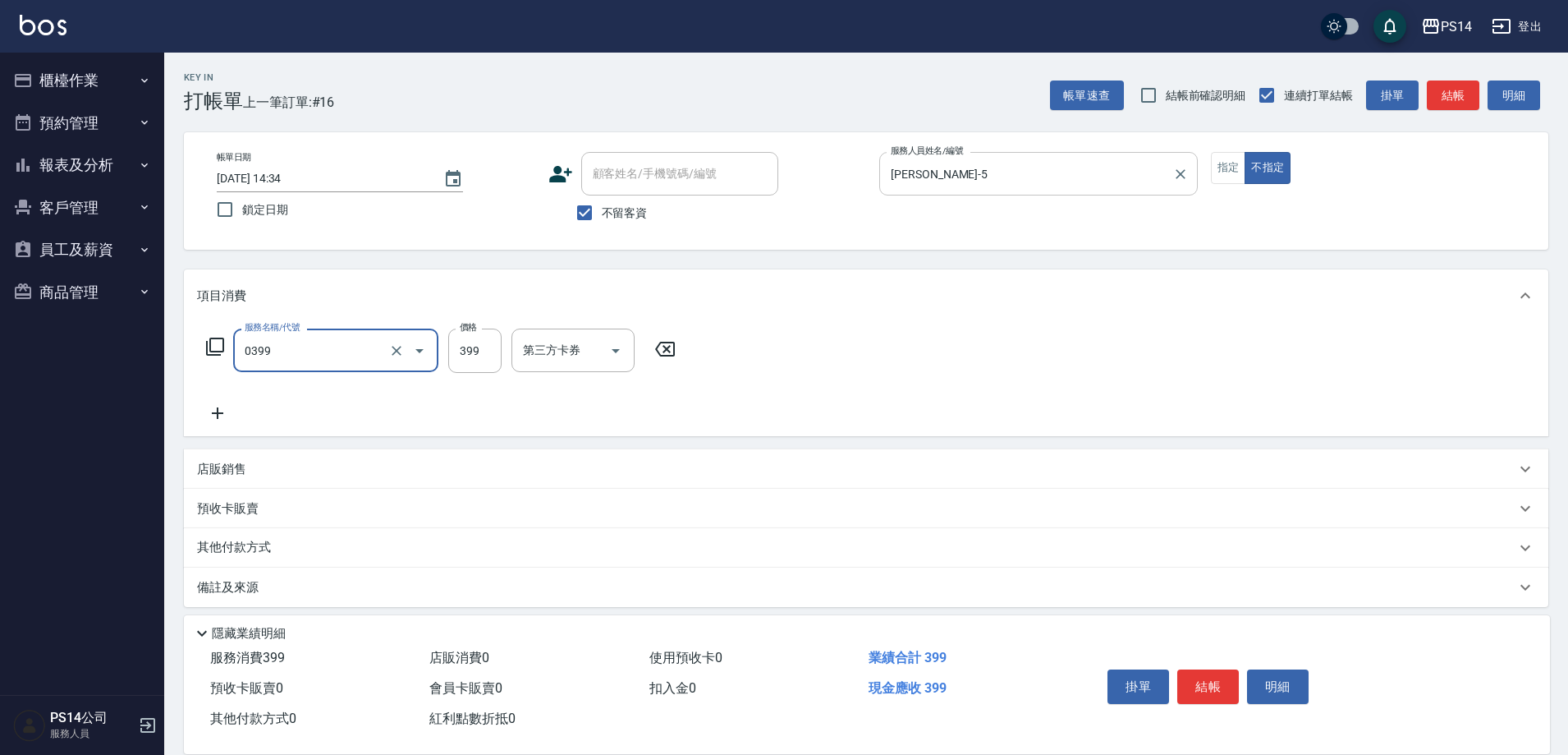
type input "海鹽399(0399)"
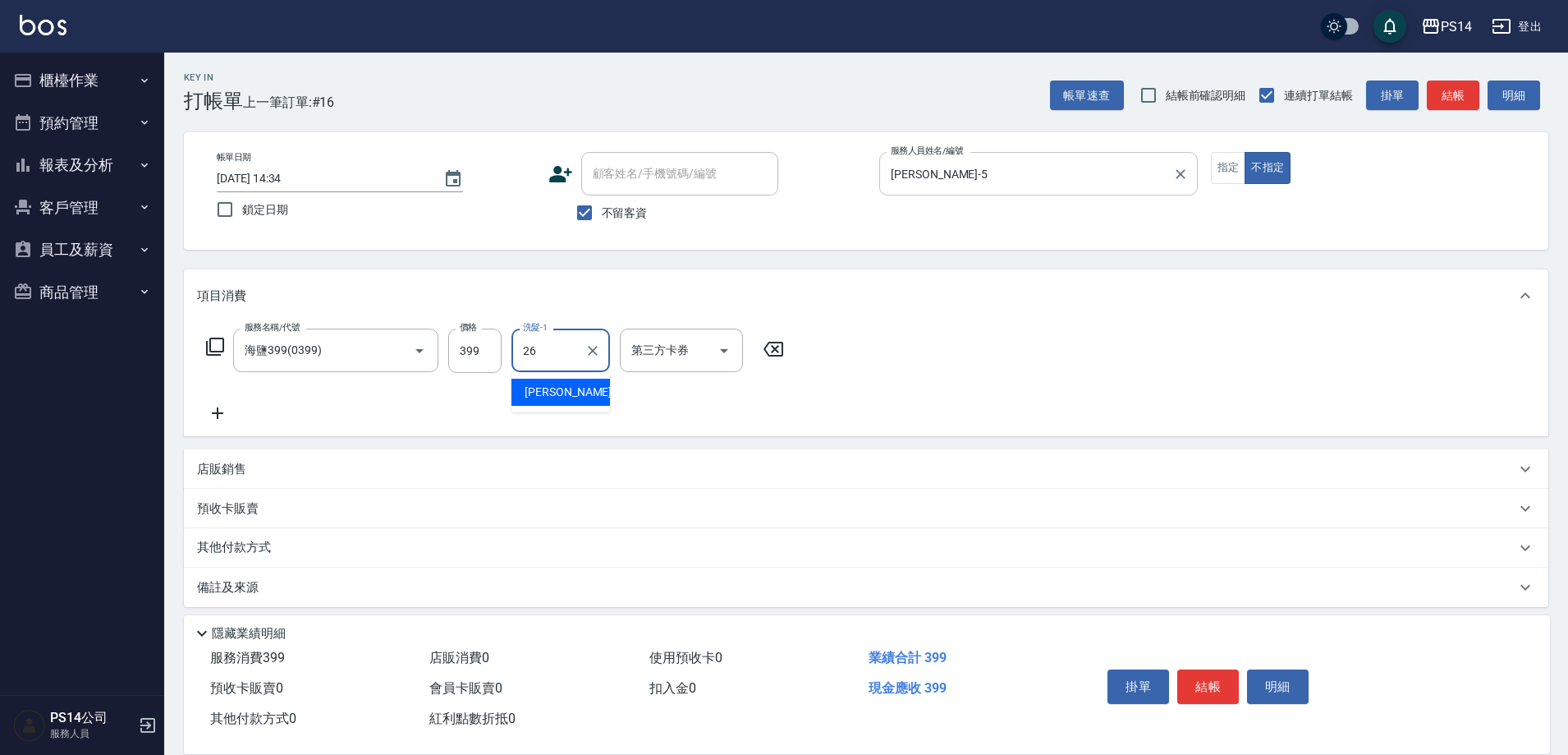
type input "[PERSON_NAME]-26"
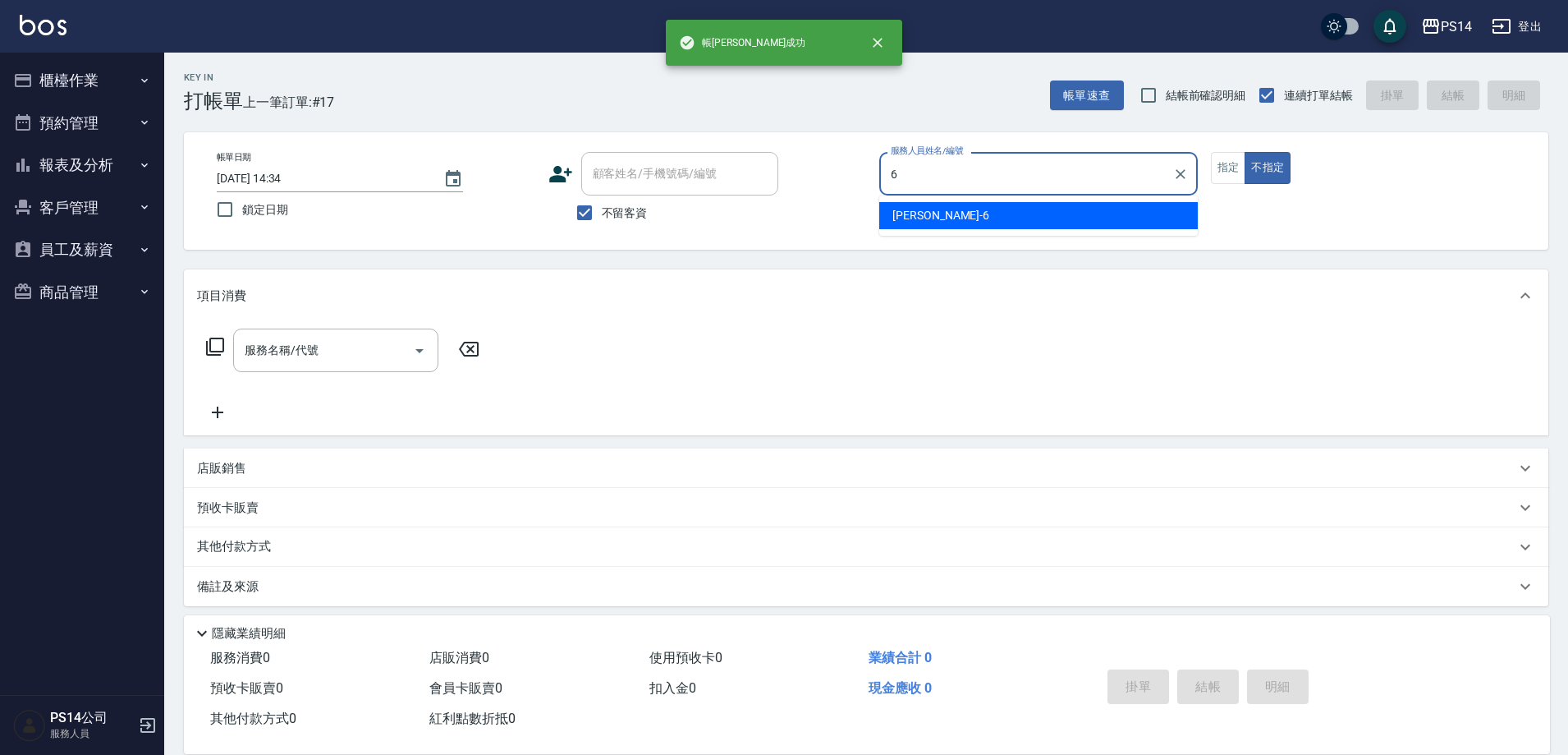
type input "[PERSON_NAME]-6"
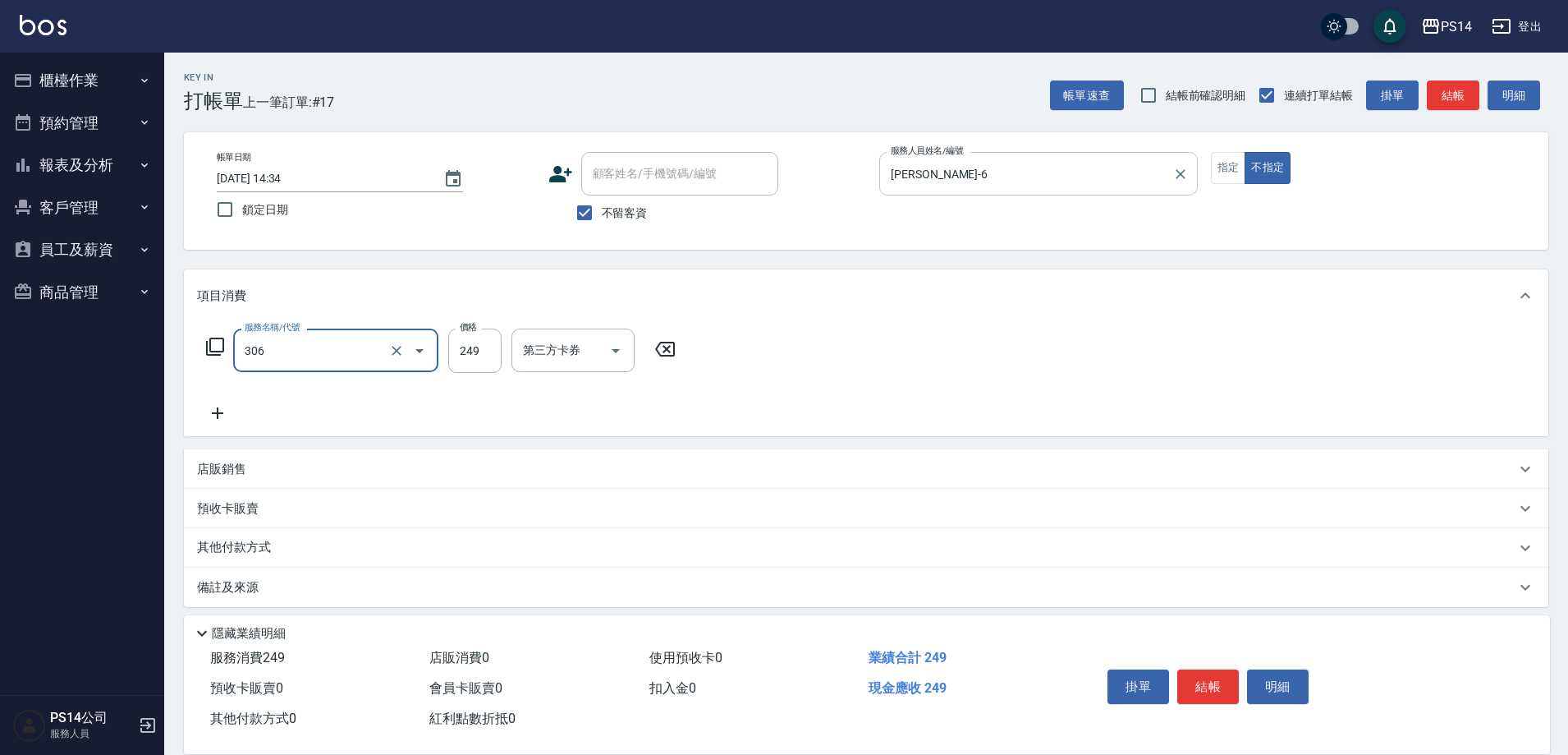
type input "剪髮(306)"
type input "[PERSON_NAME]-17"
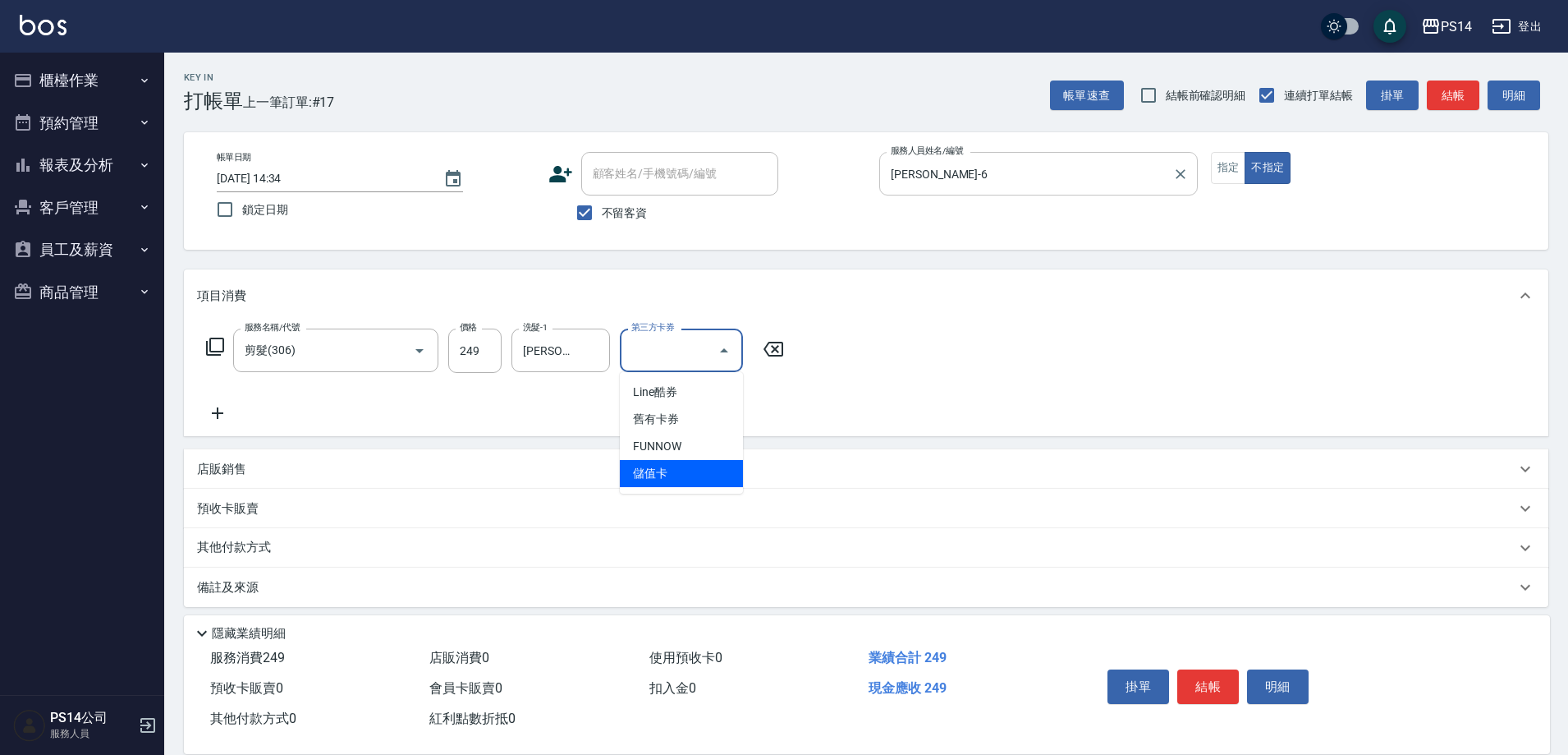
type input "儲值卡"
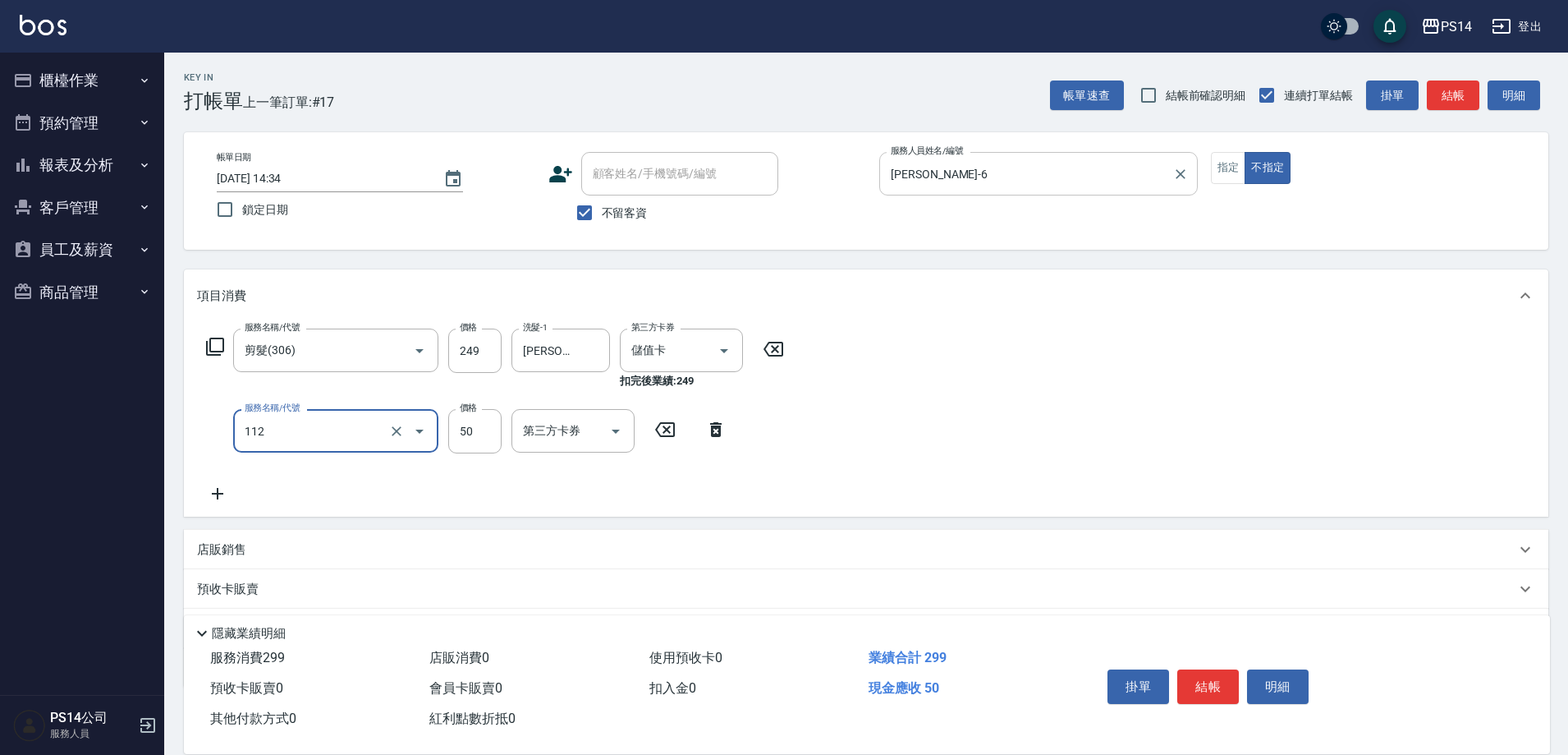
type input "精油50(112)"
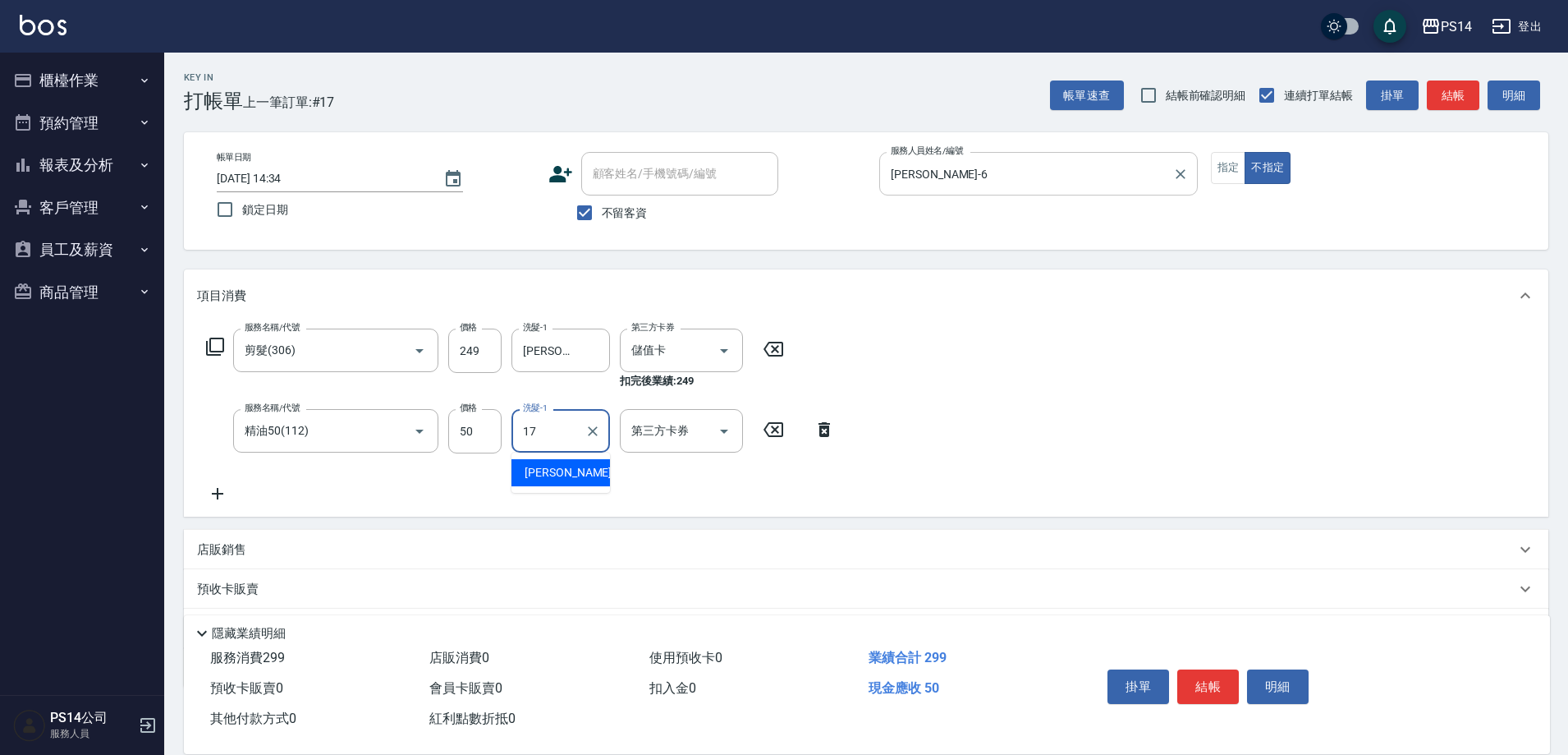
type input "[PERSON_NAME]-17"
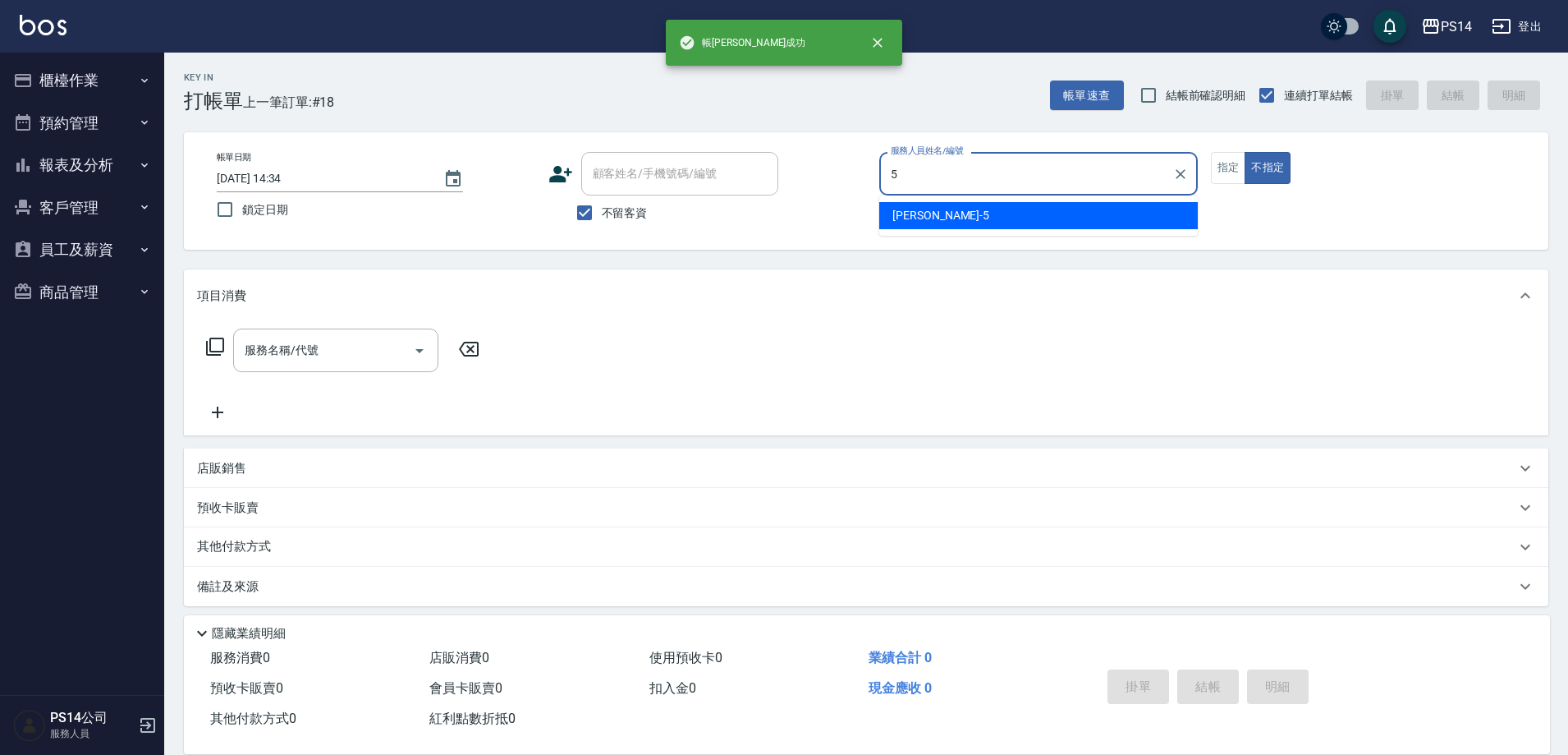
type input "[PERSON_NAME]-5"
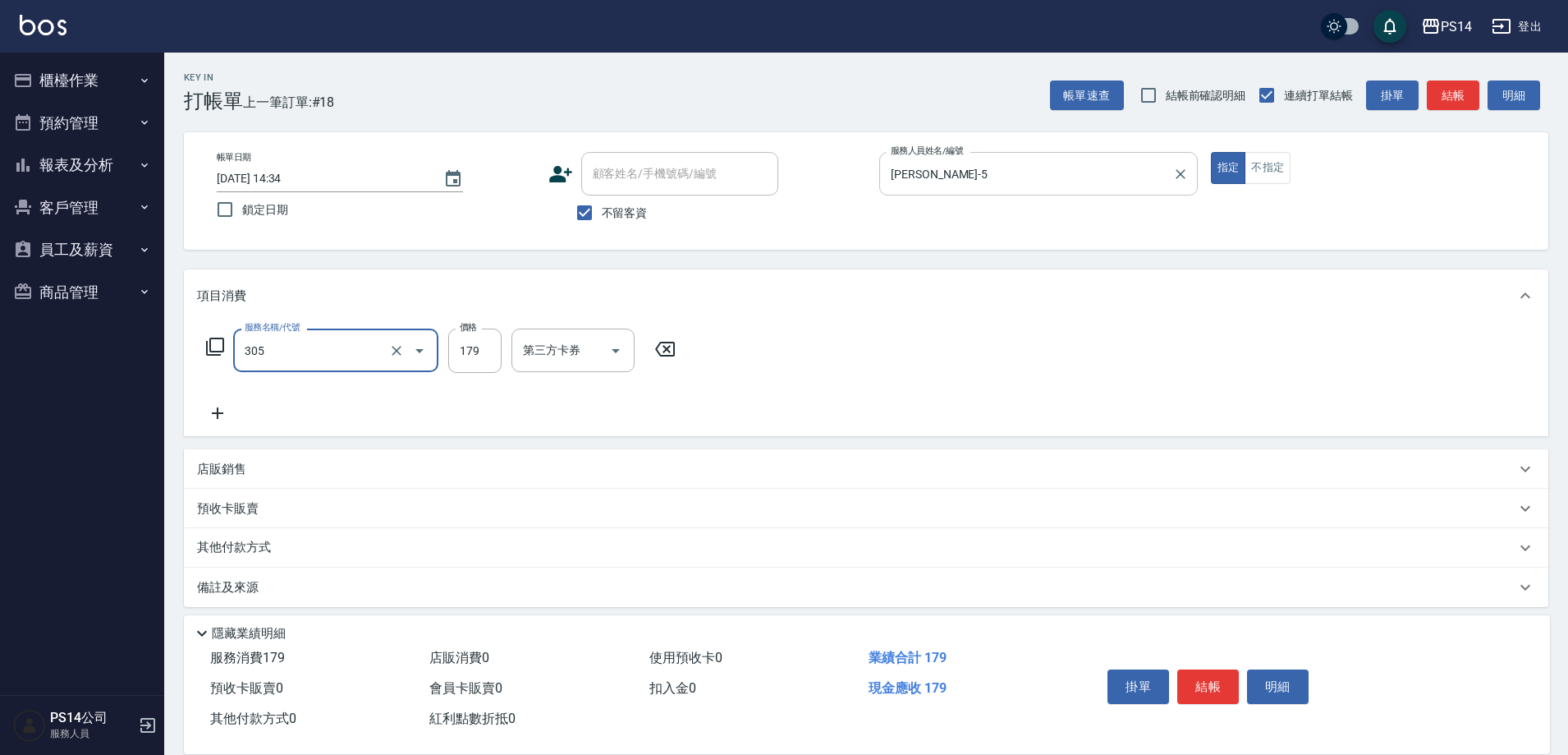
type input "剪髮(305)"
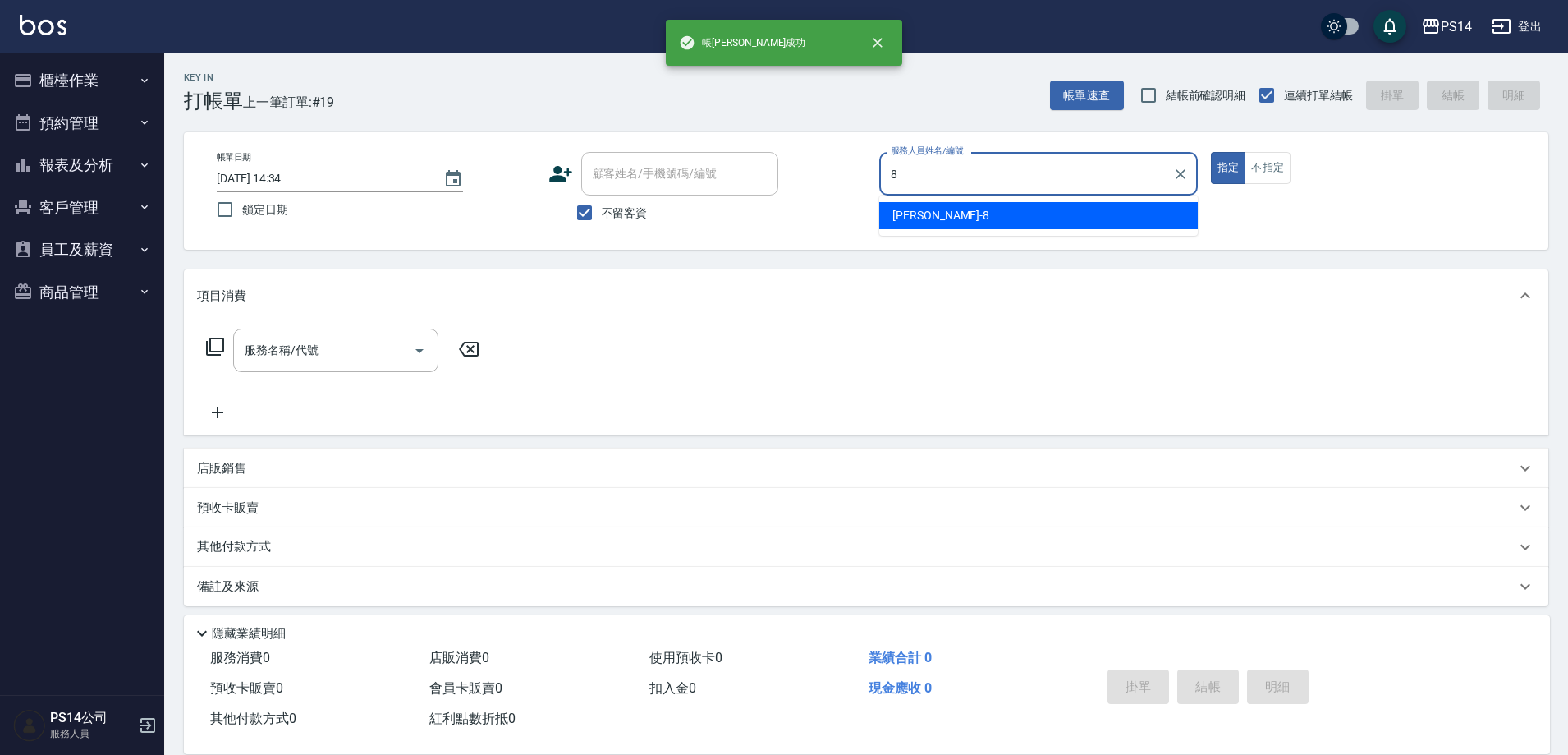
type input "[PERSON_NAME]-8"
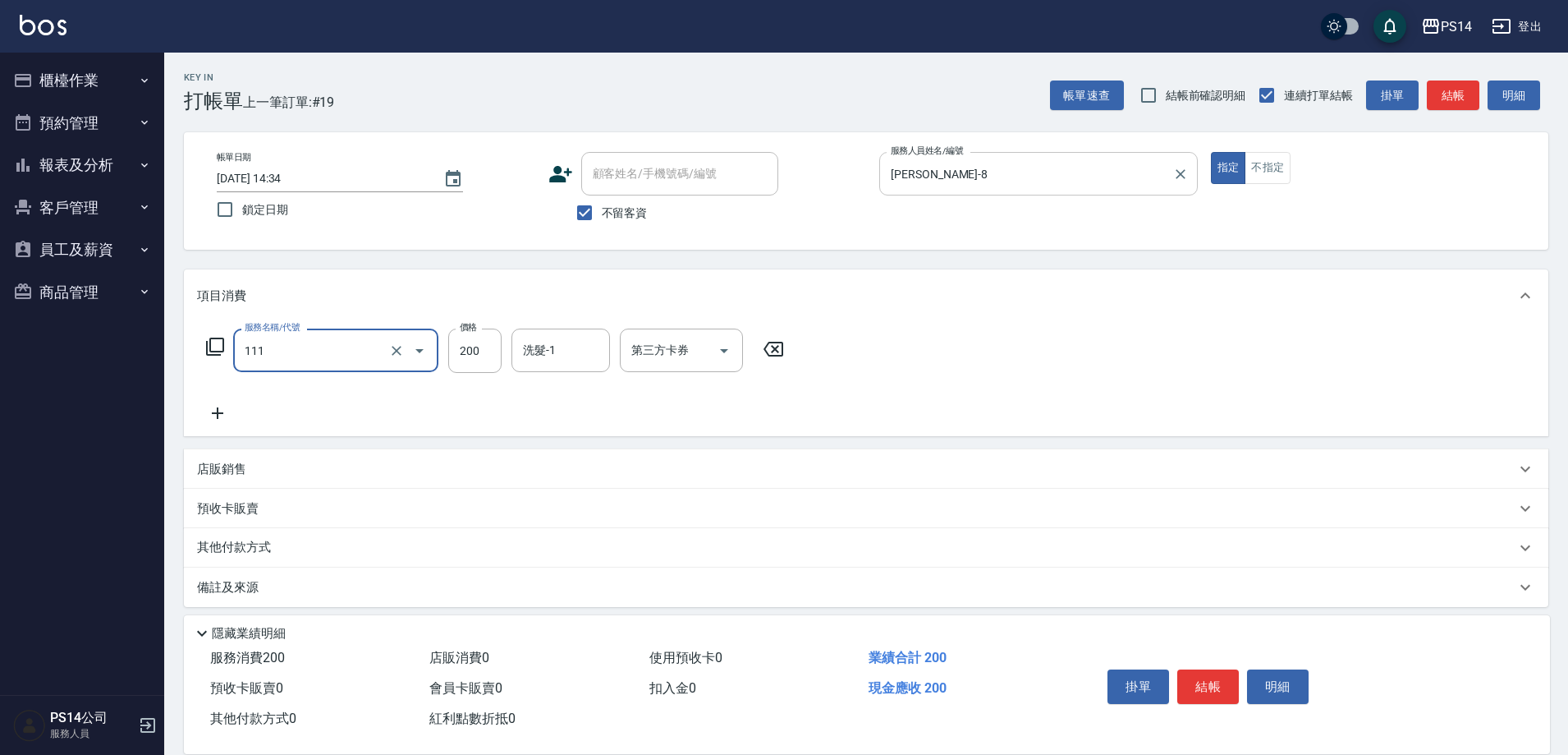
type input "200(111)"
type input "[PERSON_NAME]-17"
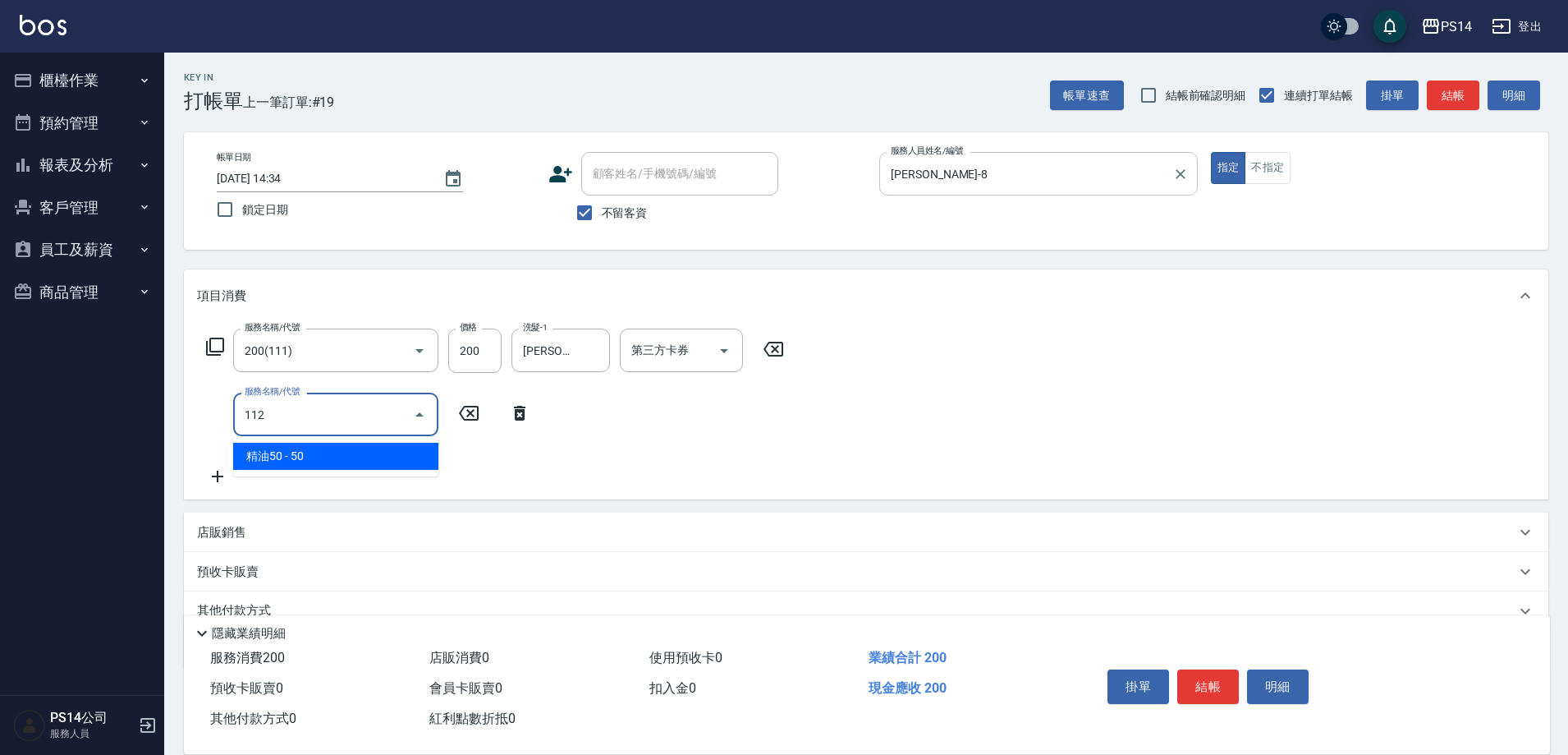
type input "精油50(112)"
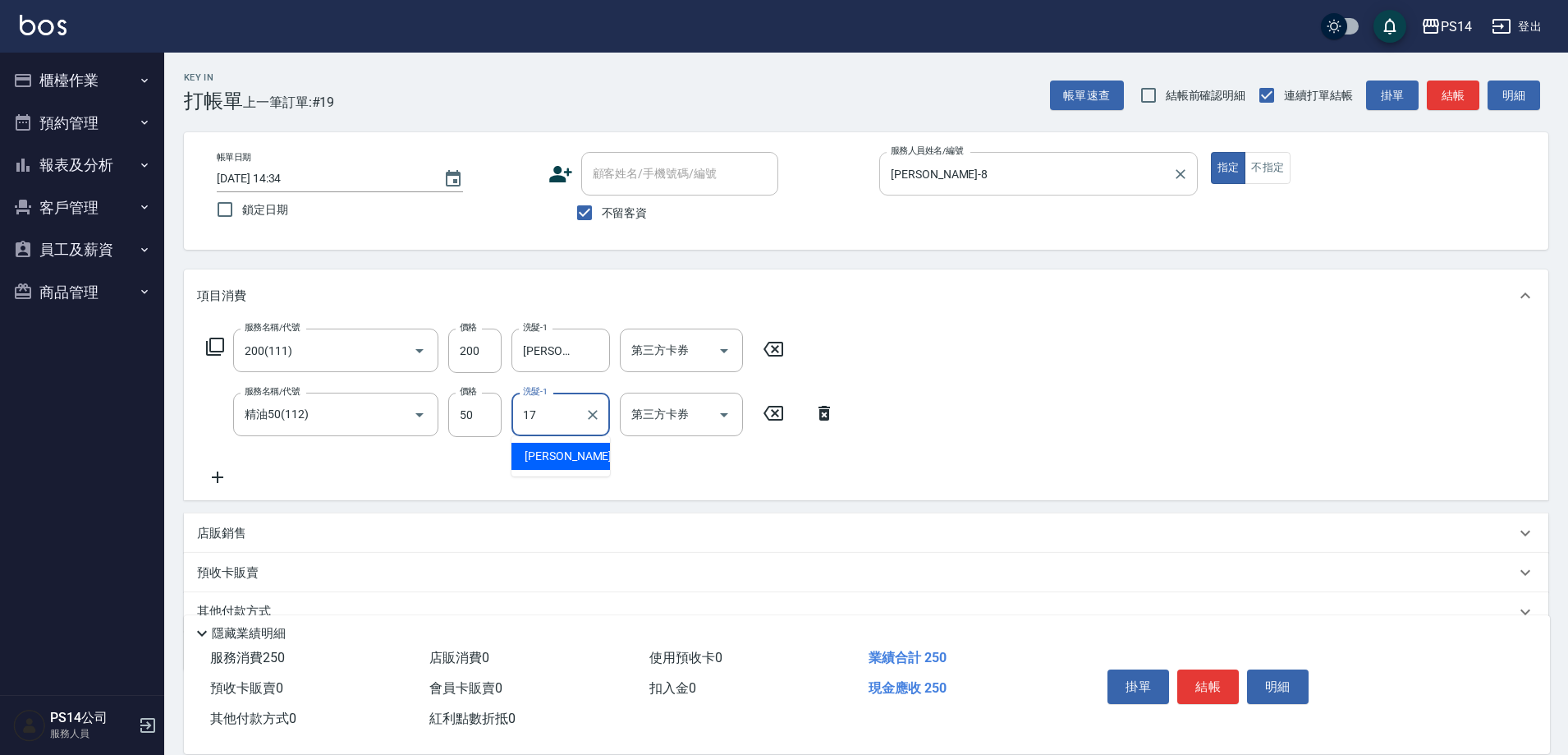
type input "[PERSON_NAME]-17"
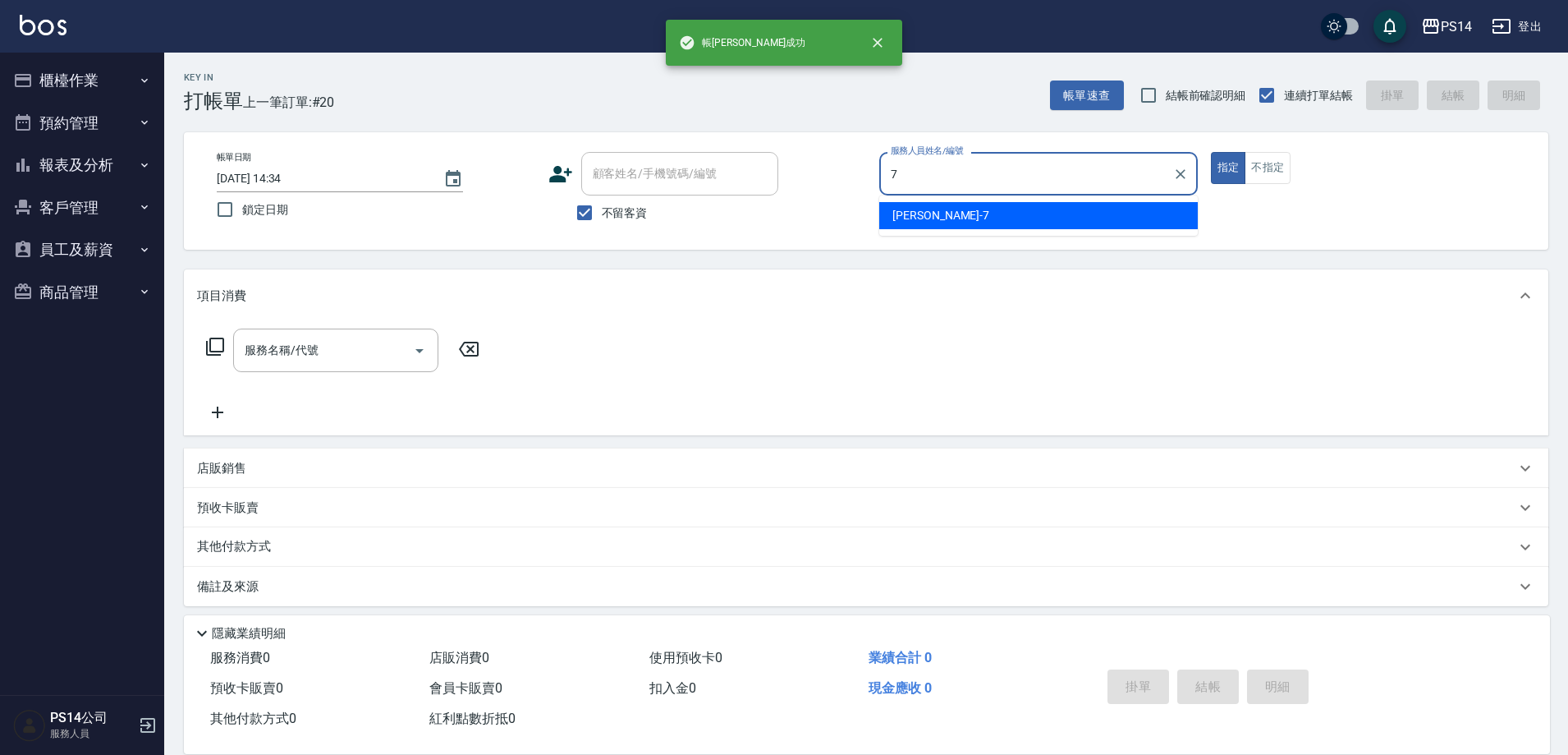
type input "[PERSON_NAME]-7"
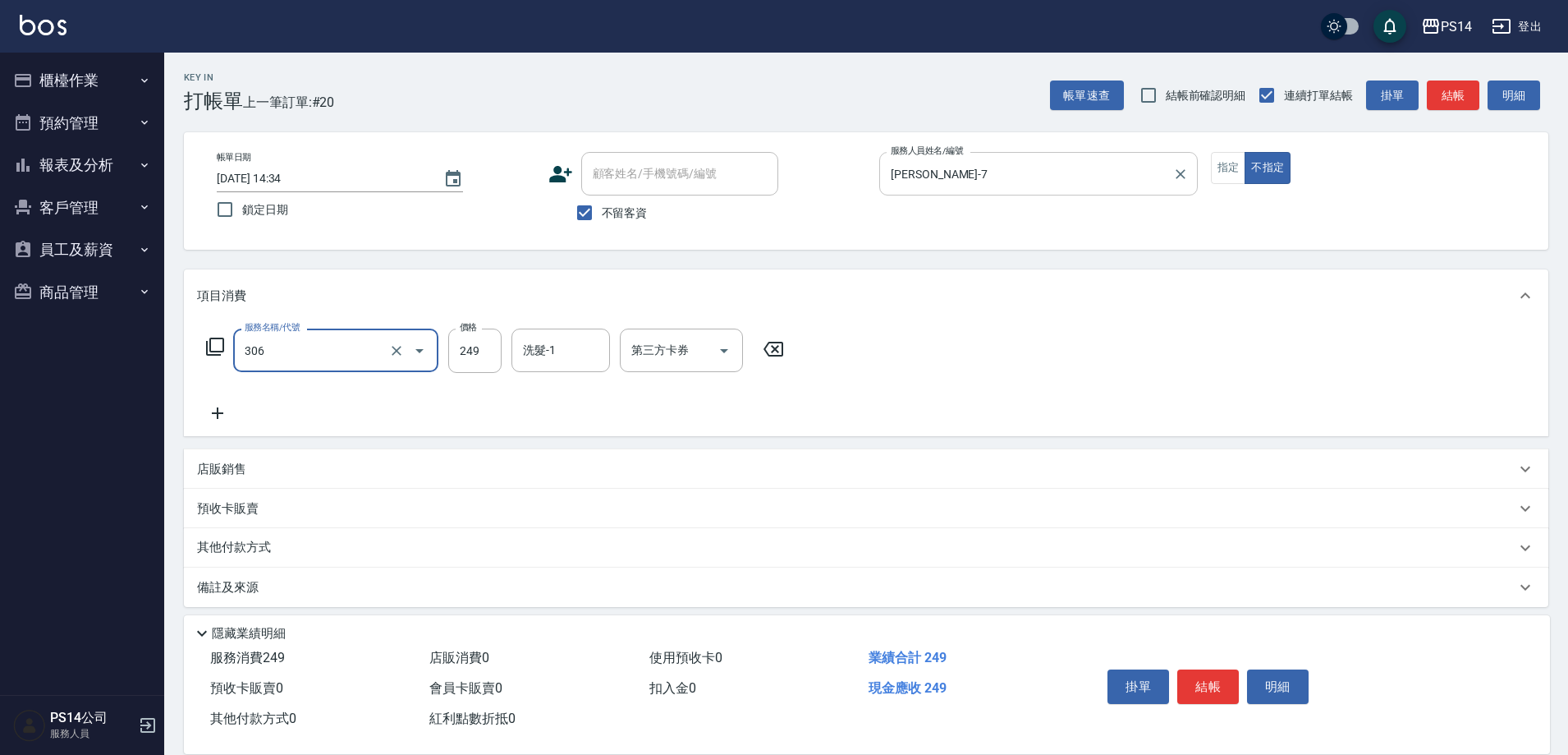
type input "剪髮(306)"
type input "[PERSON_NAME]-17"
